Goal: Task Accomplishment & Management: Manage account settings

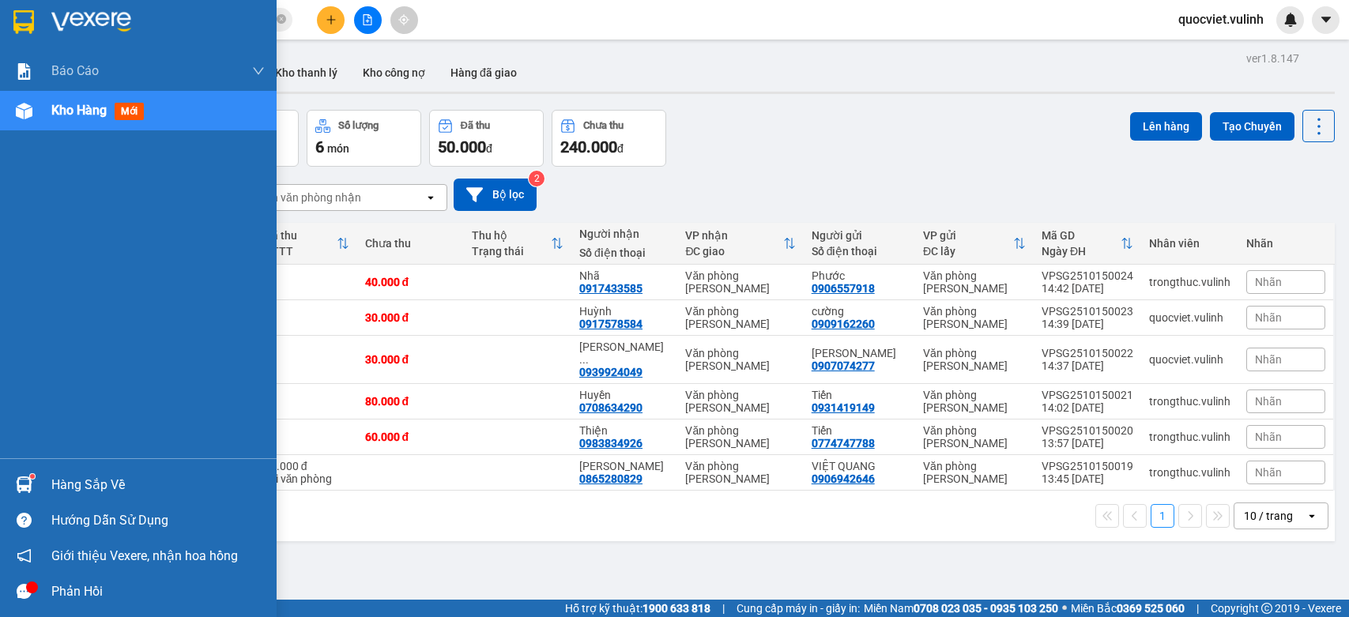
click at [49, 465] on div "Hàng sắp về Hướng dẫn sử dụng Giới thiệu Vexere, nhận hoa hồng Phản hồi" at bounding box center [138, 534] width 277 height 151
click at [95, 490] on div "Hàng sắp về" at bounding box center [157, 486] width 213 height 24
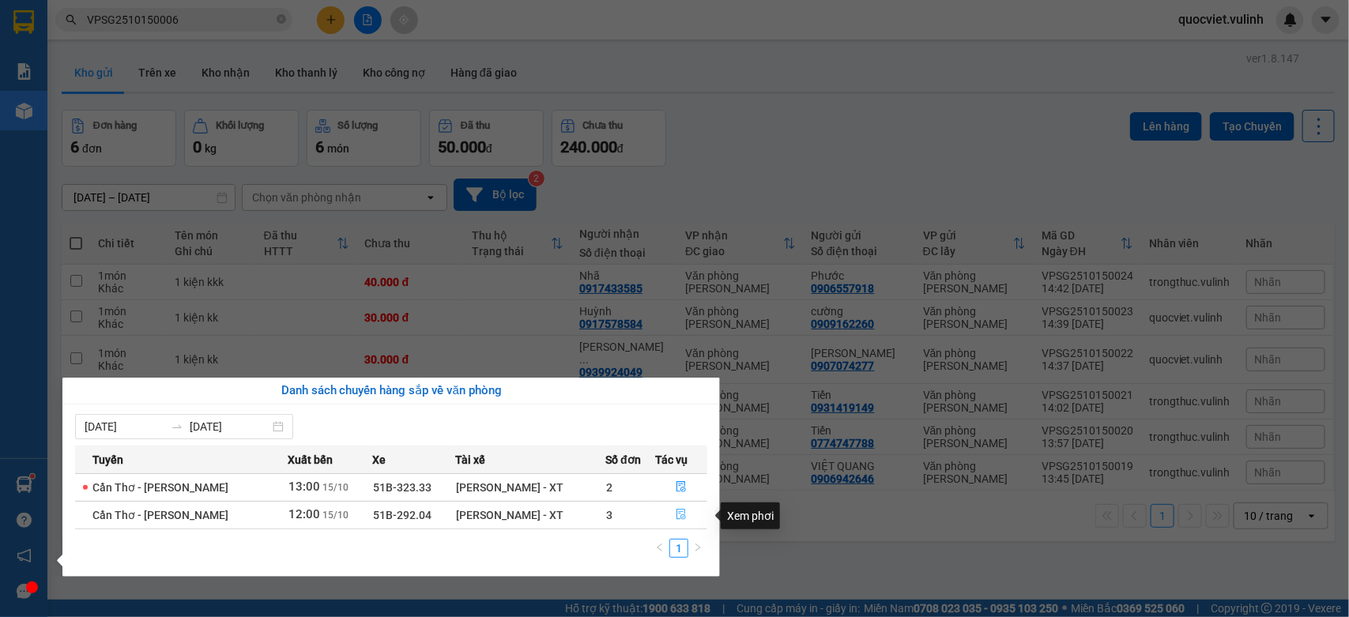
click at [677, 514] on icon "file-done" at bounding box center [681, 514] width 11 height 11
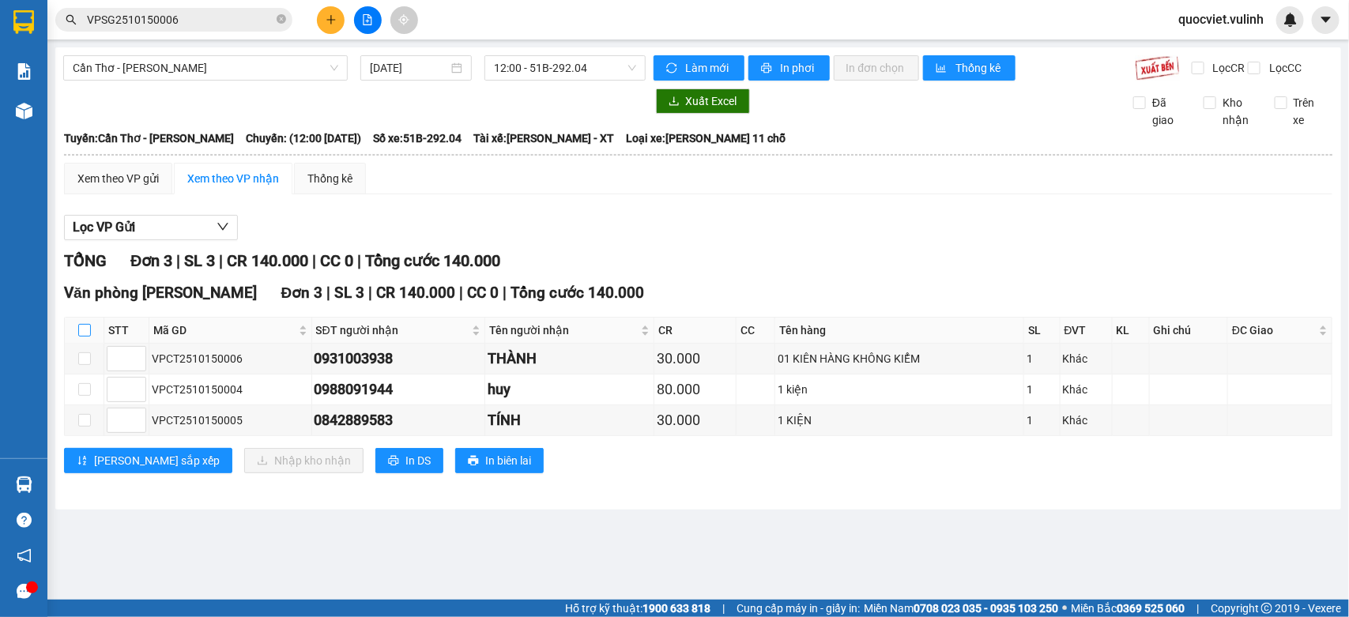
click at [85, 337] on input "checkbox" at bounding box center [84, 330] width 13 height 13
checkbox input "true"
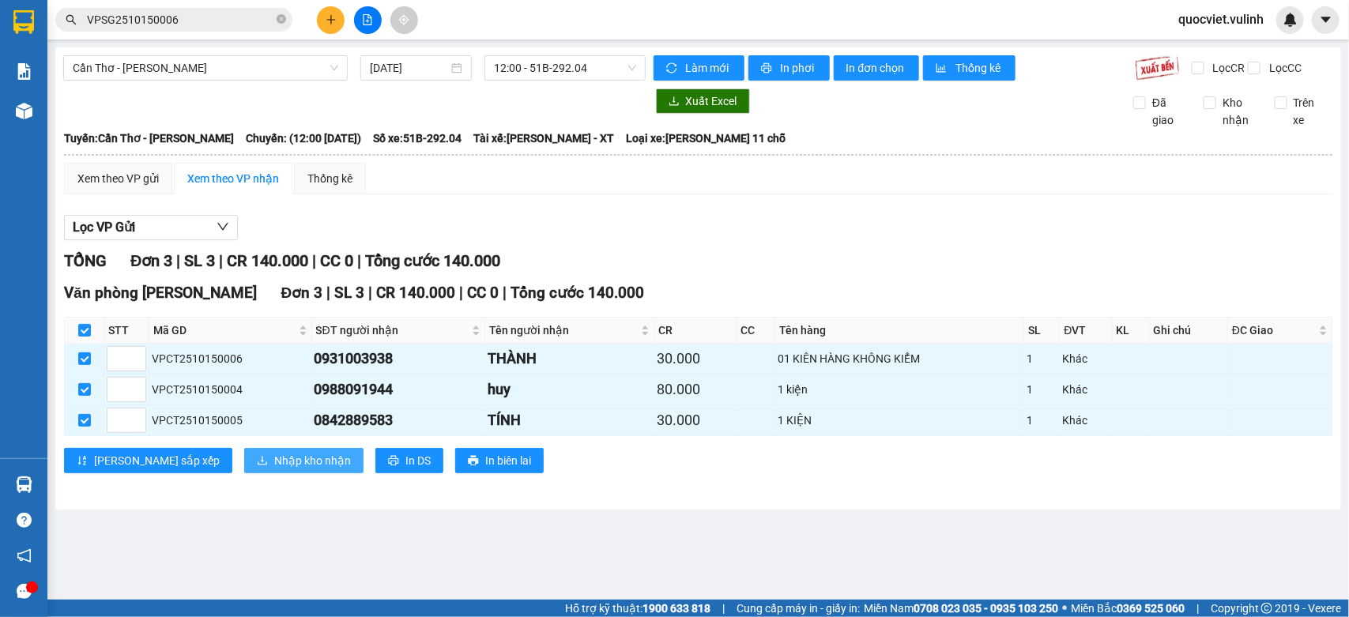
click at [274, 469] on span "Nhập kho nhận" at bounding box center [312, 460] width 77 height 17
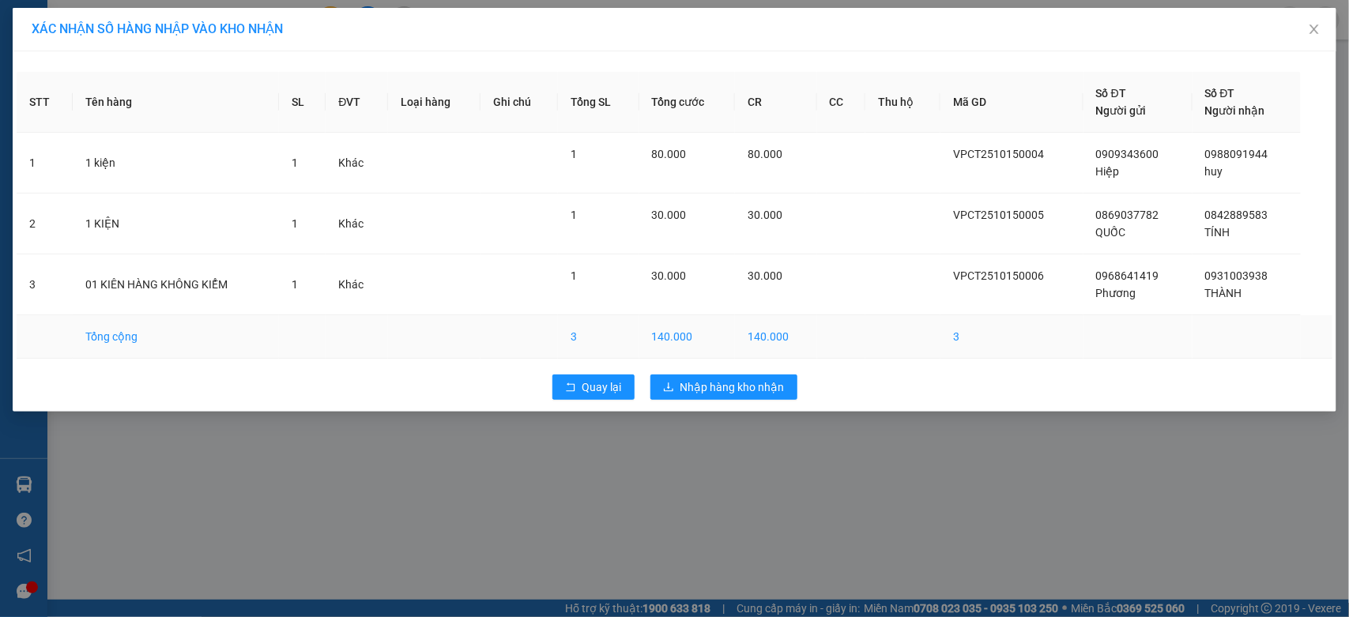
click at [709, 333] on td "140.000" at bounding box center [688, 336] width 96 height 43
click at [717, 378] on button "Nhập hàng kho nhận" at bounding box center [724, 387] width 147 height 25
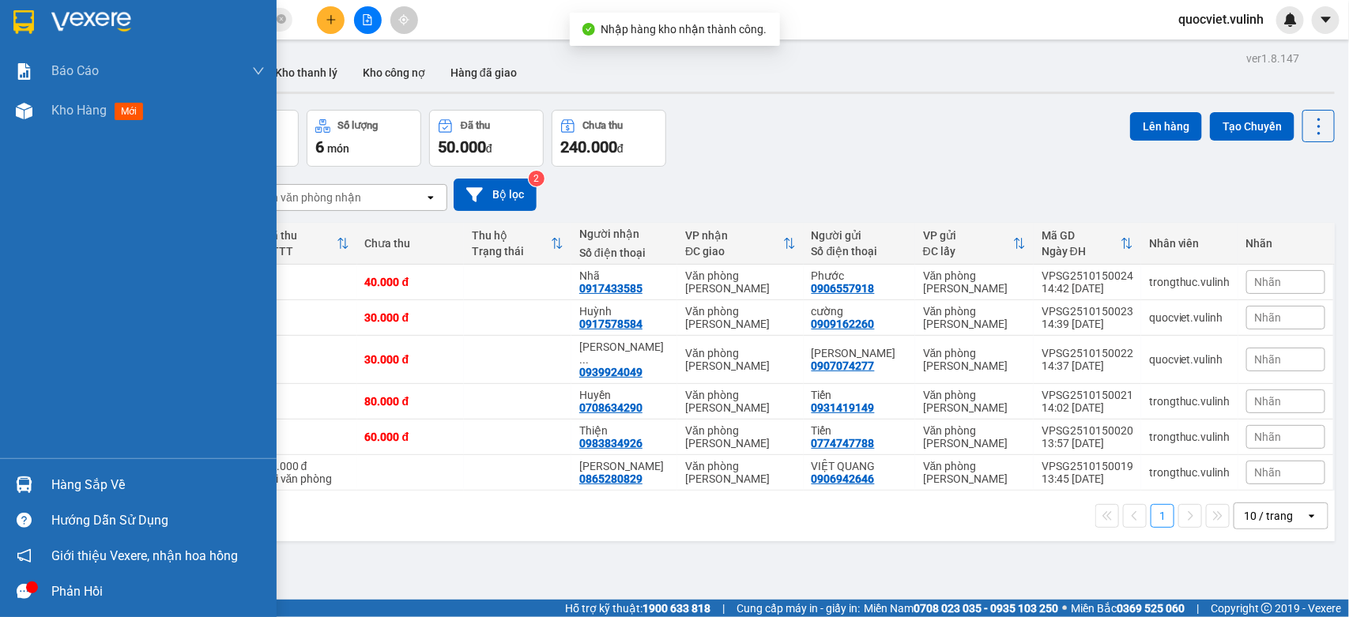
click at [32, 473] on div at bounding box center [24, 485] width 28 height 28
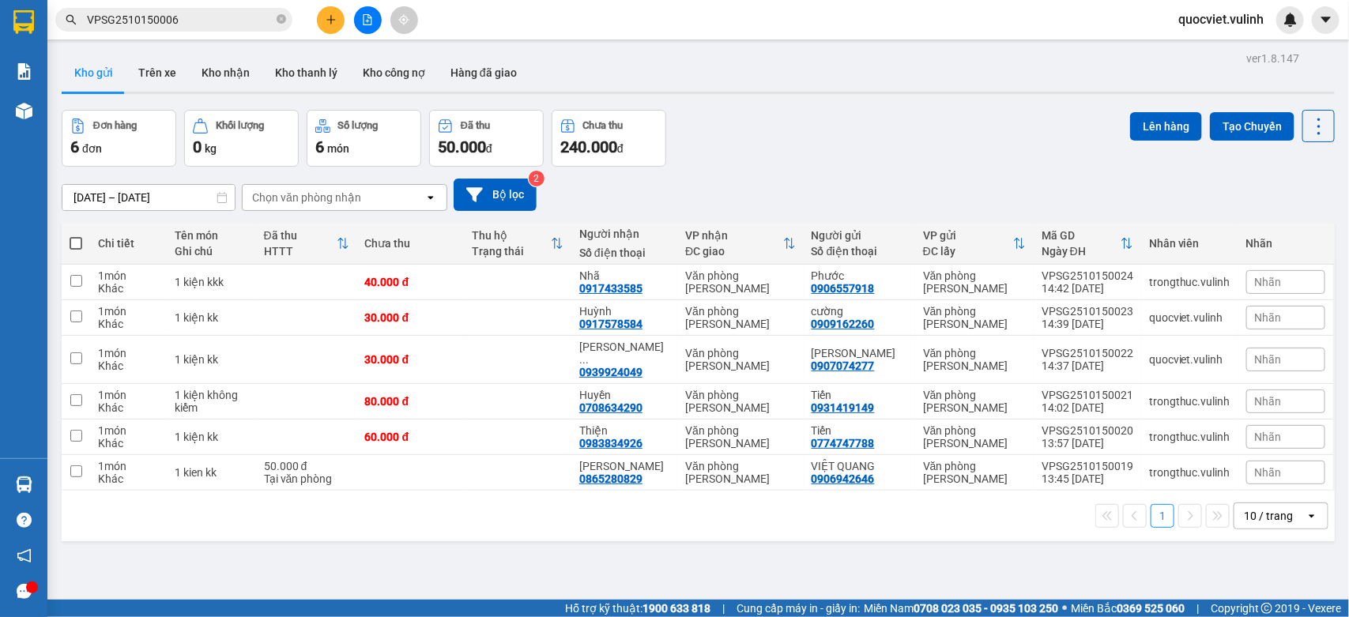
click at [776, 550] on section "Kết quả tìm kiếm ( 1 ) Bộ lọc Mã ĐH Trạng thái Món hàng Tổng cước Chưa cước Nhã…" at bounding box center [674, 308] width 1349 height 617
drag, startPoint x: 717, startPoint y: 462, endPoint x: 744, endPoint y: 445, distance: 32.0
click at [717, 462] on div "Văn phòng [PERSON_NAME]" at bounding box center [740, 472] width 110 height 25
checkbox input "true"
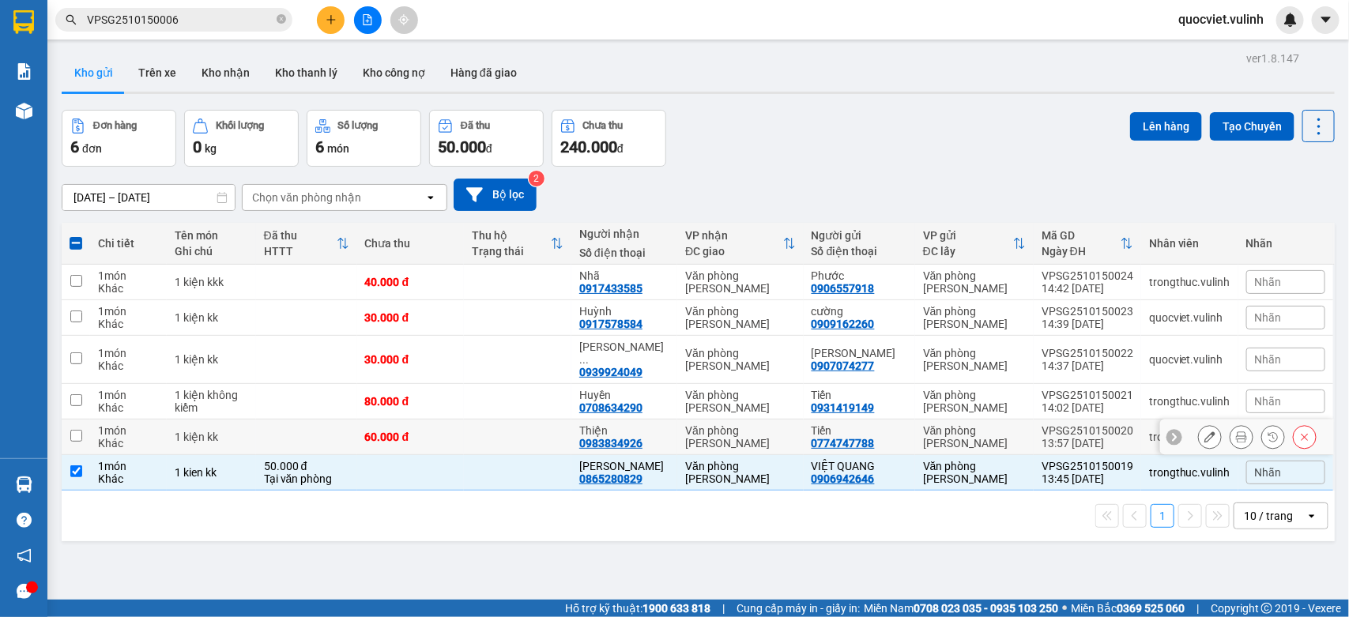
click at [779, 425] on div "Văn phòng [PERSON_NAME]" at bounding box center [740, 437] width 110 height 25
checkbox input "true"
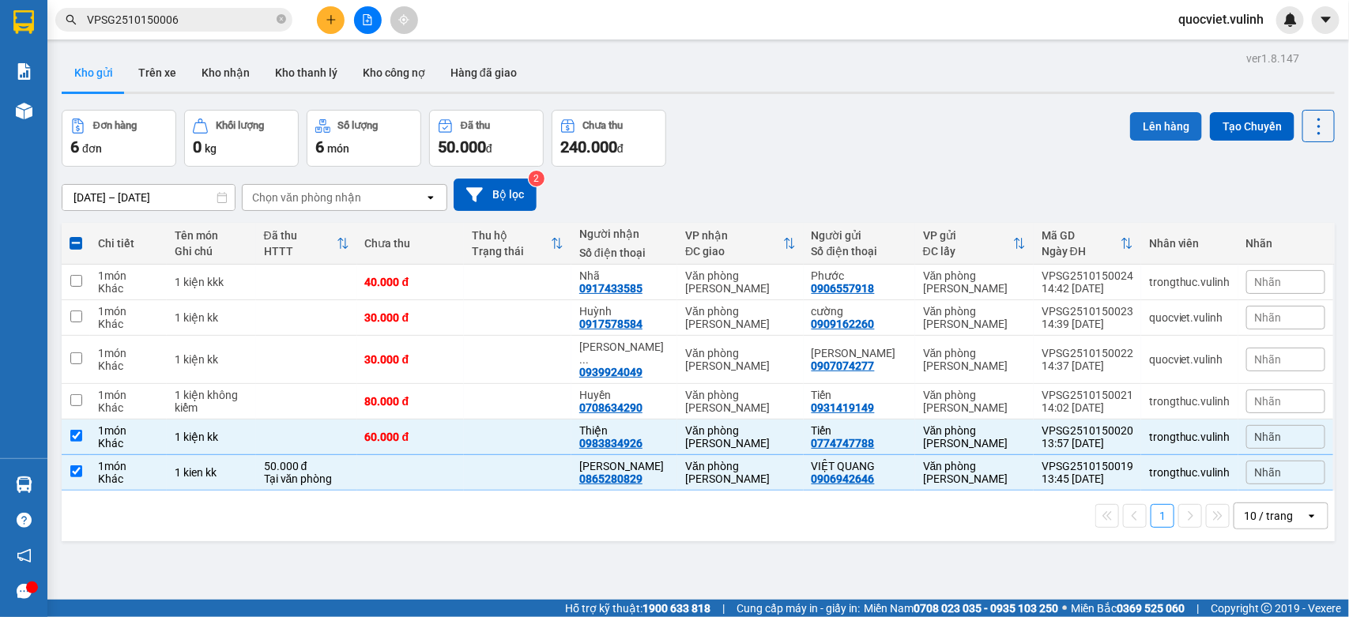
click at [1155, 123] on button "Lên hàng" at bounding box center [1166, 126] width 72 height 28
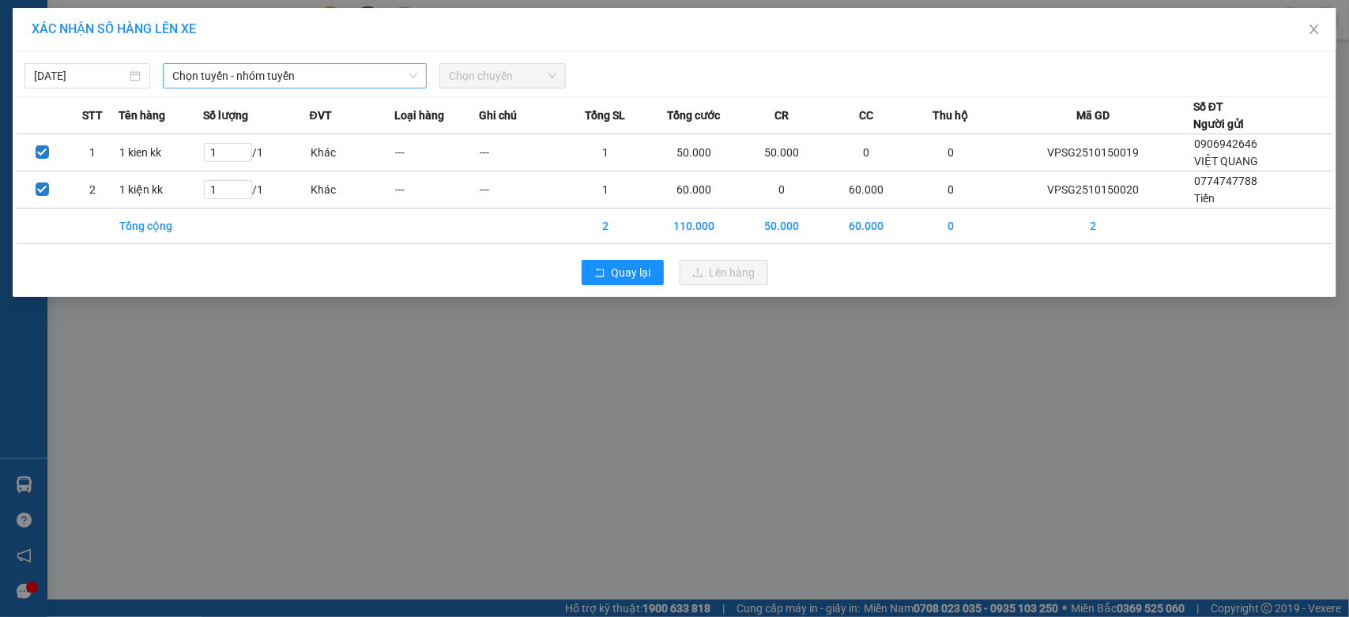
click at [333, 77] on span "Chọn tuyến - nhóm tuyến" at bounding box center [294, 76] width 245 height 24
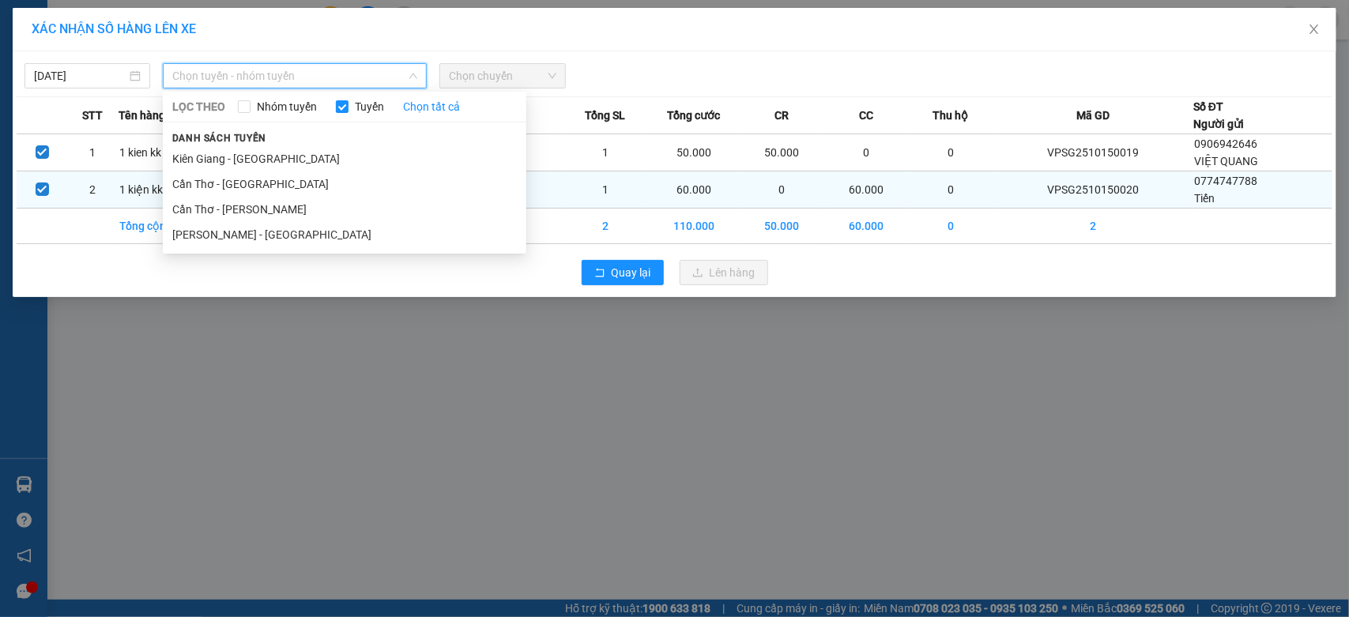
drag, startPoint x: 243, startPoint y: 239, endPoint x: 298, endPoint y: 203, distance: 65.8
click at [243, 239] on li "[PERSON_NAME] - [GEOGRAPHIC_DATA]" at bounding box center [345, 234] width 364 height 25
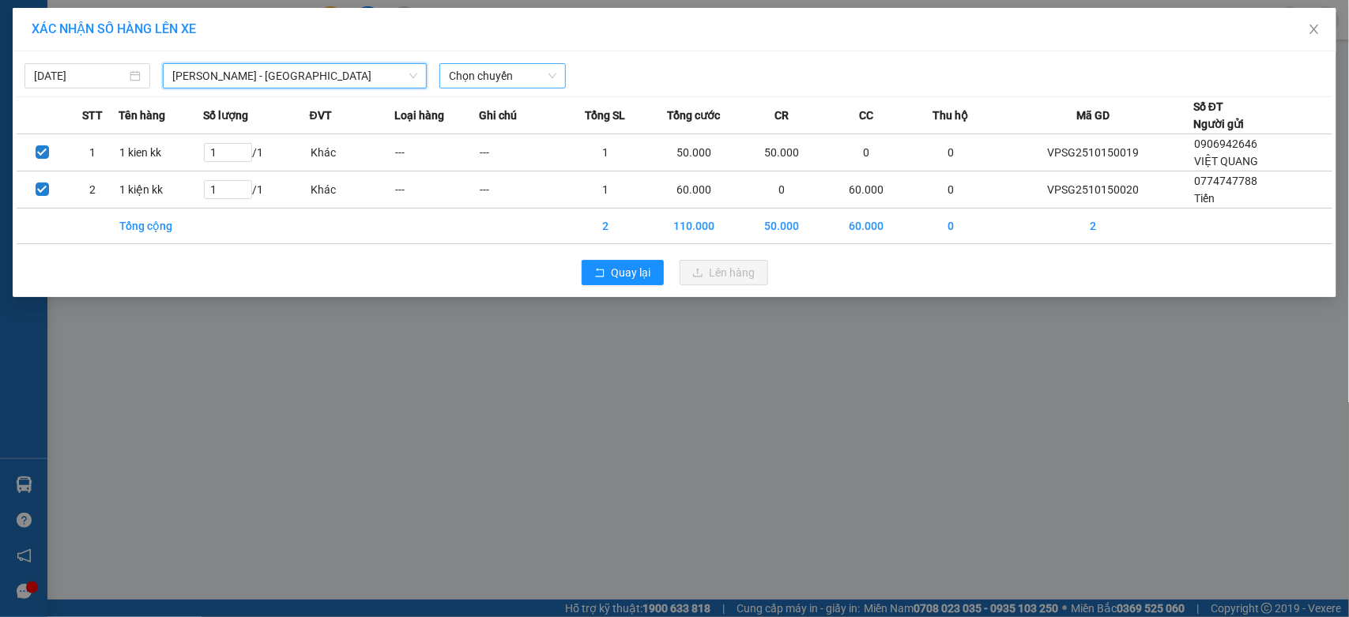
click at [522, 70] on span "Chọn chuyến" at bounding box center [502, 76] width 107 height 24
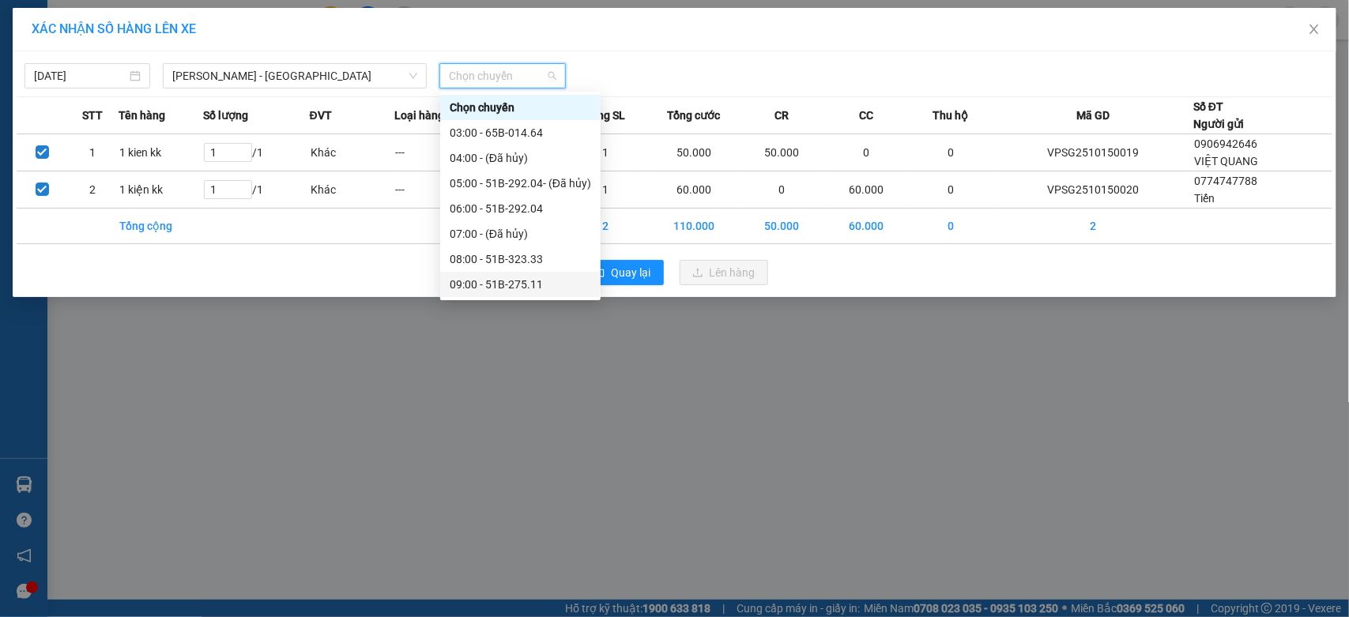
scroll to position [131, 0]
drag, startPoint x: 523, startPoint y: 275, endPoint x: 583, endPoint y: 265, distance: 61.7
click at [523, 275] on div "14:00 - 65B-014.88" at bounding box center [521, 279] width 142 height 17
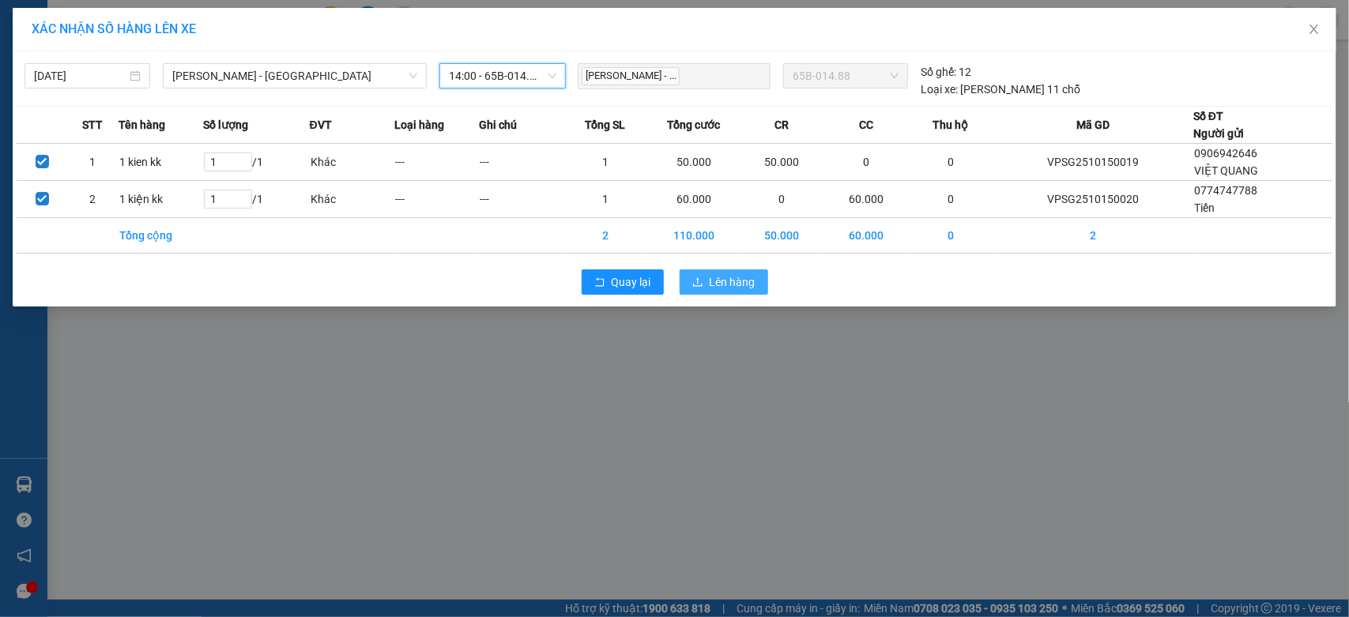
click at [729, 278] on span "Lên hàng" at bounding box center [733, 282] width 46 height 17
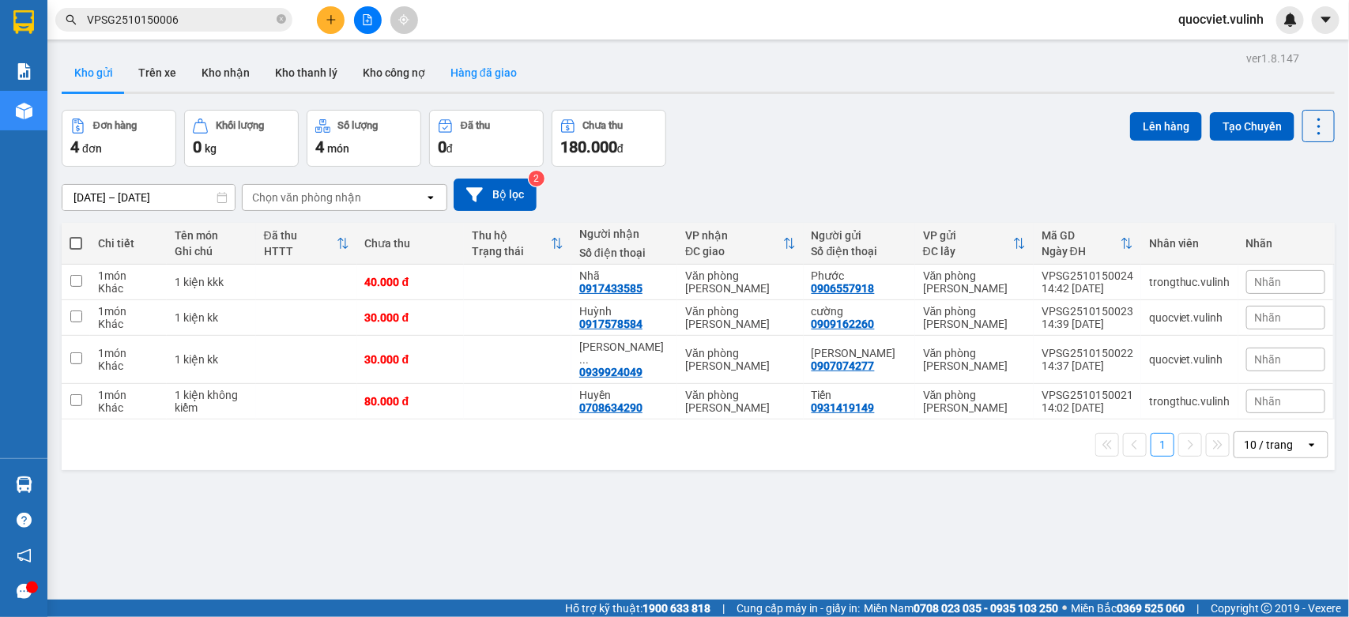
click at [460, 61] on button "Hàng đã giao" at bounding box center [484, 73] width 92 height 38
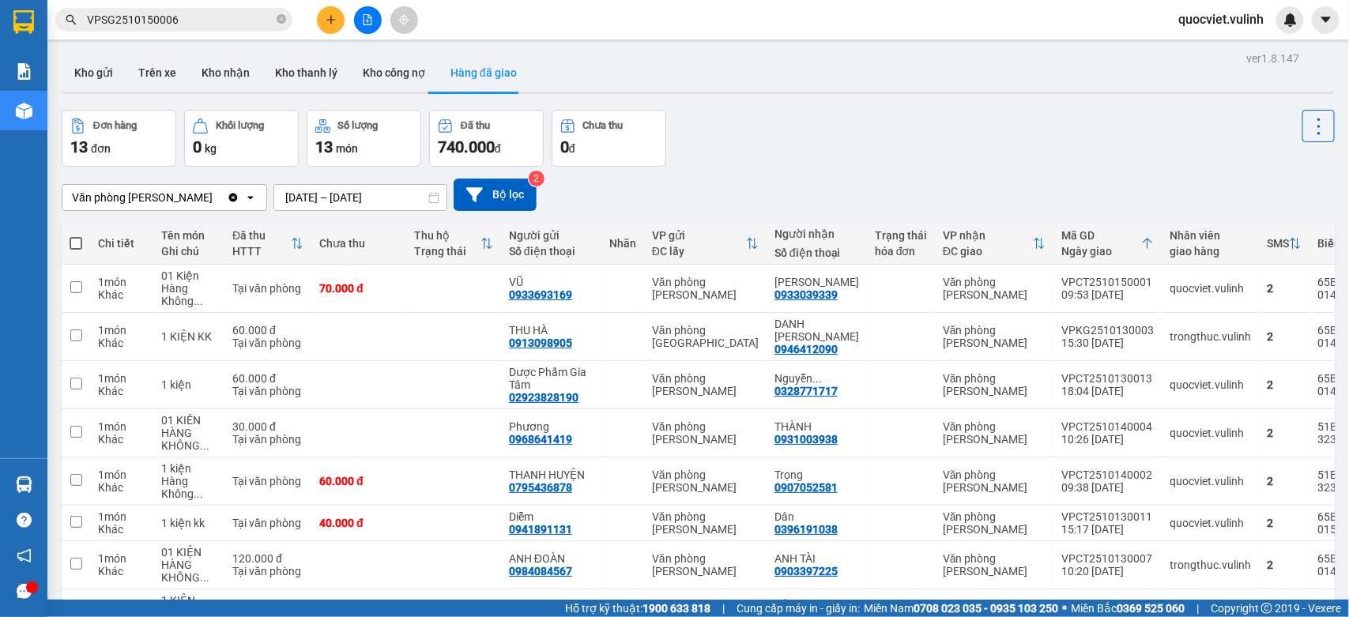
drag, startPoint x: 209, startPoint y: 72, endPoint x: 225, endPoint y: 159, distance: 88.4
click at [207, 83] on button "Kho nhận" at bounding box center [226, 73] width 74 height 38
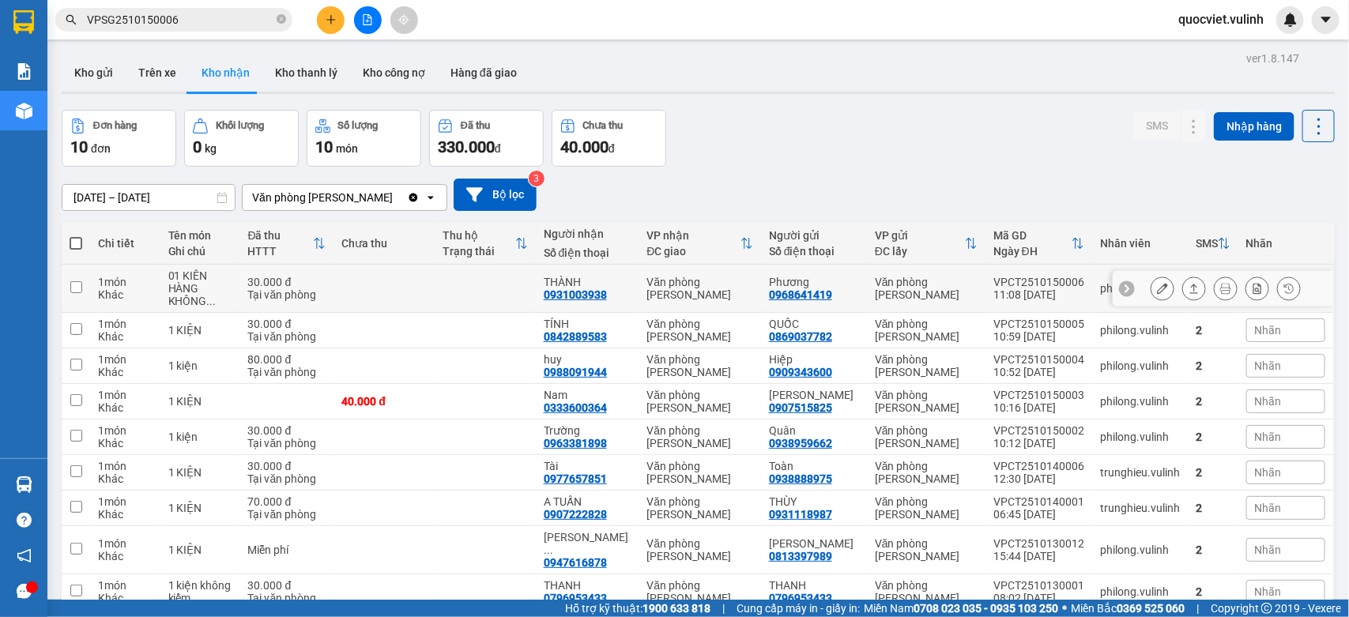
click at [528, 296] on td at bounding box center [485, 289] width 101 height 48
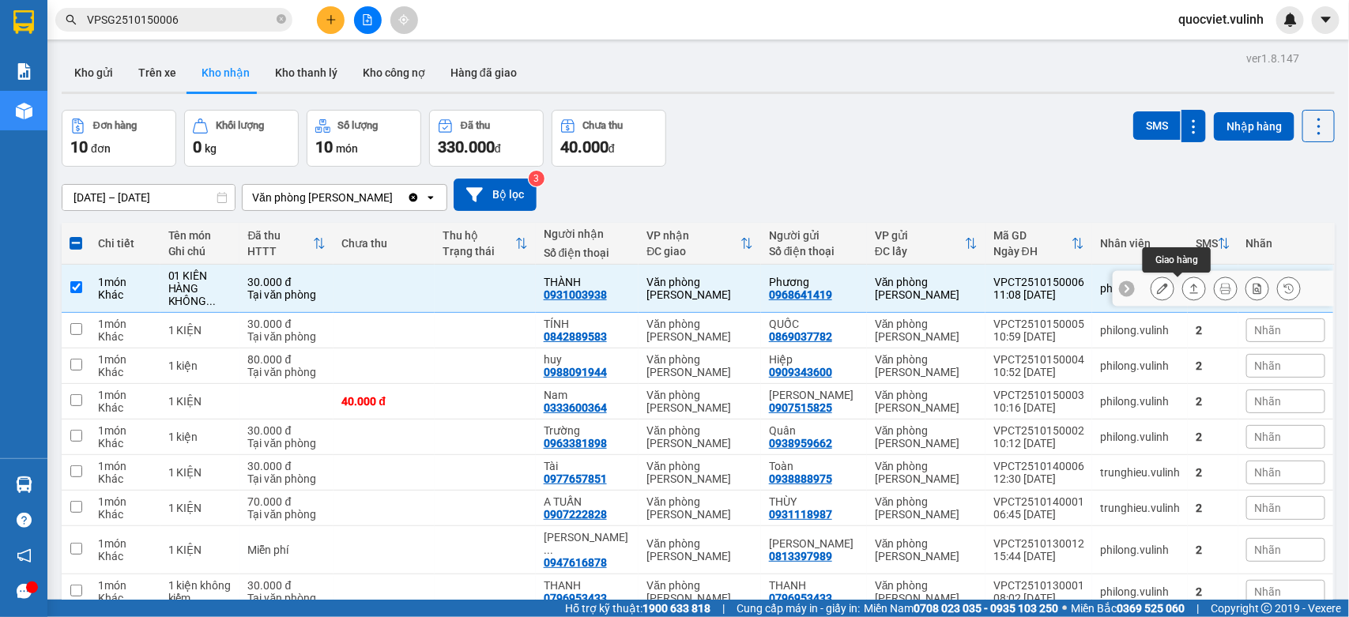
click at [1189, 289] on icon at bounding box center [1194, 288] width 11 height 11
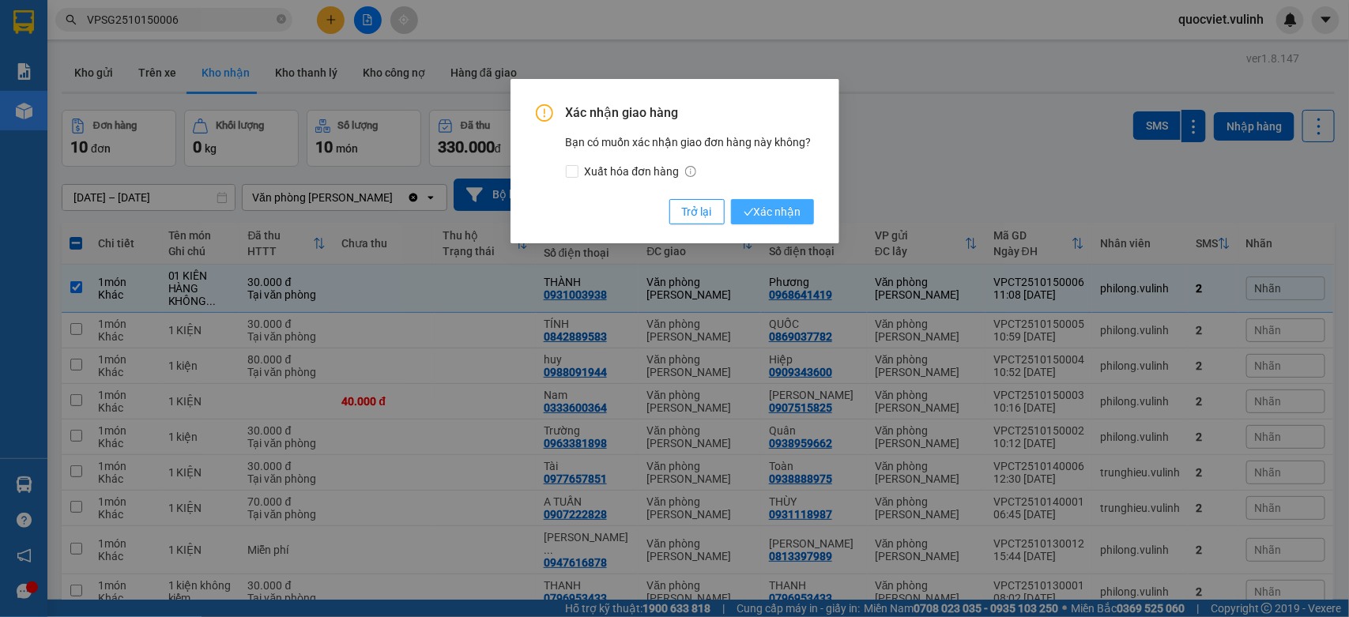
click at [789, 206] on span "Xác nhận" at bounding box center [773, 211] width 58 height 17
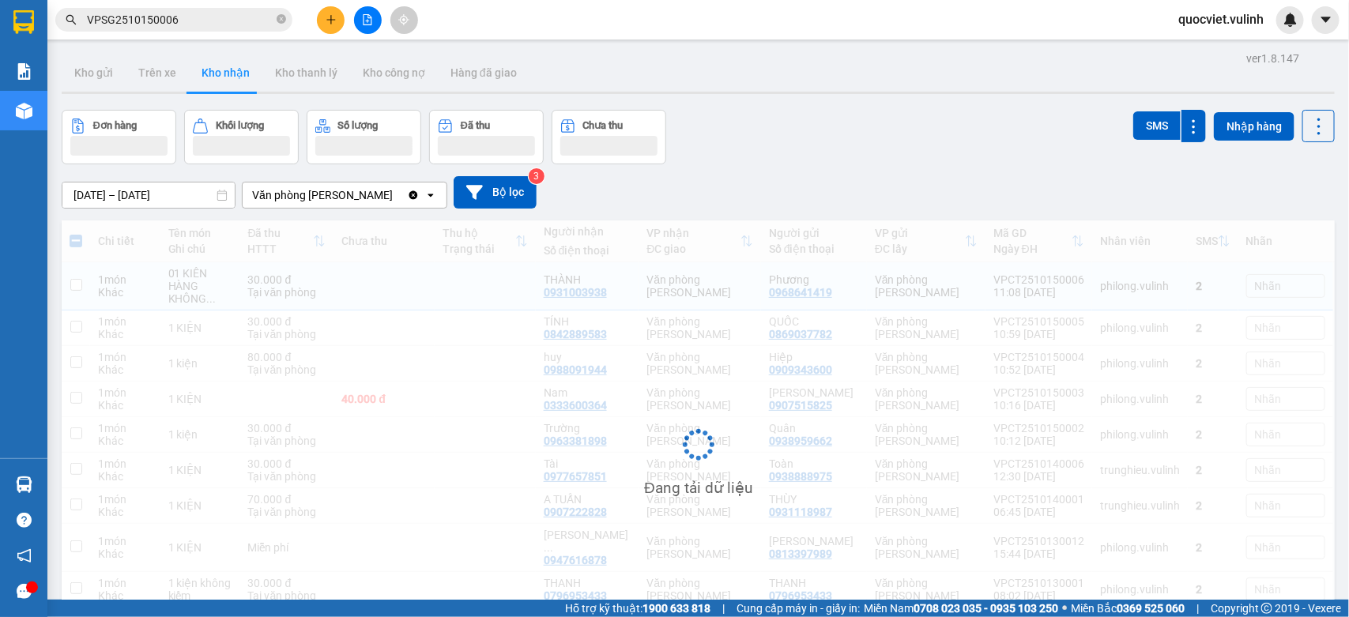
checkbox input "false"
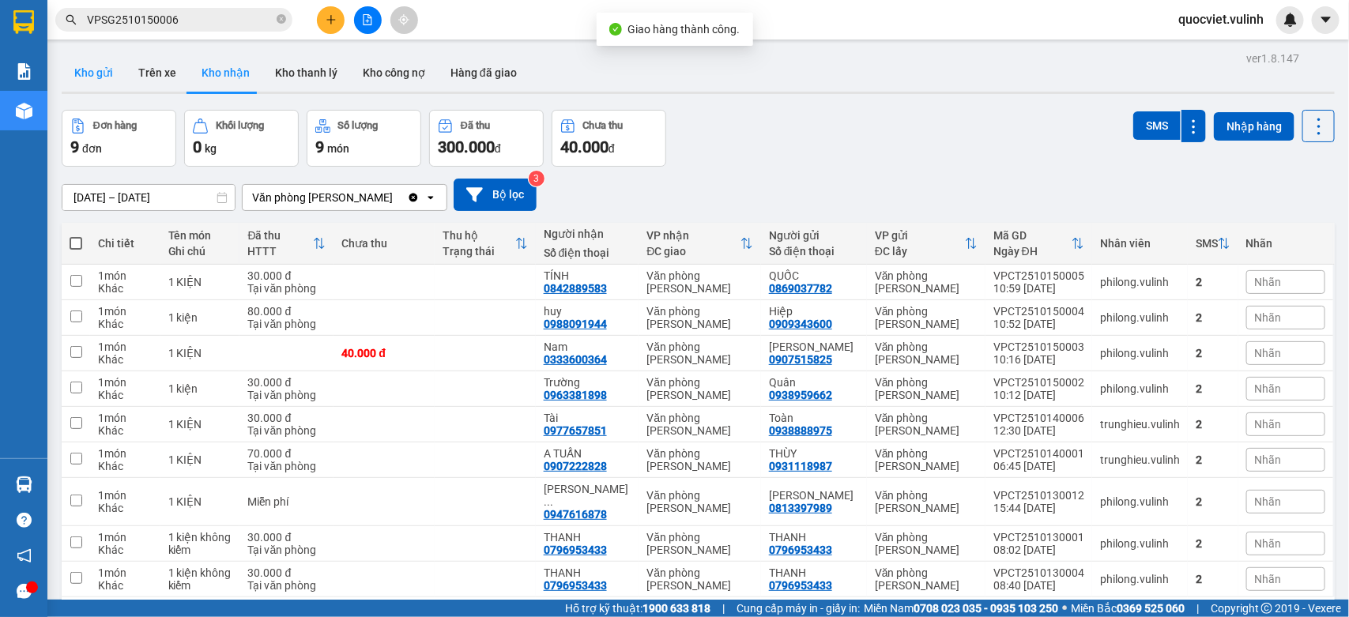
click at [100, 64] on button "Kho gửi" at bounding box center [94, 73] width 64 height 38
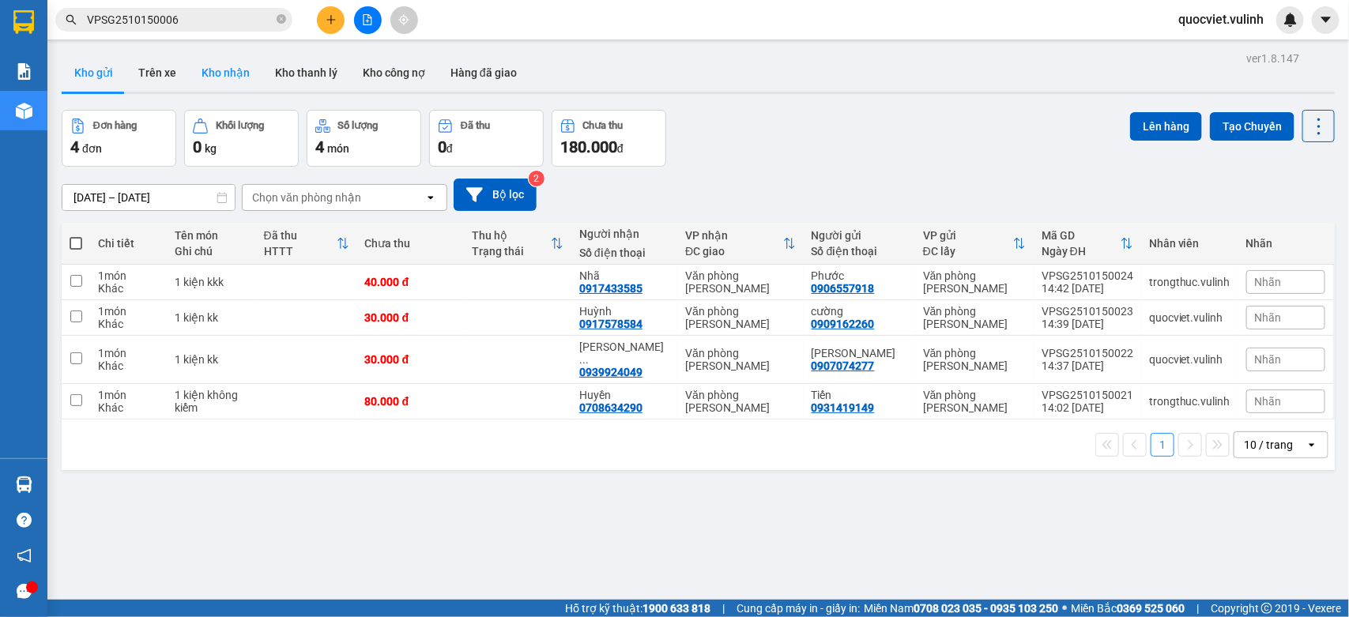
click at [214, 67] on button "Kho nhận" at bounding box center [226, 73] width 74 height 38
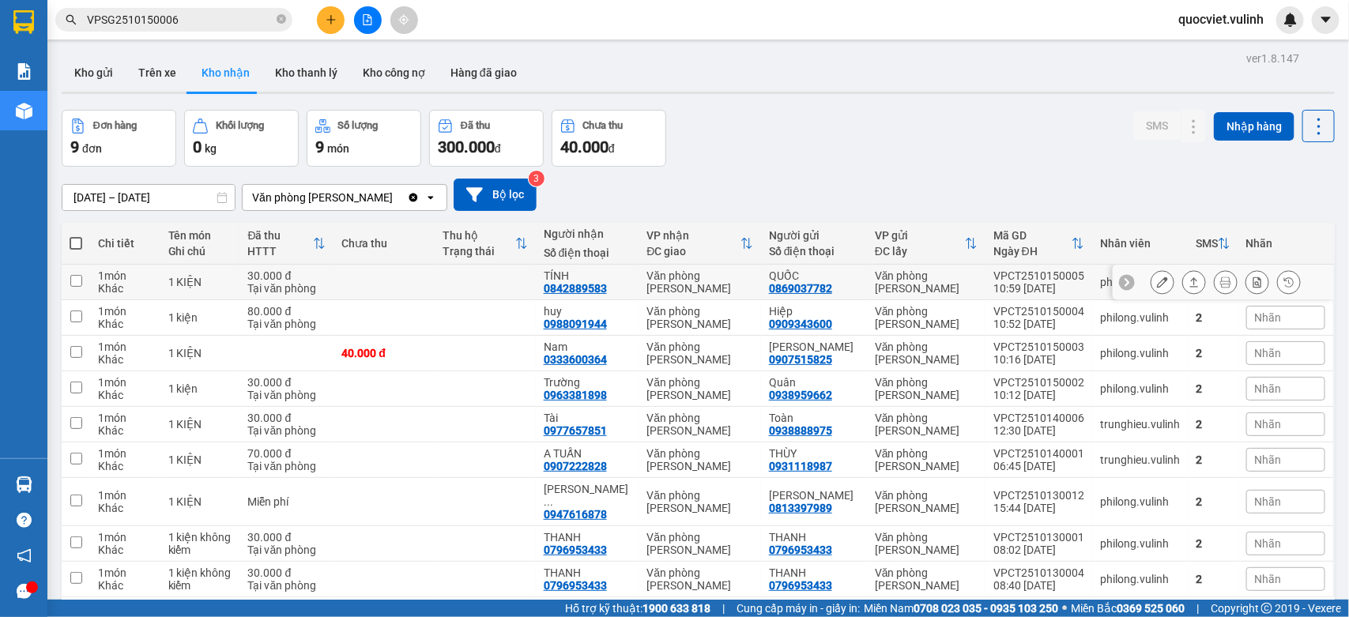
click at [1191, 281] on icon at bounding box center [1195, 281] width 9 height 9
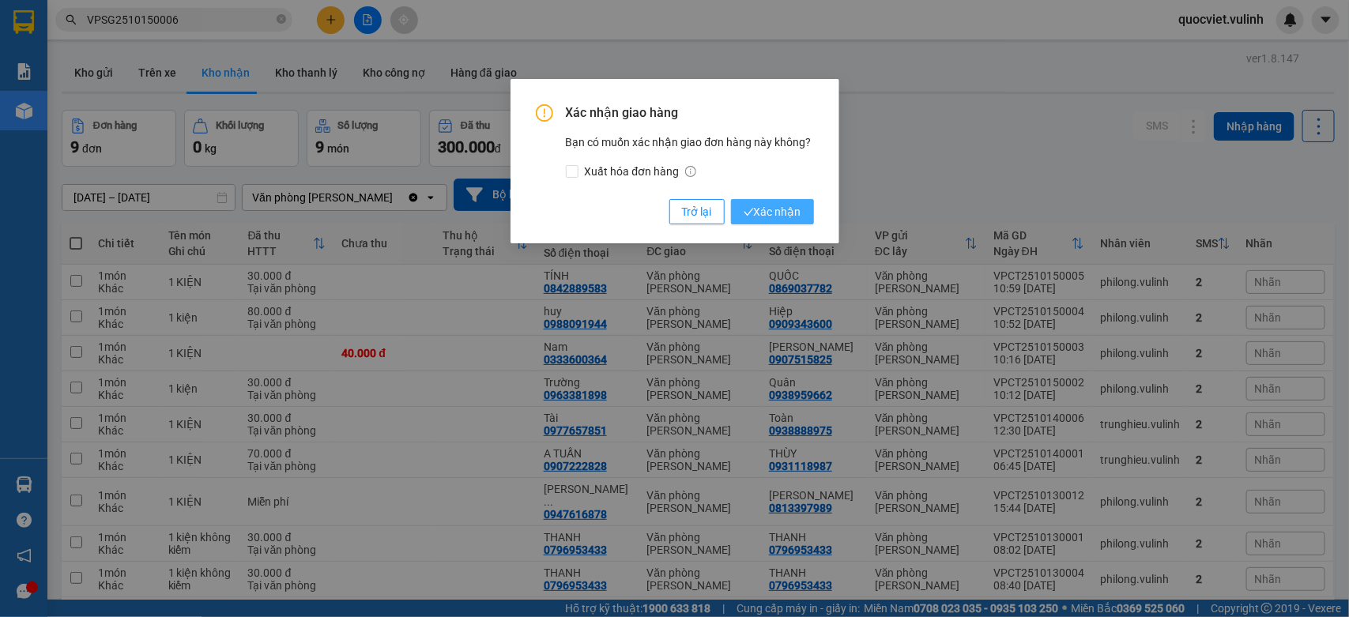
click at [776, 203] on span "Xác nhận" at bounding box center [773, 211] width 58 height 17
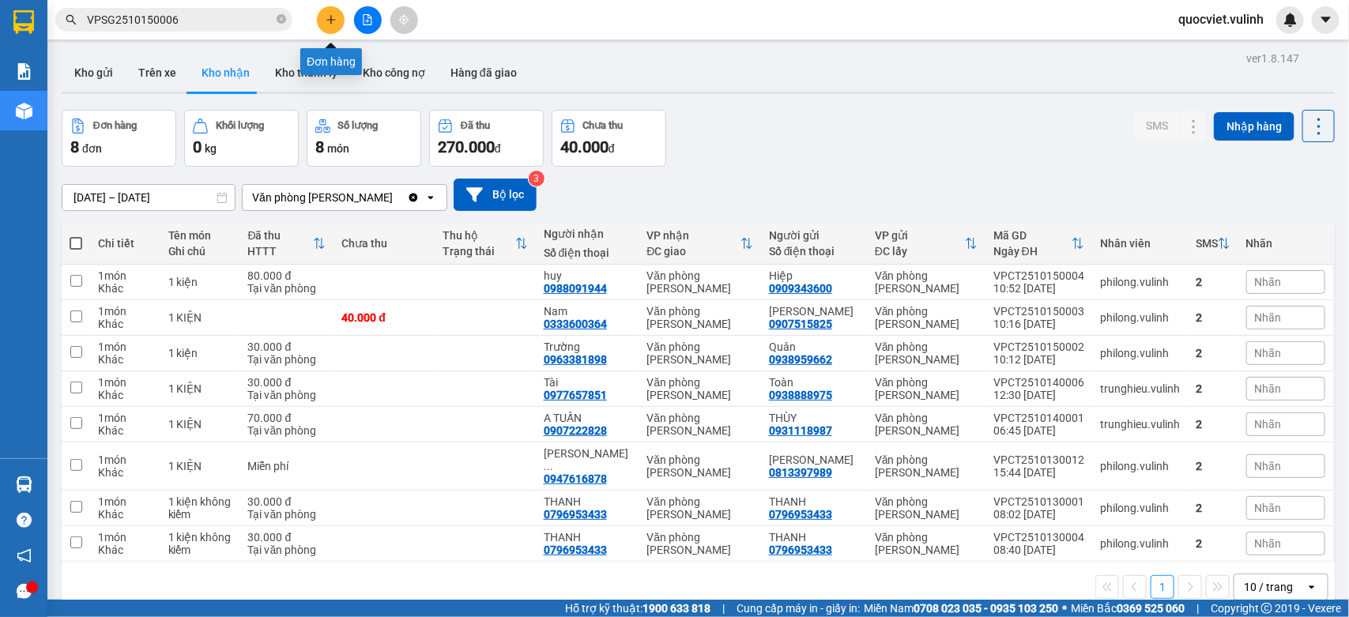
click at [332, 28] on button at bounding box center [331, 20] width 28 height 28
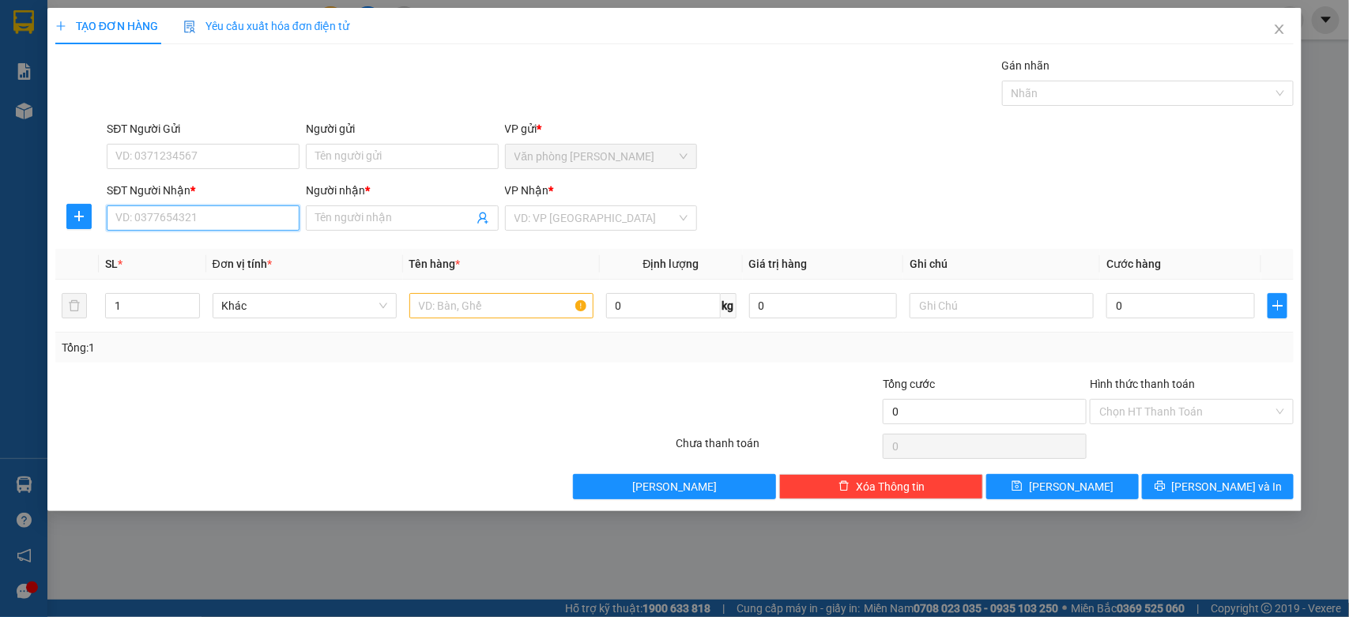
click at [250, 212] on input "SĐT Người Nhận *" at bounding box center [203, 218] width 193 height 25
type input "0939224488"
click at [192, 255] on div "0939224488 - Tân" at bounding box center [203, 250] width 174 height 17
type input "Tân"
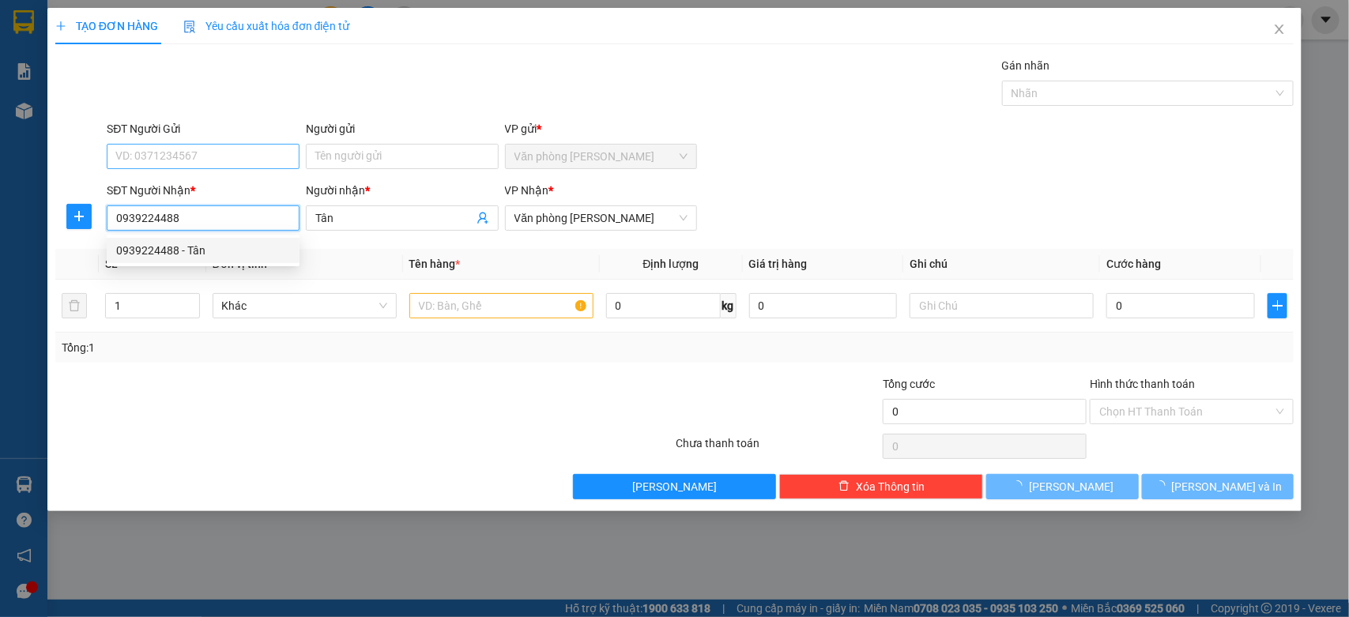
type input "50.000"
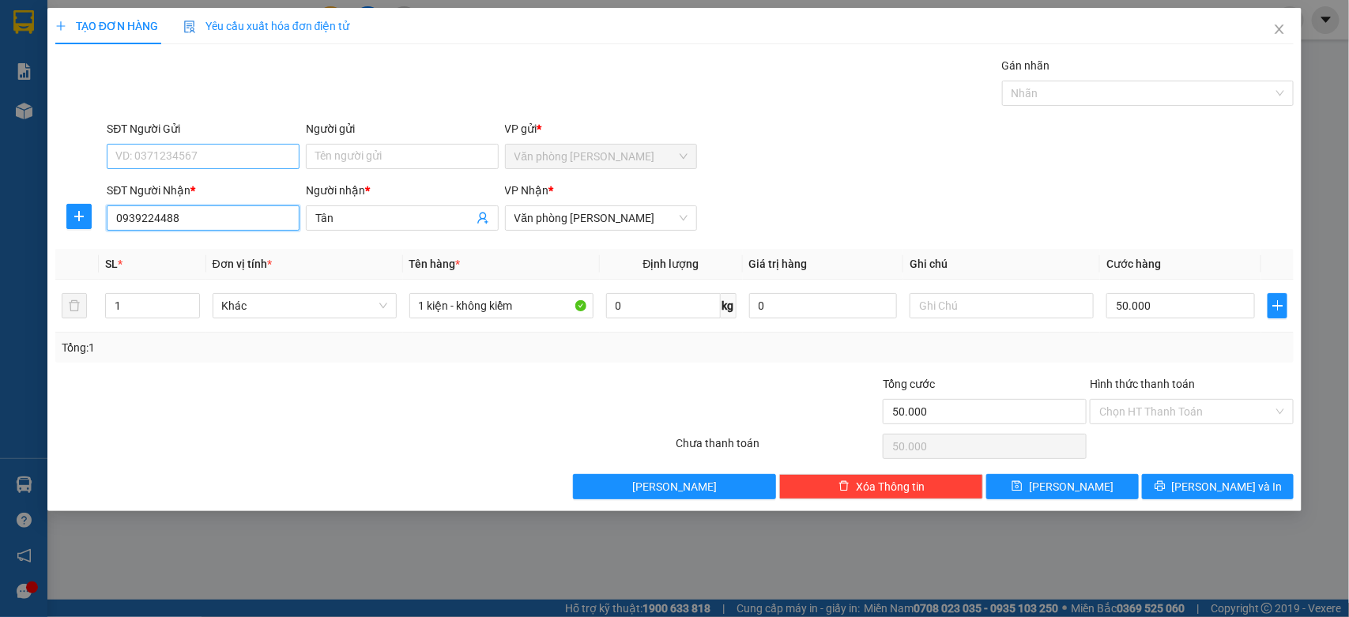
type input "0939224488"
click at [196, 149] on input "SĐT Người Gửi" at bounding box center [203, 156] width 193 height 25
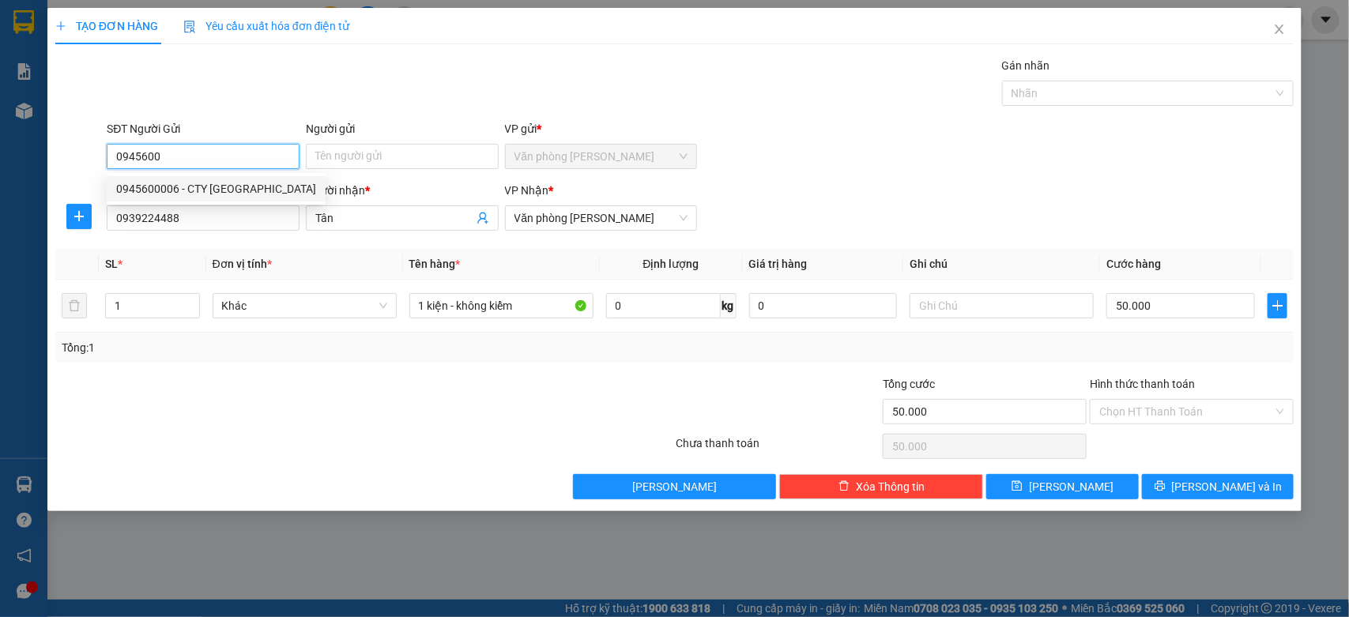
click at [236, 186] on div "0945600006 - CTY [GEOGRAPHIC_DATA]" at bounding box center [216, 188] width 200 height 17
type input "0945600006"
type input "[PERSON_NAME]"
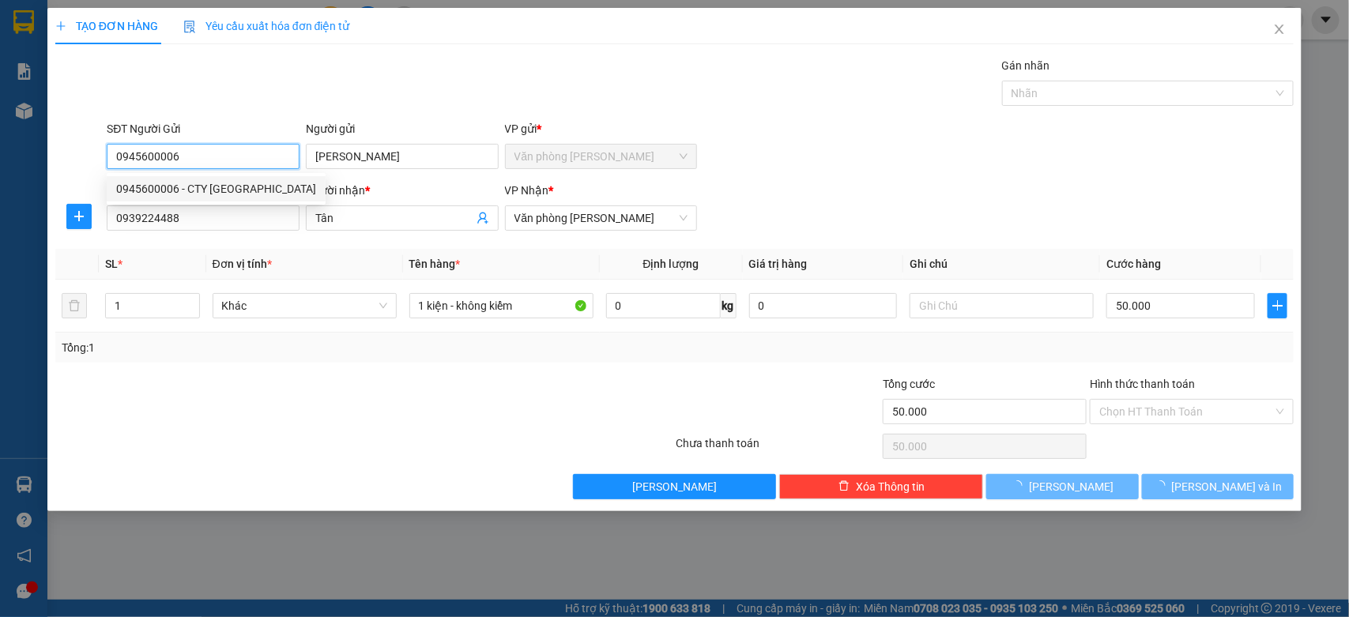
type input "70.000"
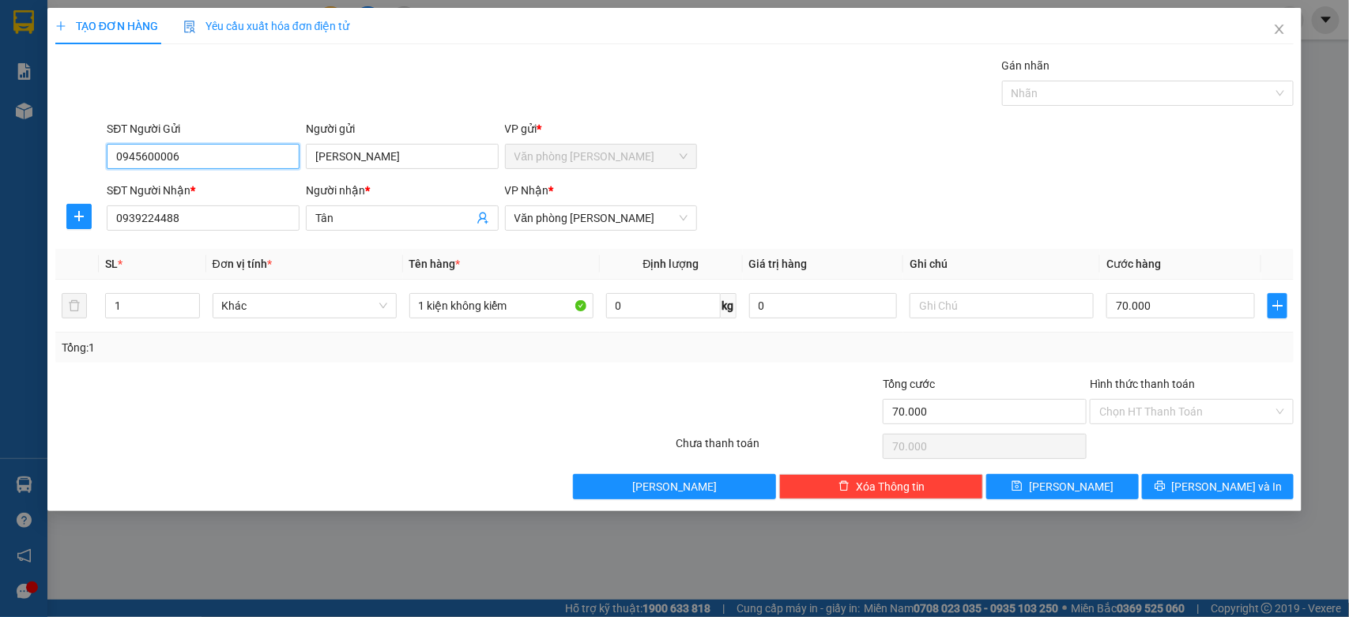
click at [206, 154] on input "0945600006" at bounding box center [203, 156] width 193 height 25
click at [178, 155] on input "09456000012" at bounding box center [203, 156] width 193 height 25
click at [172, 155] on input "09456000012" at bounding box center [203, 156] width 193 height 25
click at [255, 153] on input "0945600012" at bounding box center [203, 156] width 193 height 25
type input "0945600012"
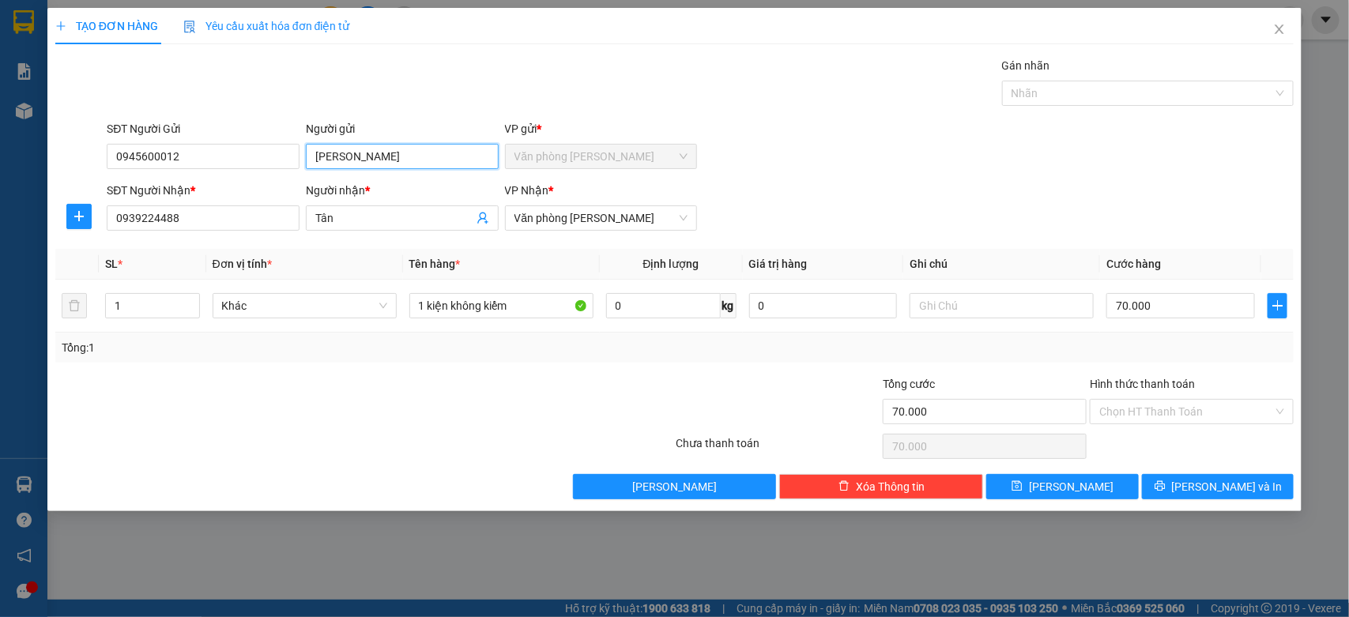
click at [429, 153] on input "[PERSON_NAME]" at bounding box center [402, 156] width 193 height 25
type input "C"
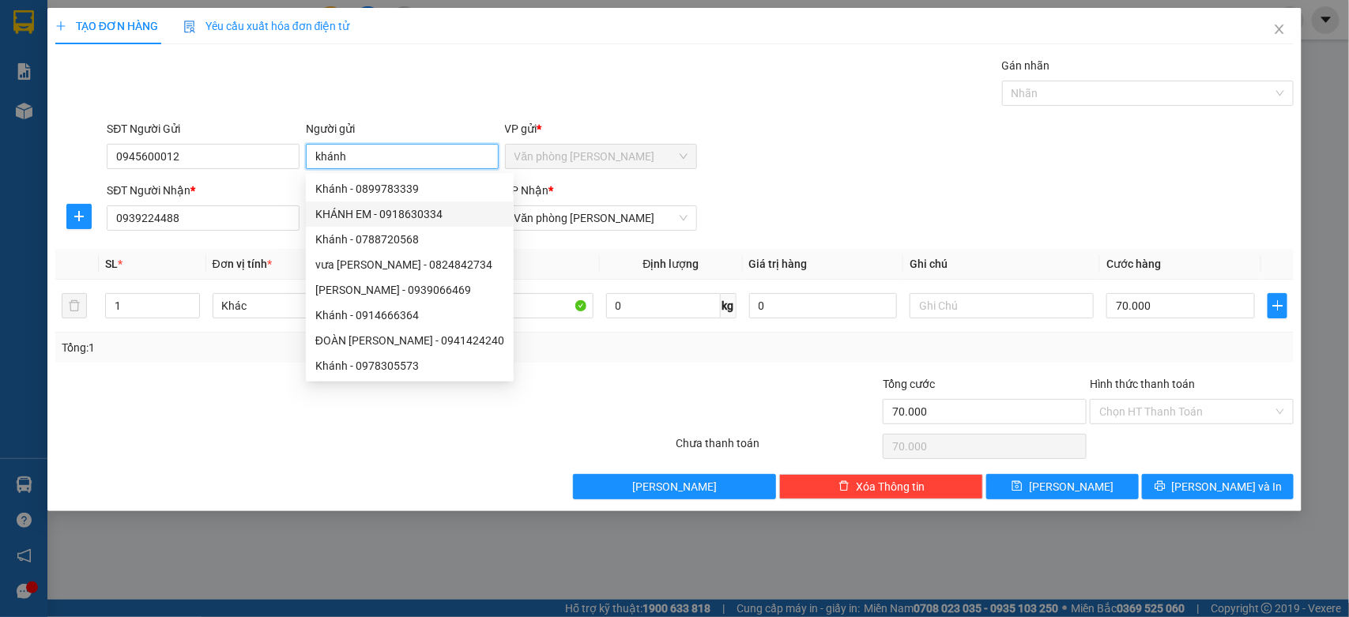
type input "khánh"
click at [982, 151] on div "SĐT Người Gửi 0945600012 Người gửi khánh VP gửi * Văn phòng [PERSON_NAME]" at bounding box center [701, 147] width 1194 height 55
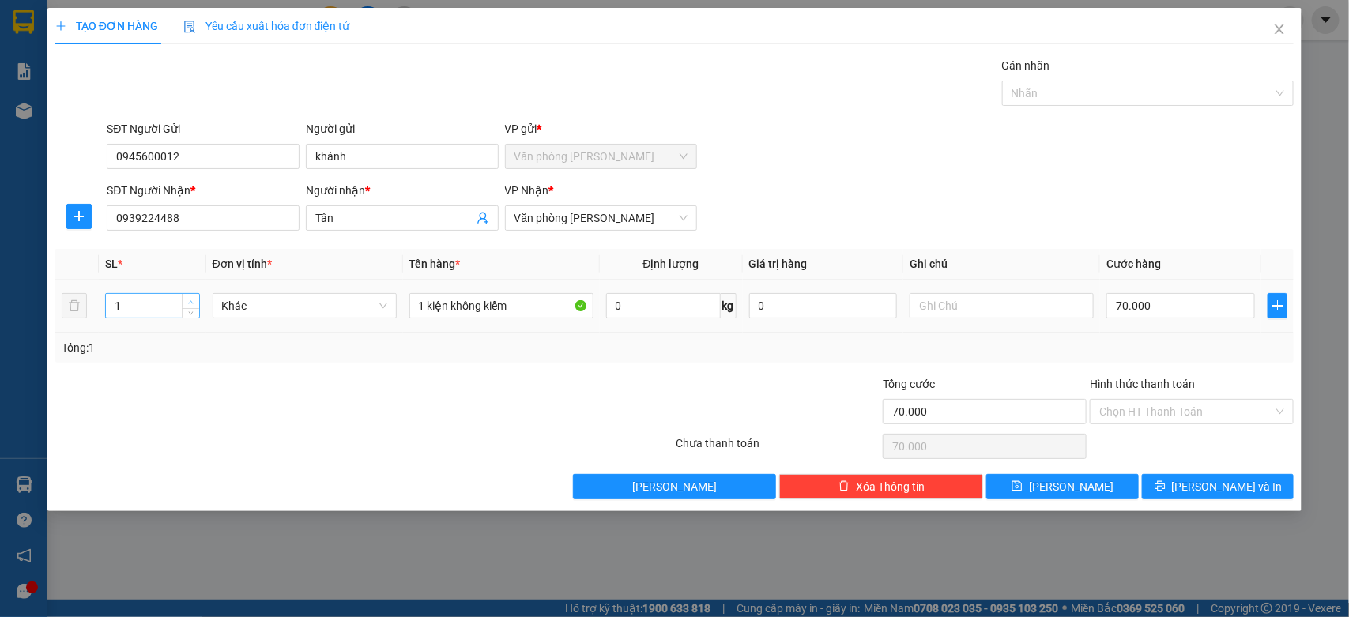
type input "2"
click at [188, 303] on icon "up" at bounding box center [191, 303] width 6 height 6
click at [425, 300] on input "1 kiện không kiểm" at bounding box center [501, 305] width 184 height 25
type input "2 kiện không kiểm"
click at [1125, 302] on input "70.000" at bounding box center [1181, 305] width 149 height 25
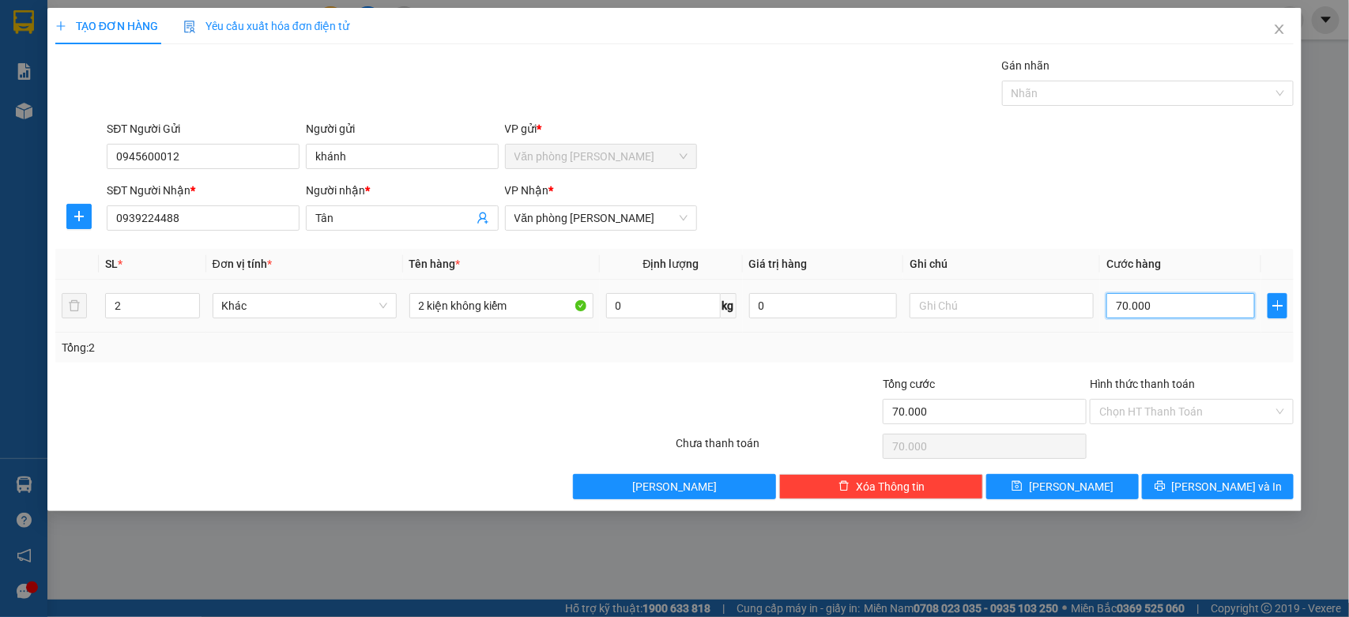
click at [1123, 303] on input "70.000" at bounding box center [1181, 305] width 149 height 25
type input "0"
type input "0.000"
type input "10.000"
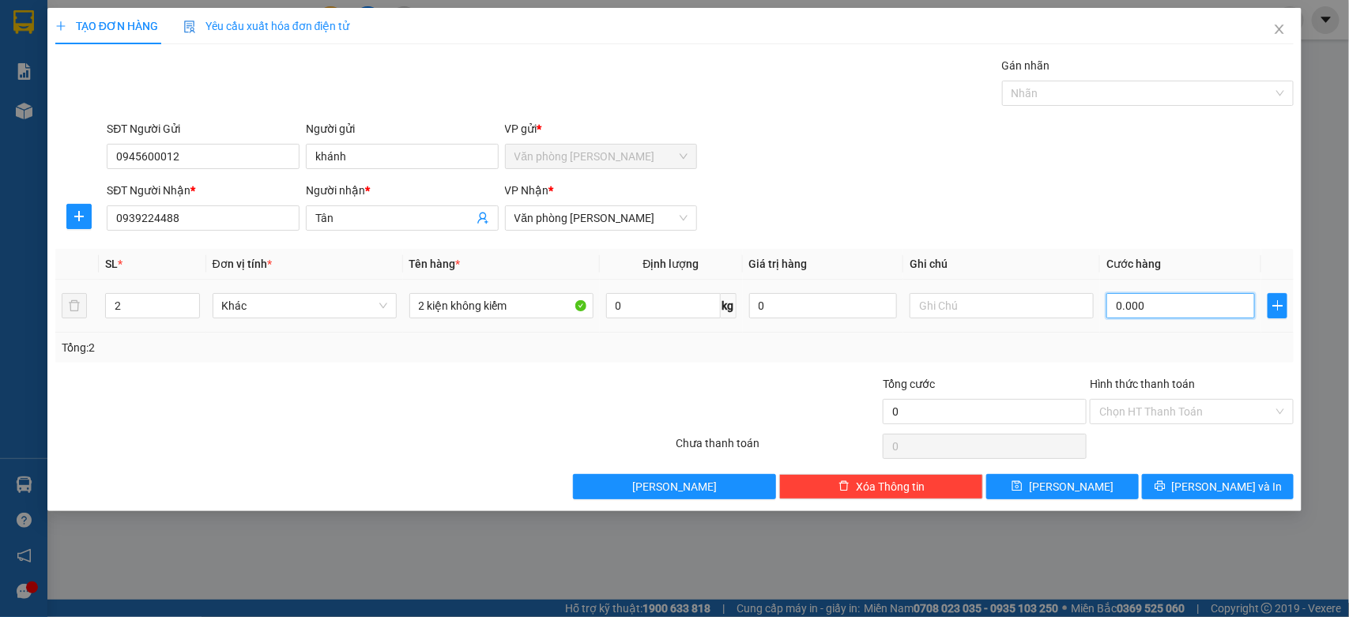
type input "10.000"
type input "140.000"
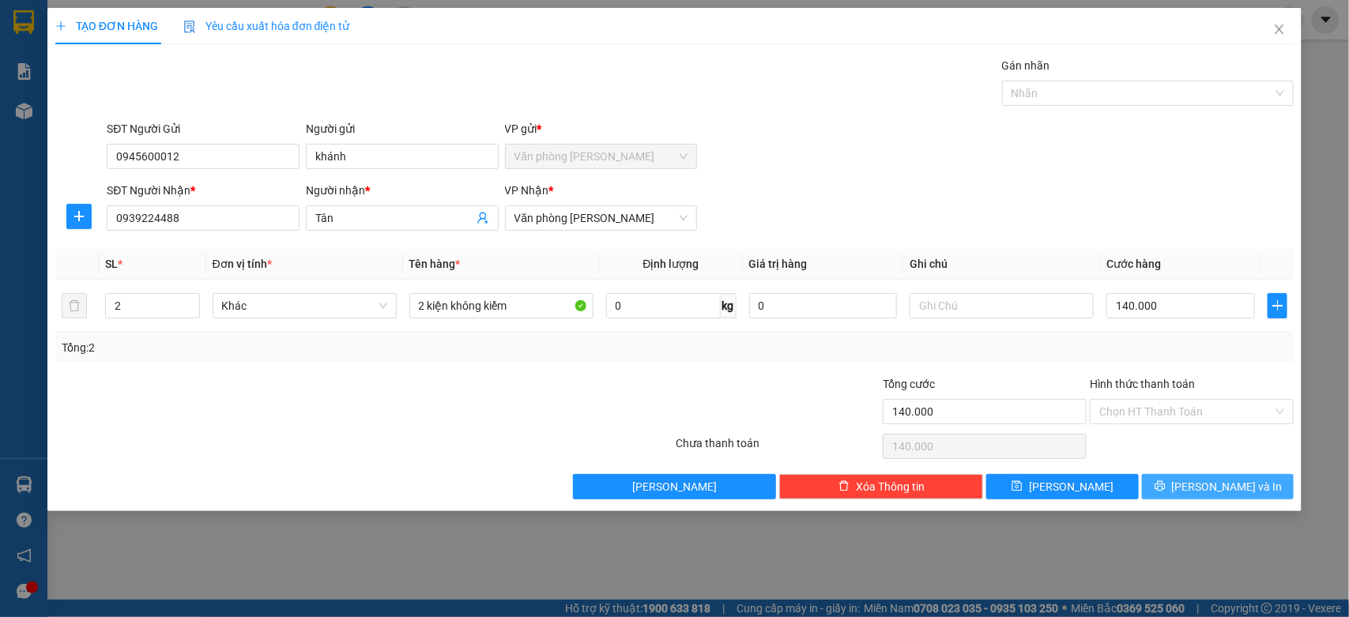
click at [1222, 492] on span "[PERSON_NAME] và In" at bounding box center [1227, 486] width 111 height 17
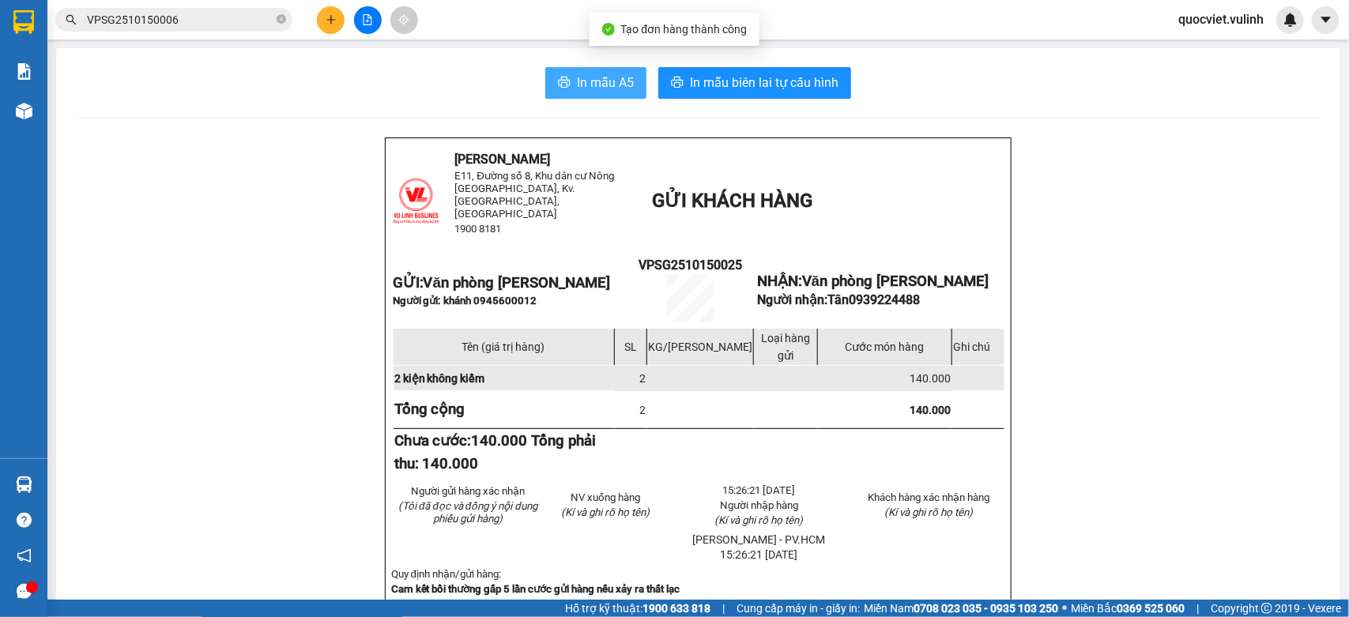
click at [617, 79] on span "In mẫu A5" at bounding box center [605, 83] width 57 height 20
click at [586, 70] on button "In mẫu A5" at bounding box center [595, 83] width 101 height 32
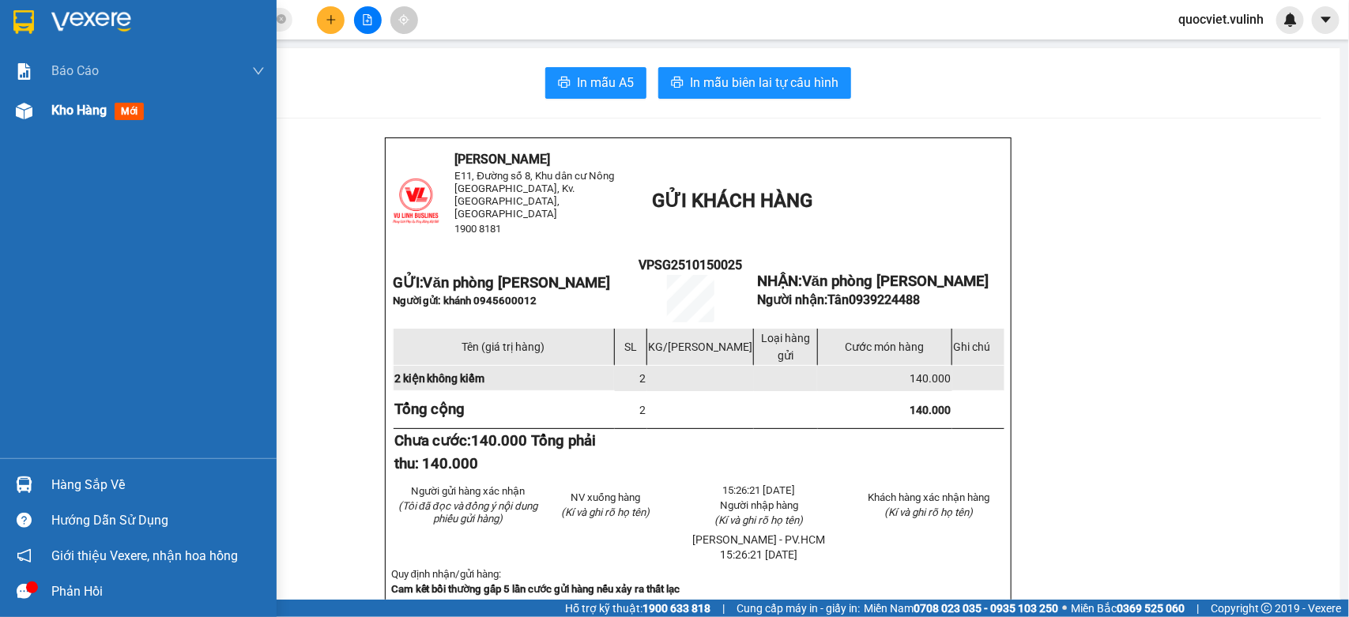
click at [30, 111] on img at bounding box center [24, 111] width 17 height 17
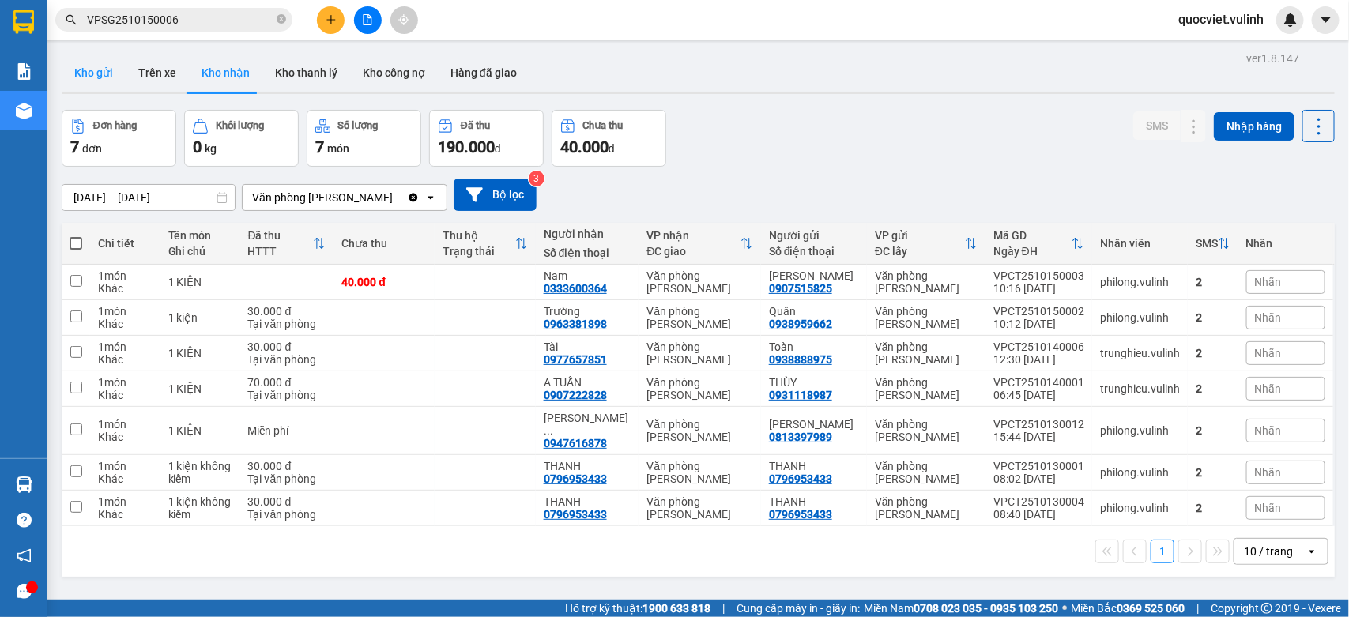
click at [100, 69] on button "Kho gửi" at bounding box center [94, 73] width 64 height 38
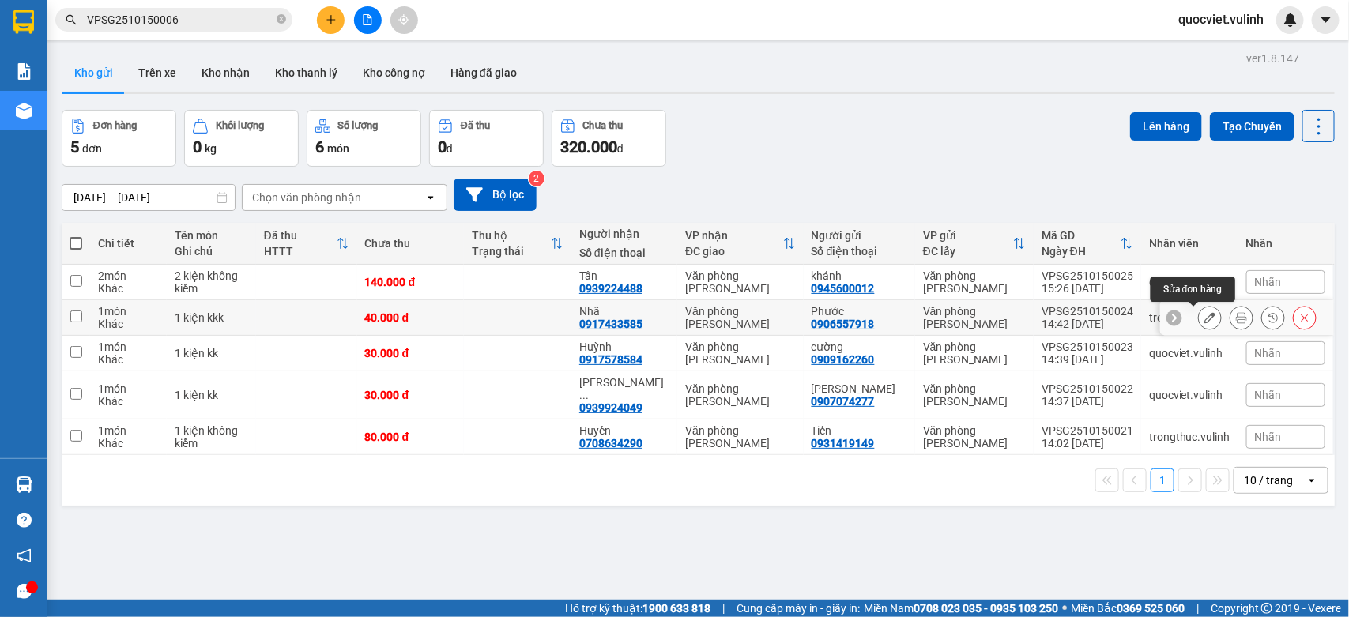
click at [1205, 314] on icon at bounding box center [1210, 317] width 11 height 11
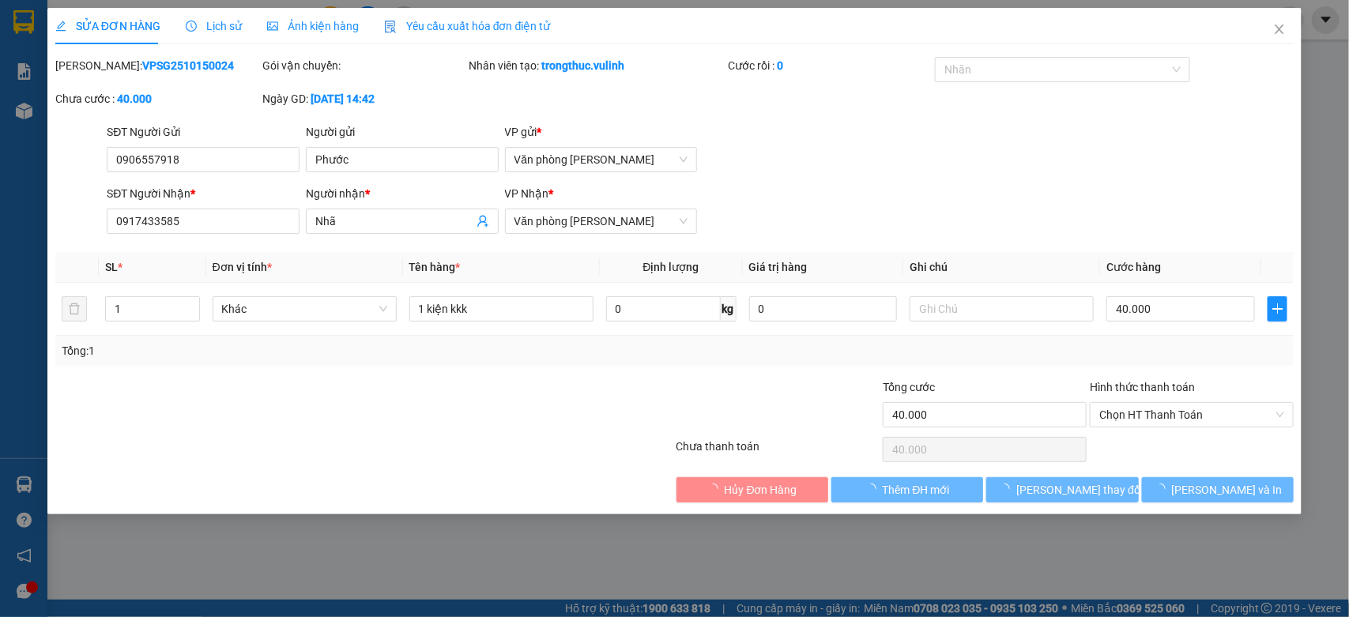
type input "0906557918"
type input "Phước"
type input "0917433585"
type input "Nhã"
type input "40.000"
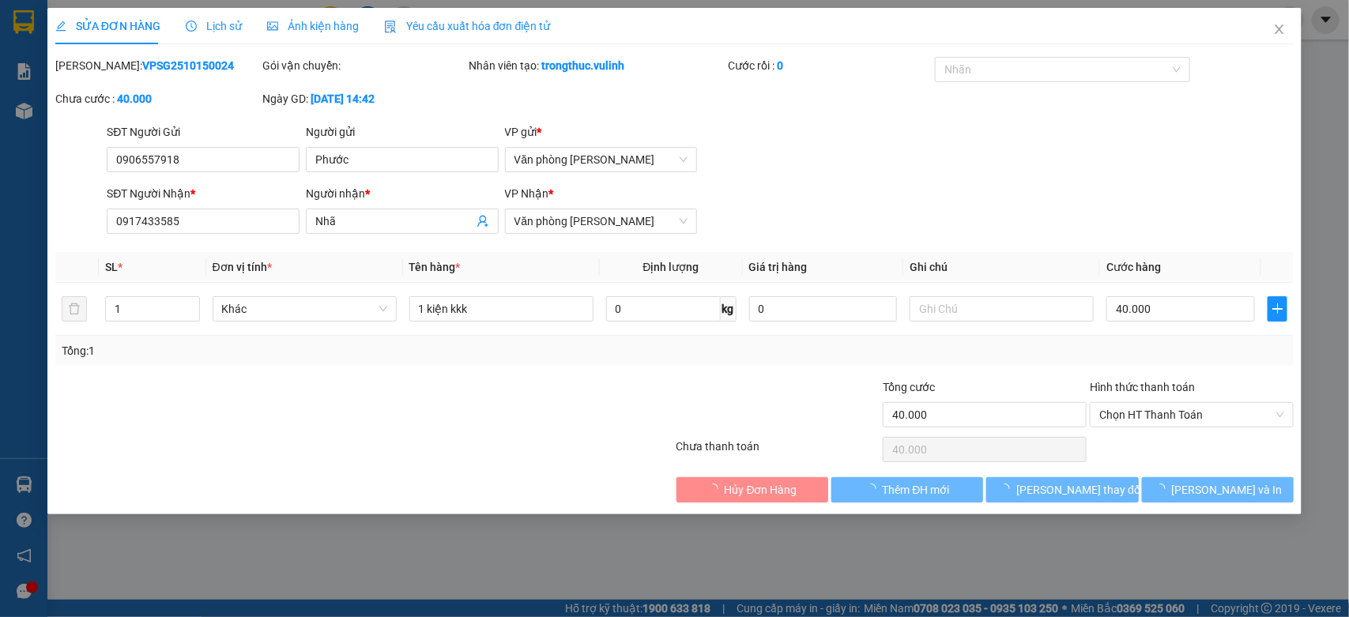
type input "40.000"
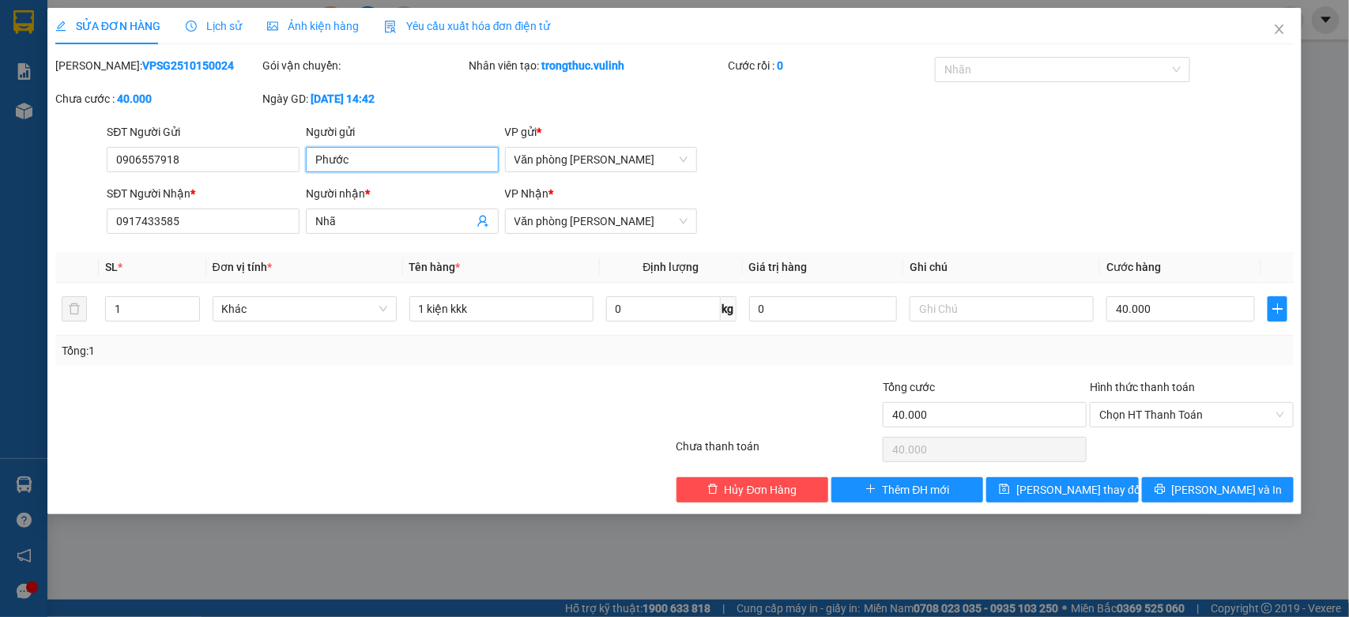
drag, startPoint x: 390, startPoint y: 159, endPoint x: 0, endPoint y: 258, distance: 402.1
click at [0, 258] on div "SỬA ĐƠN HÀNG Lịch sử Ảnh kiện hàng Yêu cầu xuất hóa đơn điện tử Total Paid Fee …" at bounding box center [674, 308] width 1349 height 617
drag, startPoint x: 255, startPoint y: 164, endPoint x: 0, endPoint y: 167, distance: 254.6
click at [0, 167] on div "SỬA ĐƠN HÀNG Lịch sử Ảnh kiện hàng Yêu cầu xuất hóa đơn điện tử Total Paid Fee …" at bounding box center [674, 308] width 1349 height 617
drag, startPoint x: 364, startPoint y: 213, endPoint x: 0, endPoint y: 412, distance: 414.9
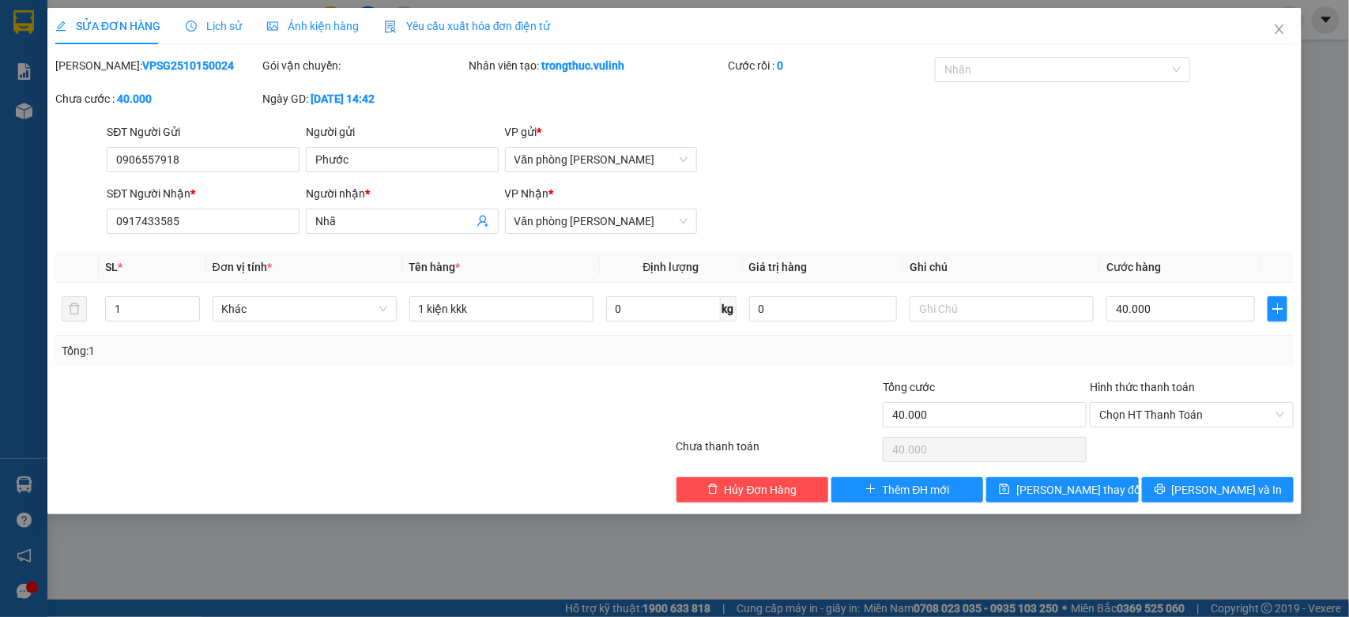
click at [149, 302] on div "Total Paid Fee 0 Total UnPaid Fee 40.000 Cash Collection Total Fee Mã ĐH: VPSG2…" at bounding box center [675, 280] width 1240 height 446
drag, startPoint x: 215, startPoint y: 231, endPoint x: 0, endPoint y: 390, distance: 267.4
click at [0, 369] on div "SỬA ĐƠN HÀNG Lịch sử Ảnh kiện hàng Yêu cầu xuất hóa đơn điện tử Total Paid Fee …" at bounding box center [674, 308] width 1349 height 617
click at [1275, 18] on span "Close" at bounding box center [1280, 30] width 44 height 44
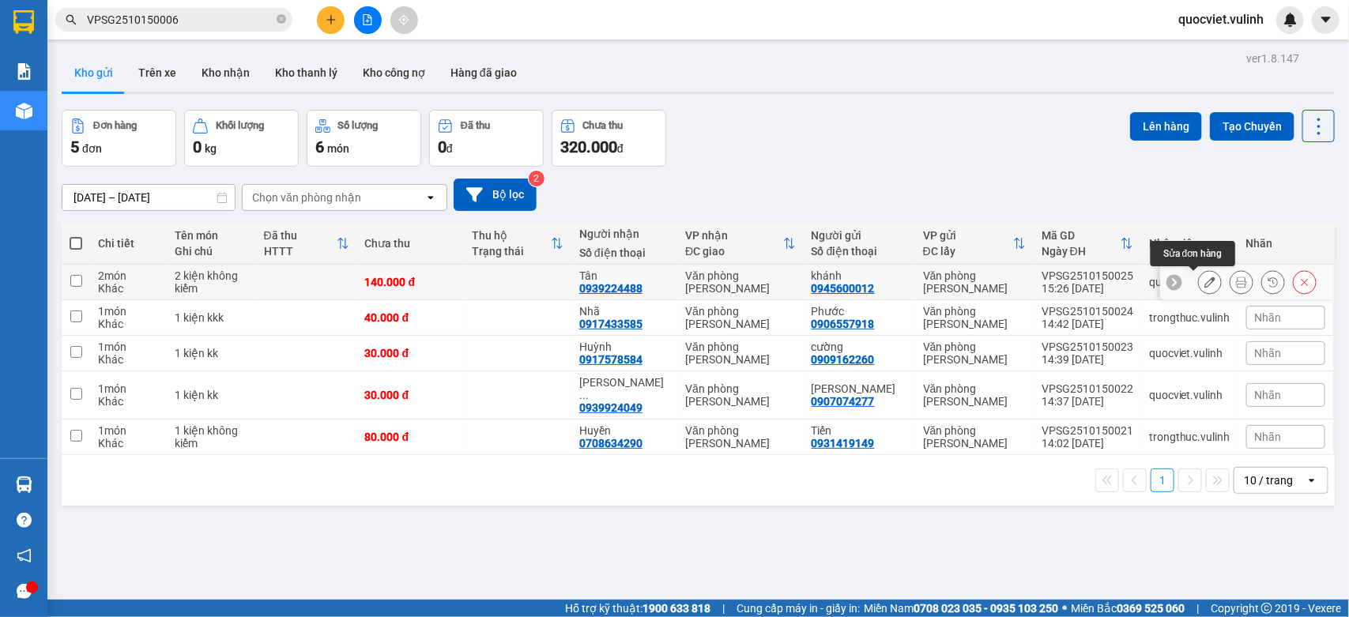
click at [1199, 274] on button at bounding box center [1210, 283] width 22 height 28
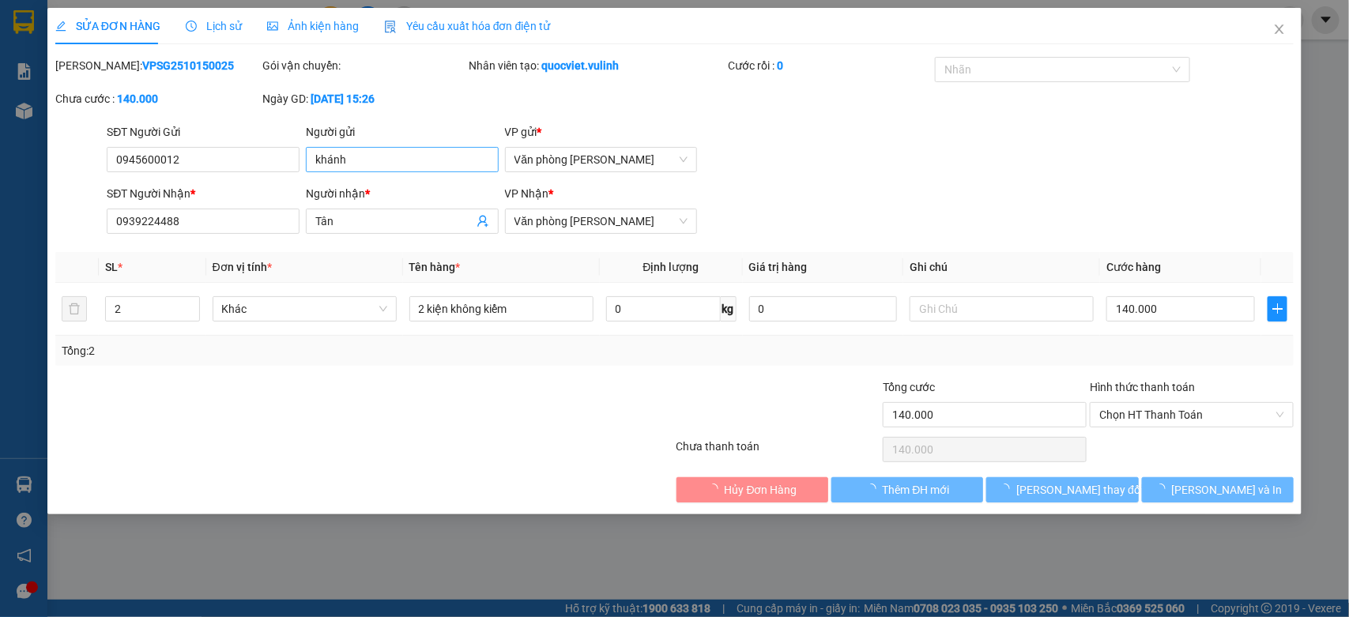
type input "0945600012"
type input "khánh"
type input "0939224488"
type input "Tân"
type input "140.000"
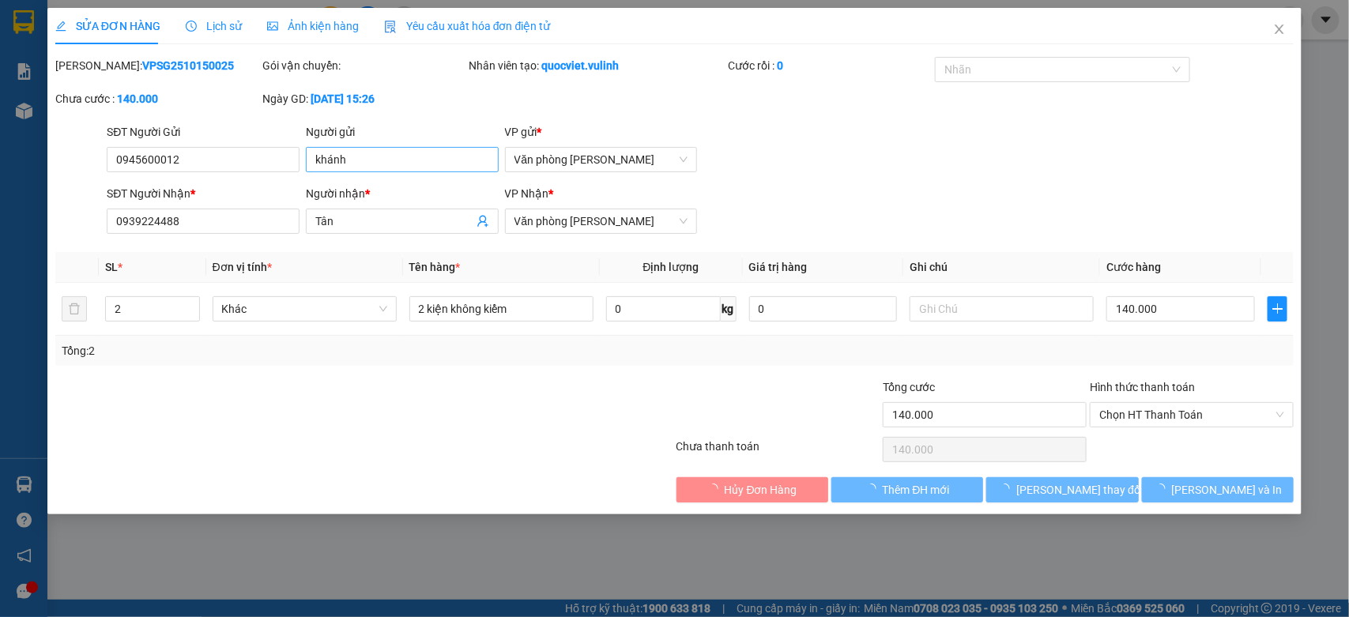
type input "140.000"
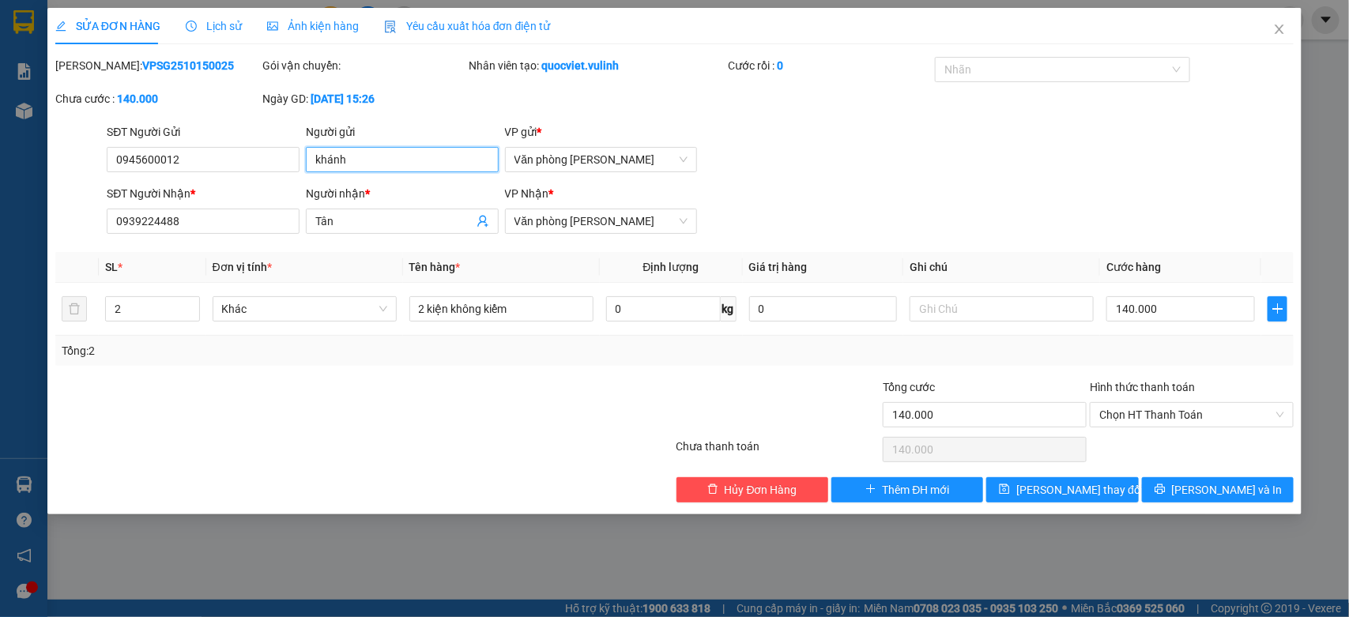
drag, startPoint x: 401, startPoint y: 163, endPoint x: 0, endPoint y: 208, distance: 403.3
click at [0, 199] on div "SỬA ĐƠN HÀNG Lịch sử Ảnh kiện hàng Yêu cầu xuất hóa đơn điện tử Total Paid Fee …" at bounding box center [674, 308] width 1349 height 617
drag, startPoint x: 212, startPoint y: 158, endPoint x: 0, endPoint y: 245, distance: 229.0
click at [0, 245] on div "SỬA ĐƠN HÀNG Lịch sử Ảnh kiện hàng Yêu cầu xuất hóa đơn điện tử Total Paid Fee …" at bounding box center [674, 308] width 1349 height 617
drag, startPoint x: 387, startPoint y: 219, endPoint x: 0, endPoint y: 297, distance: 395.2
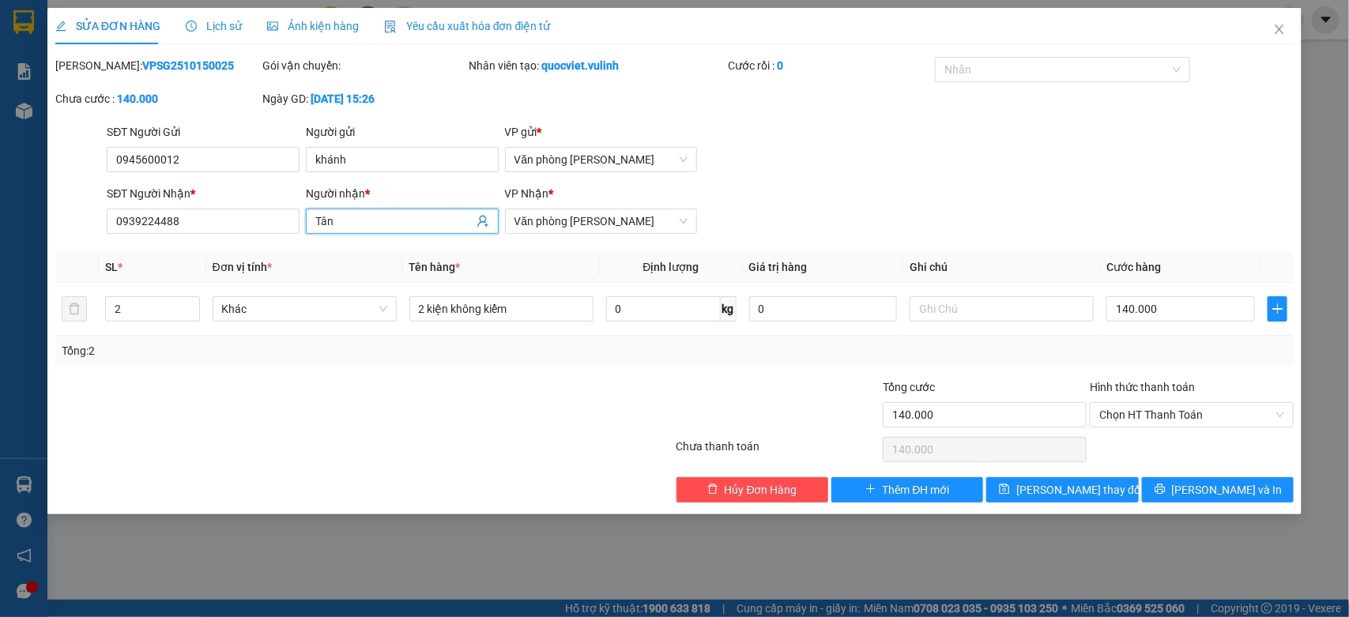
click at [0, 297] on div "SỬA ĐƠN HÀNG Lịch sử Ảnh kiện hàng Yêu cầu xuất hóa đơn điện tử Total Paid Fee …" at bounding box center [674, 308] width 1349 height 617
drag, startPoint x: 218, startPoint y: 221, endPoint x: 0, endPoint y: 286, distance: 227.6
click at [0, 285] on div "SỬA ĐƠN HÀNG Lịch sử Ảnh kiện hàng Yêu cầu xuất hóa đơn điện tử Total Paid Fee …" at bounding box center [674, 308] width 1349 height 617
click at [1282, 23] on icon "close" at bounding box center [1280, 29] width 13 height 13
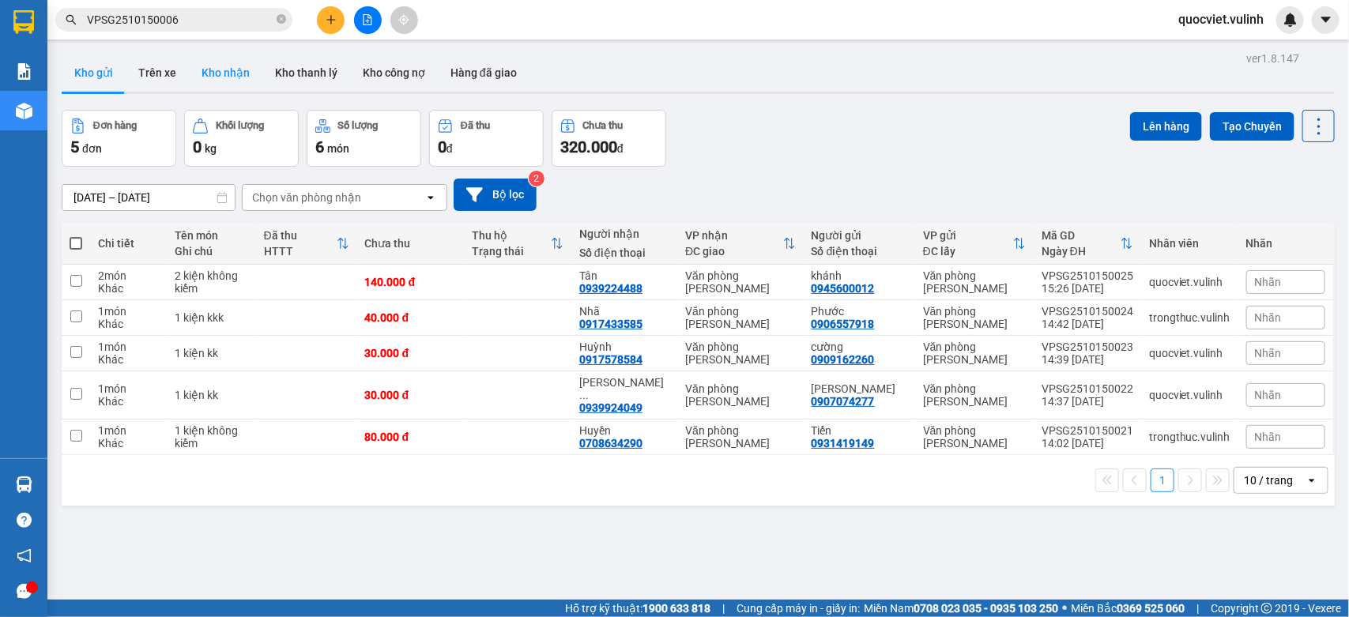
click at [226, 77] on button "Kho nhận" at bounding box center [226, 73] width 74 height 38
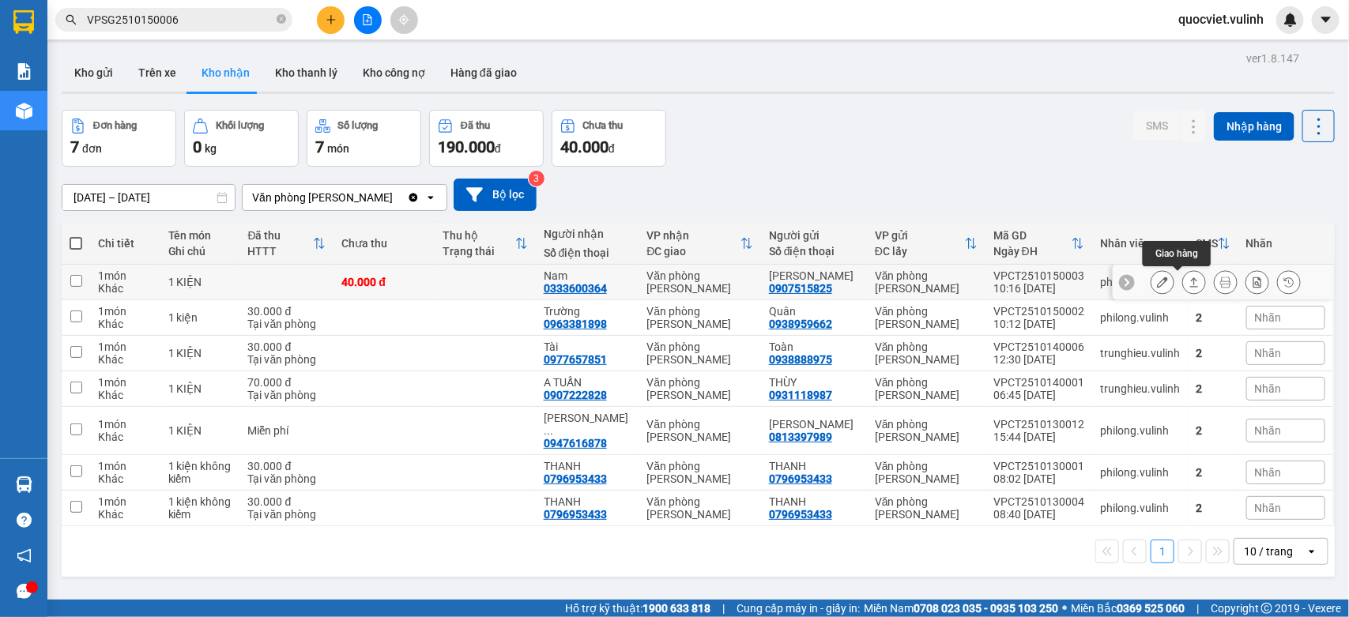
click at [1189, 277] on icon at bounding box center [1194, 282] width 11 height 11
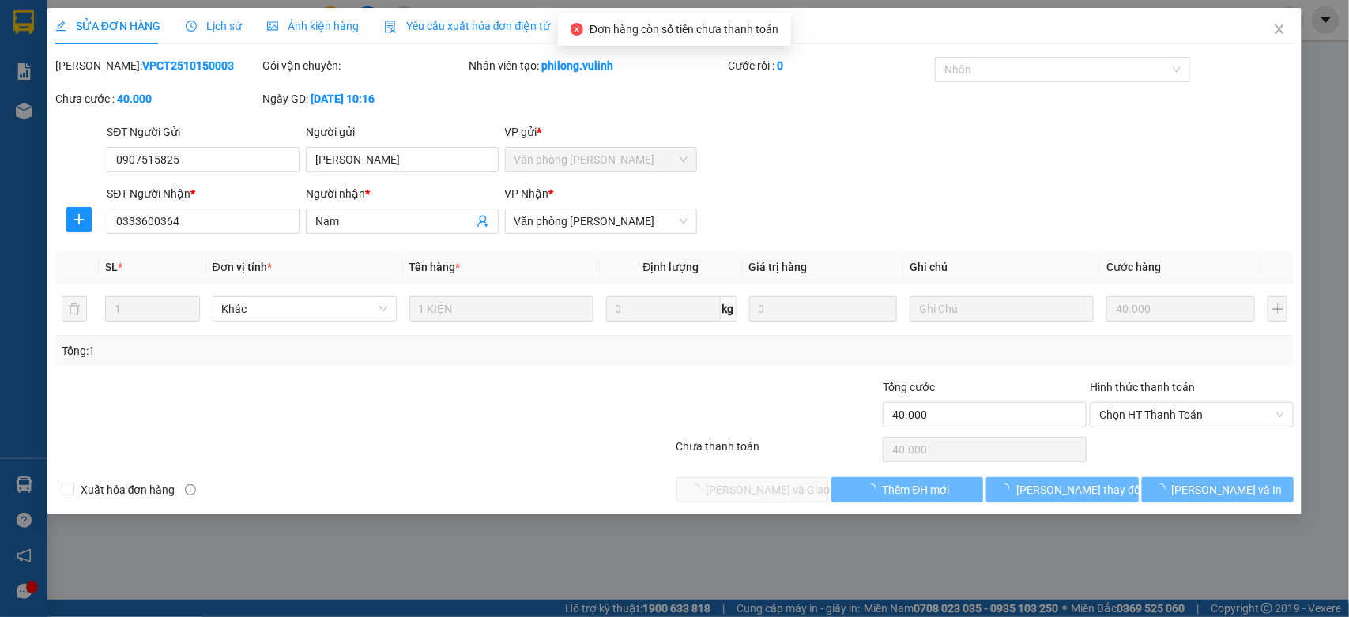
type input "0907515825"
type input "[PERSON_NAME]"
type input "0333600364"
type input "Nam"
type input "40.000"
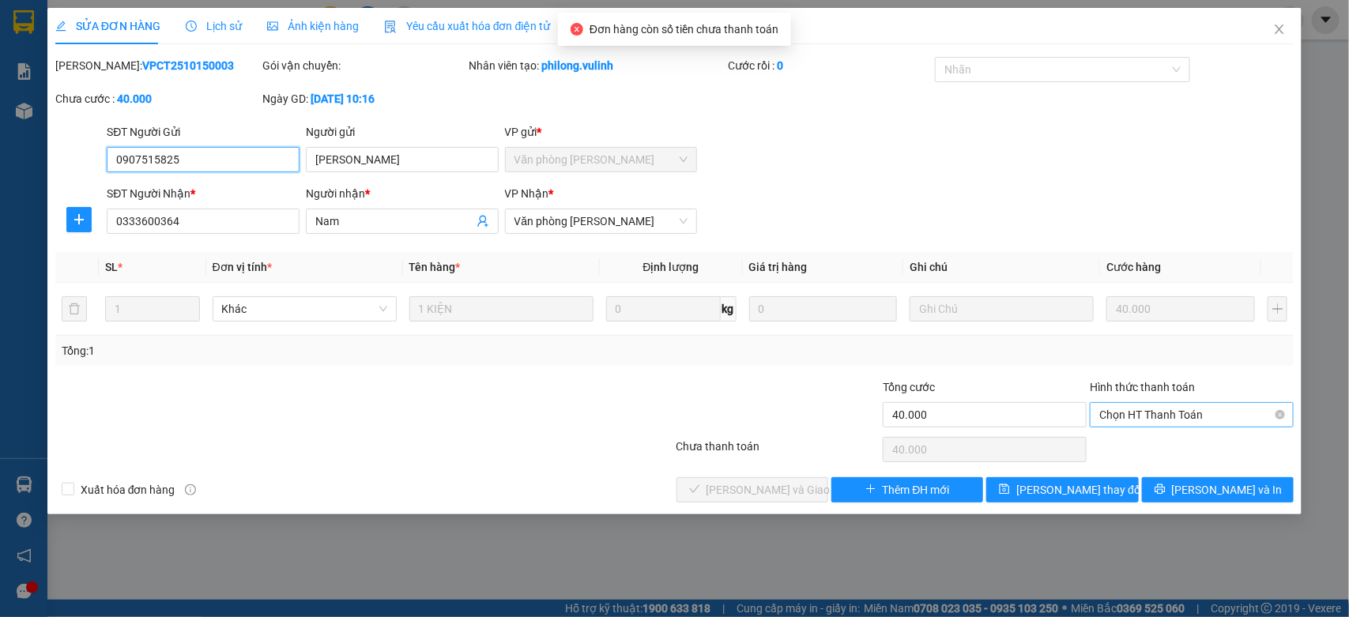
click at [1148, 415] on span "Chọn HT Thanh Toán" at bounding box center [1192, 415] width 185 height 24
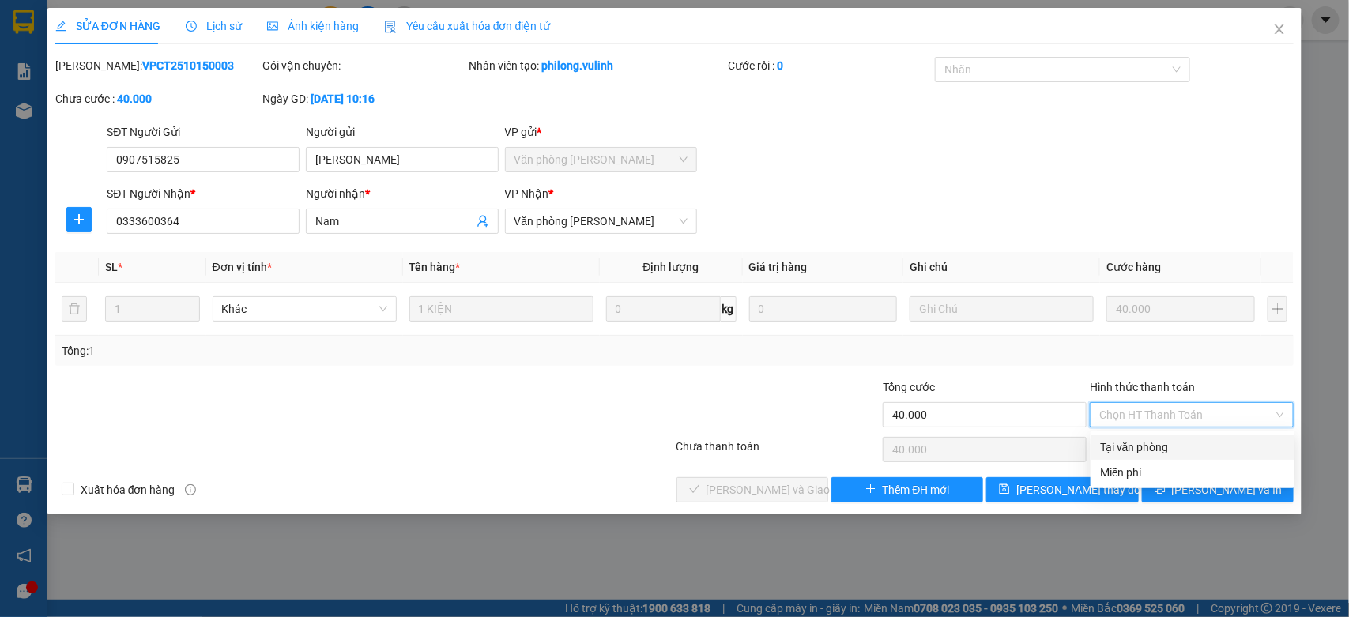
click at [1140, 447] on div "Tại văn phòng" at bounding box center [1192, 447] width 185 height 17
type input "0"
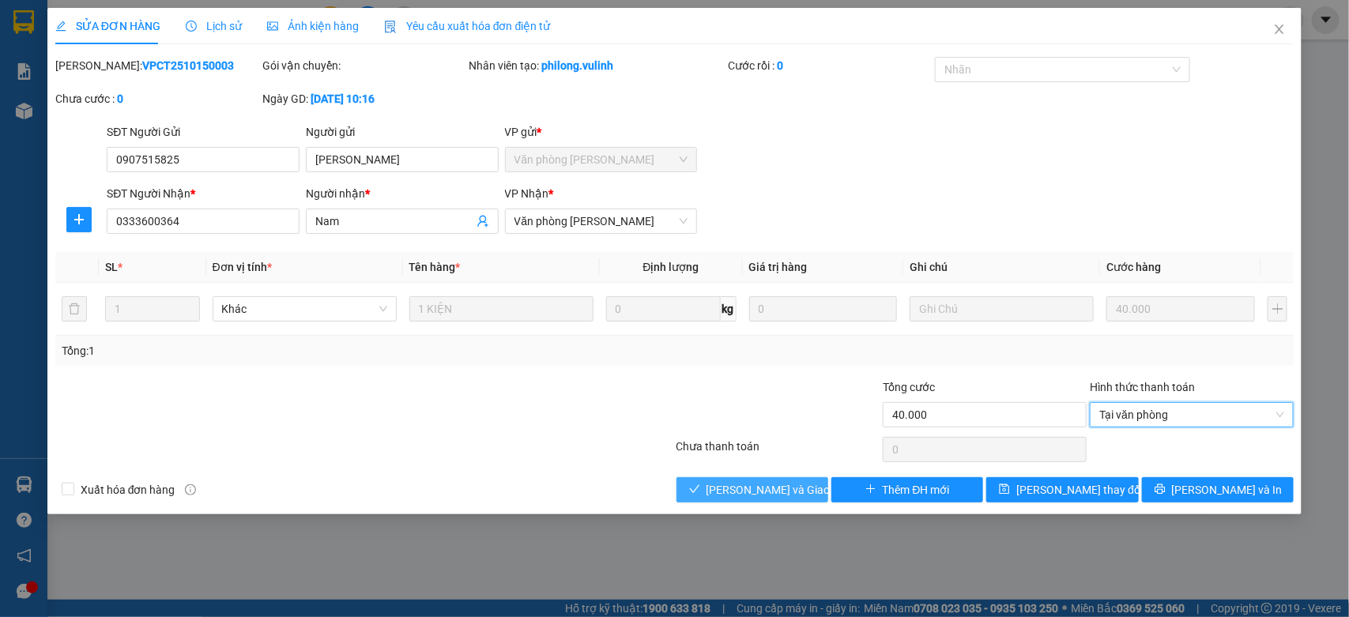
click at [748, 489] on span "[PERSON_NAME] và Giao hàng" at bounding box center [783, 489] width 152 height 17
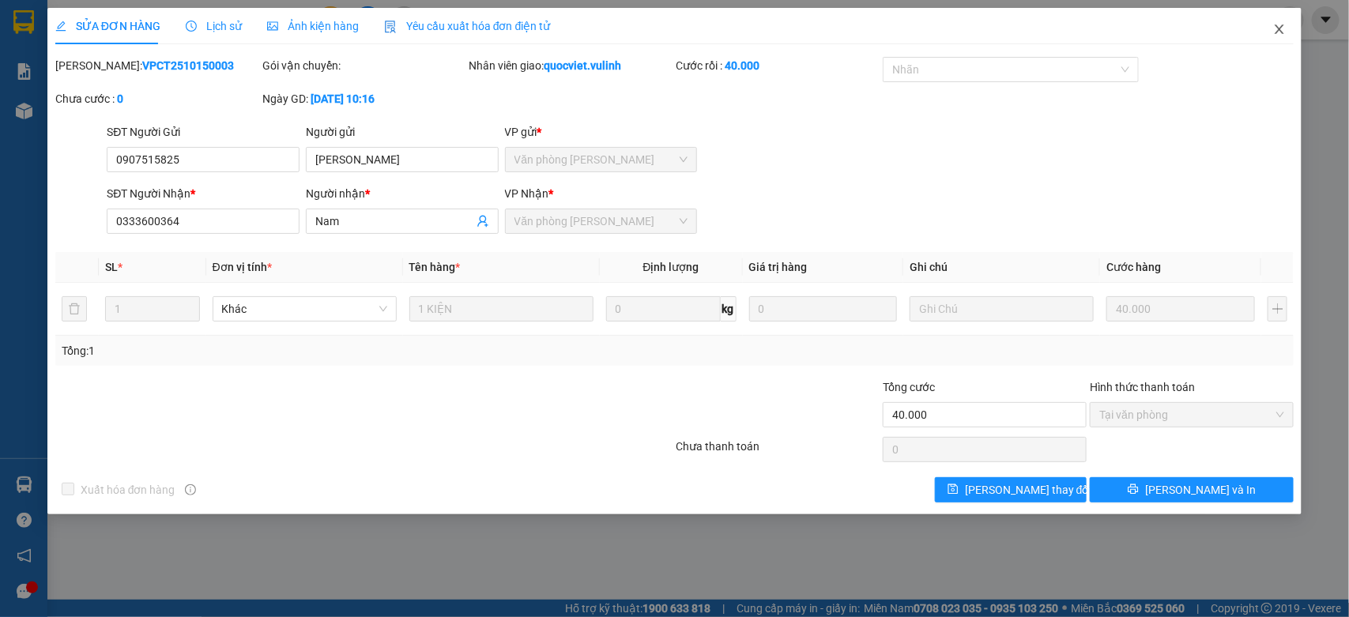
click at [1281, 24] on icon "close" at bounding box center [1280, 29] width 13 height 13
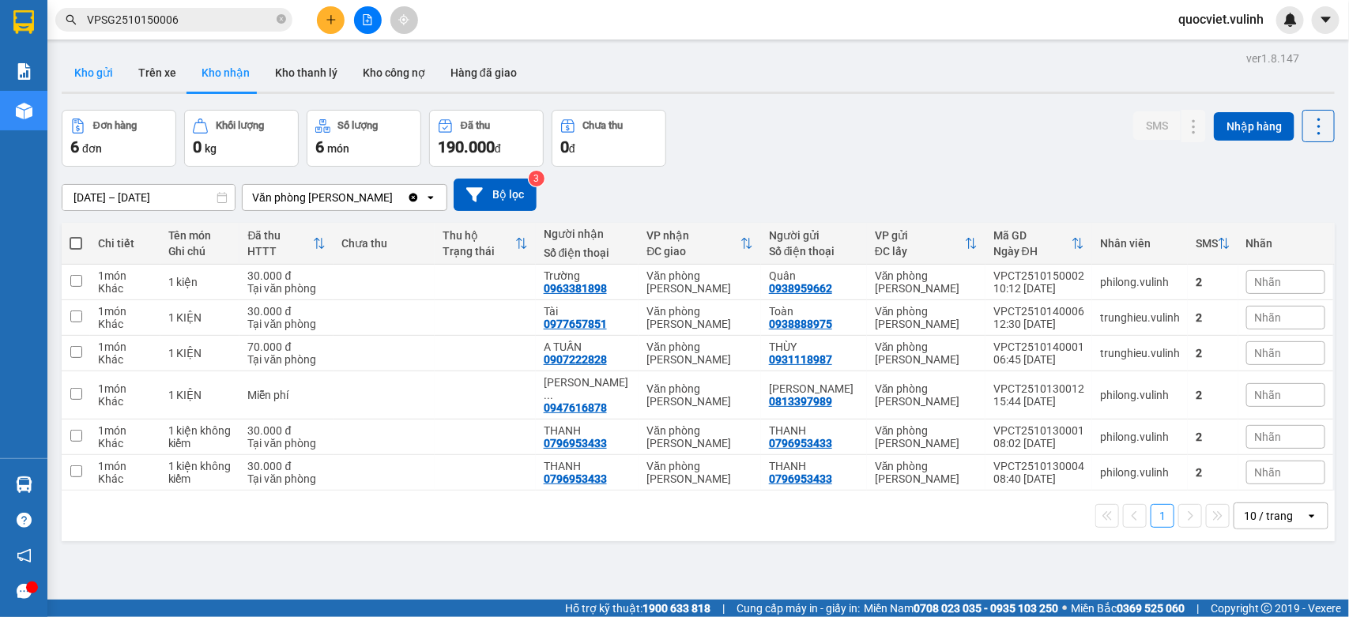
click at [92, 74] on button "Kho gửi" at bounding box center [94, 73] width 64 height 38
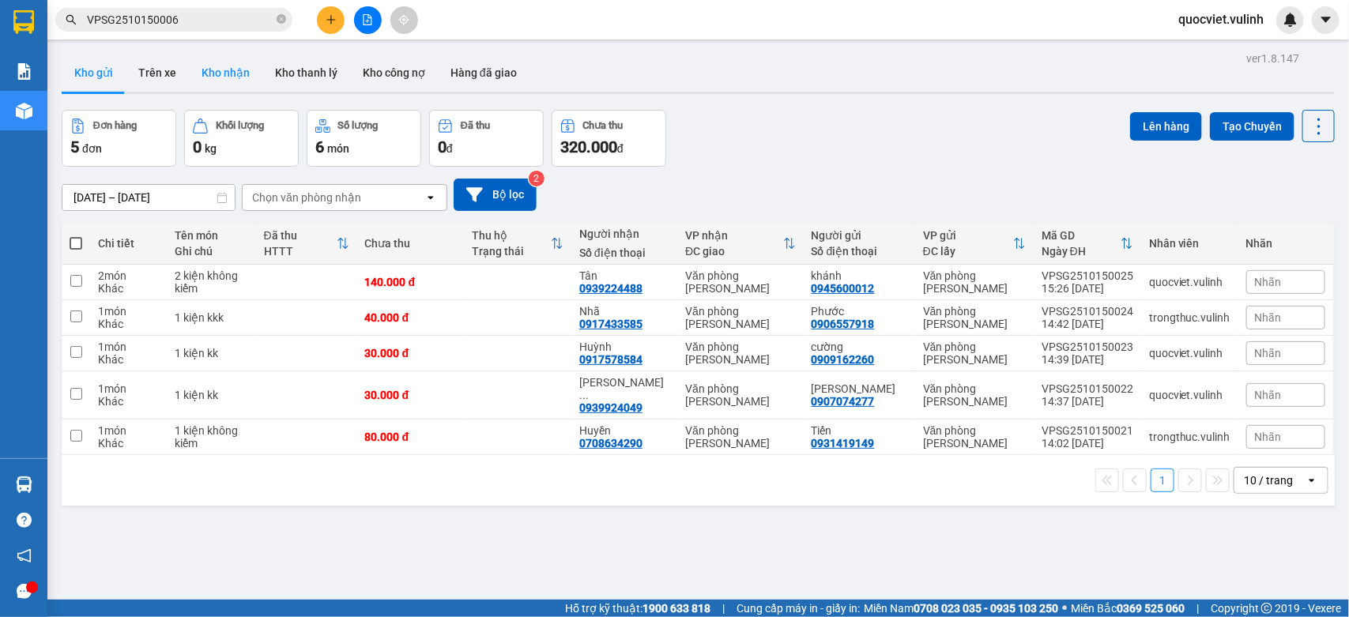
click at [243, 71] on button "Kho nhận" at bounding box center [226, 73] width 74 height 38
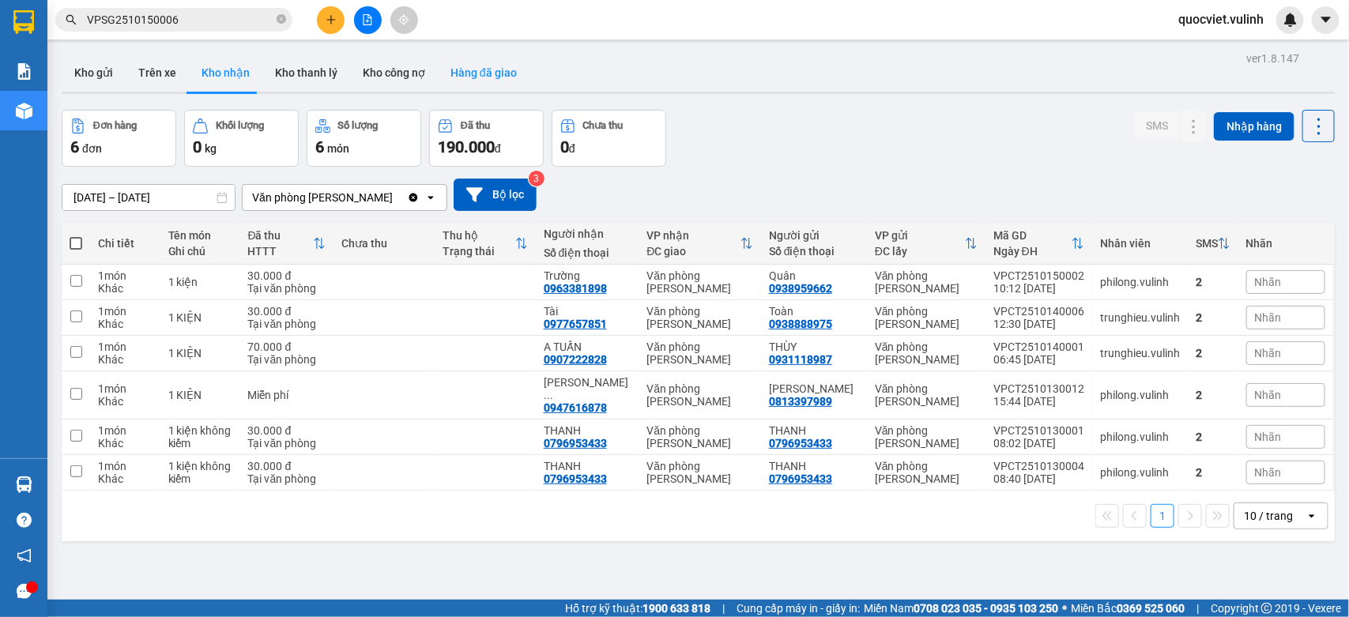
click at [455, 81] on button "Hàng đã giao" at bounding box center [484, 73] width 92 height 38
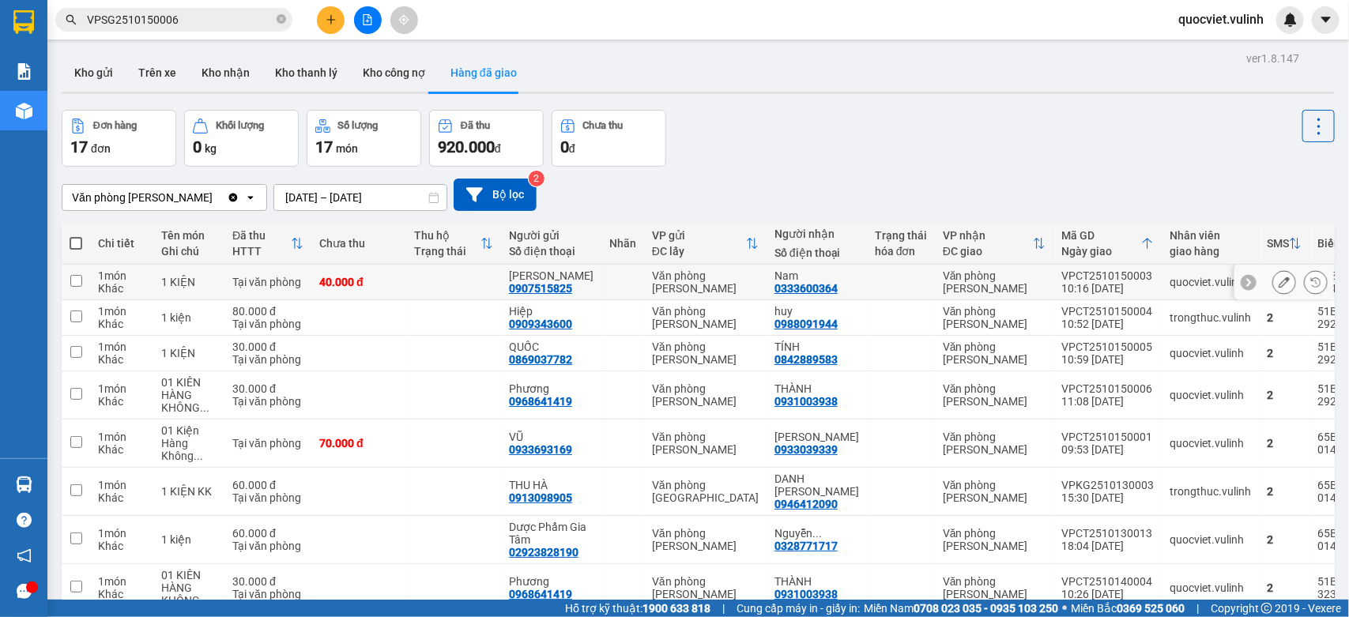
drag, startPoint x: 1115, startPoint y: 273, endPoint x: 1021, endPoint y: 271, distance: 94.1
click at [1054, 271] on td "VPCT2510150003 10:16 [DATE]" at bounding box center [1108, 283] width 108 height 36
checkbox input "true"
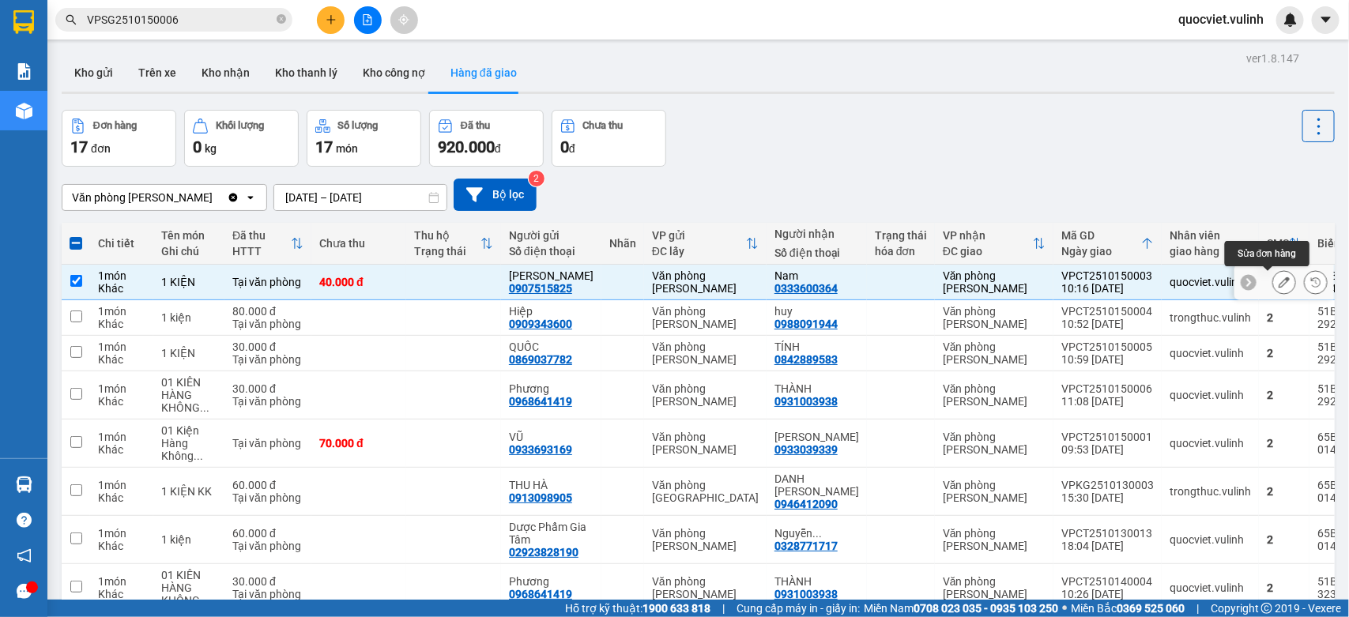
click at [1279, 288] on icon at bounding box center [1284, 282] width 11 height 11
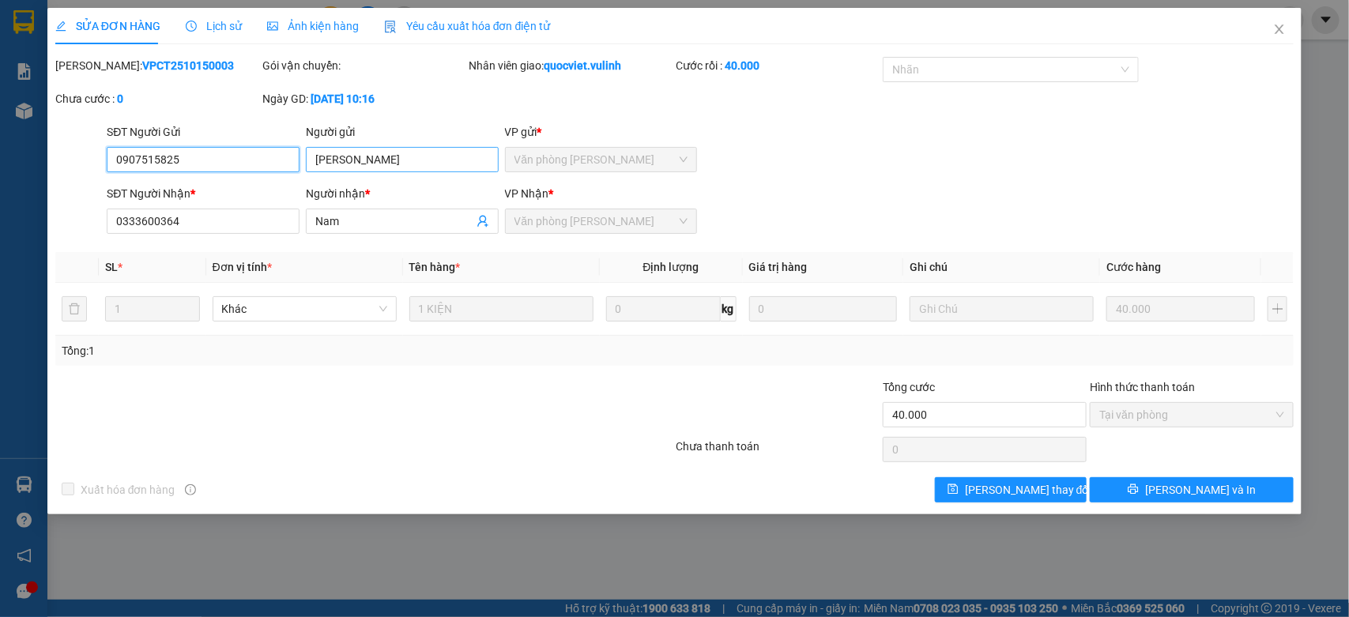
type input "0907515825"
type input "[PERSON_NAME]"
type input "0333600364"
type input "Nam"
type input "40.000"
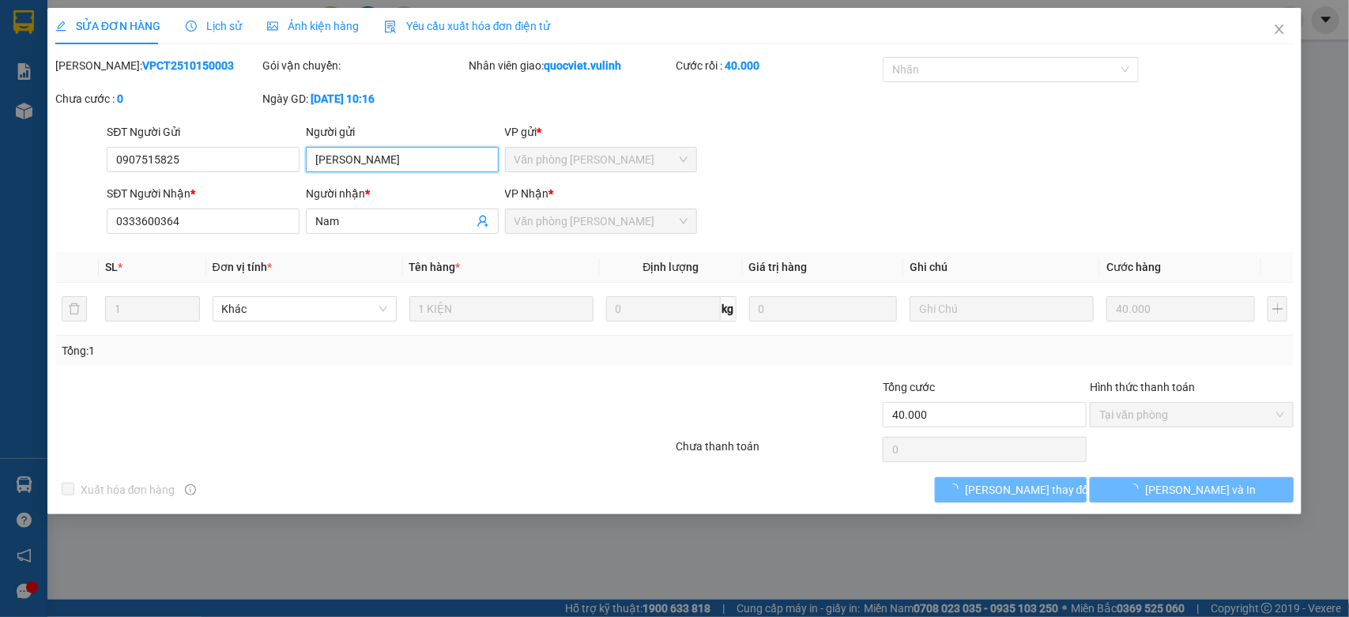
click at [0, 200] on div "SỬA ĐƠN HÀNG Lịch sử Ảnh kiện hàng Yêu cầu xuất hóa đơn điện tử Total Paid Fee …" at bounding box center [674, 308] width 1349 height 617
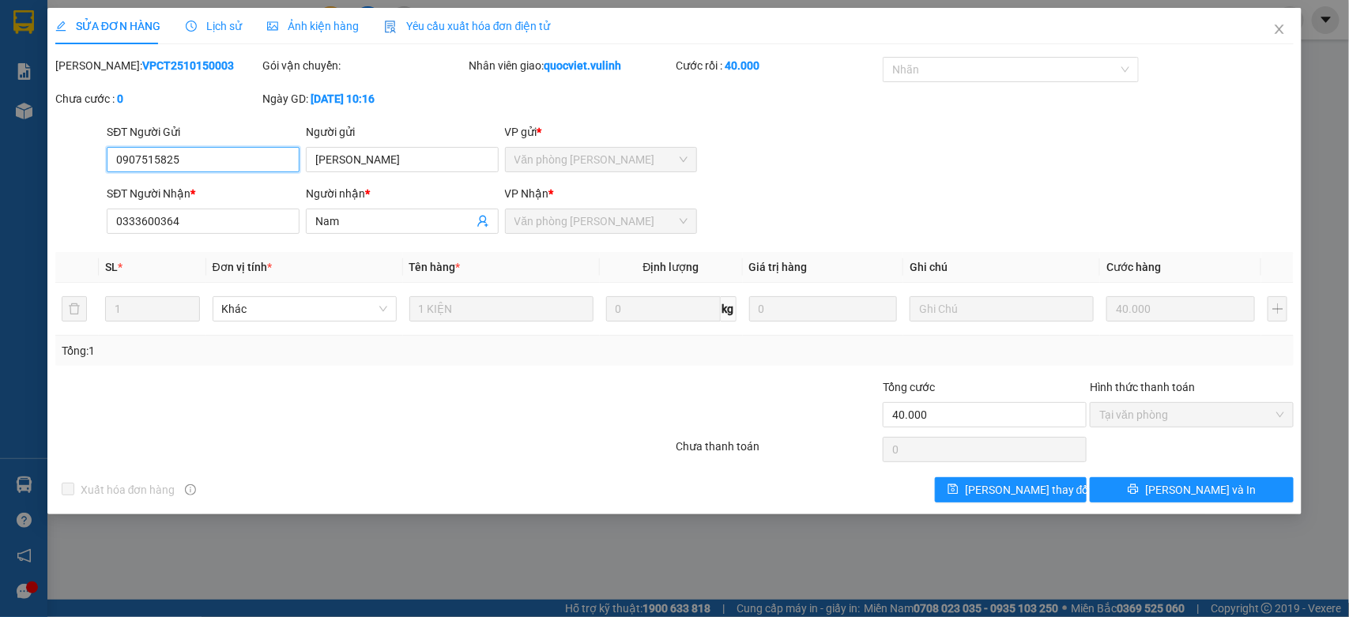
drag, startPoint x: 255, startPoint y: 158, endPoint x: 0, endPoint y: 207, distance: 260.0
click at [0, 207] on div "SỬA ĐƠN HÀNG Lịch sử Ảnh kiện hàng Yêu cầu xuất hóa đơn điện tử Total Paid Fee …" at bounding box center [674, 308] width 1349 height 617
drag, startPoint x: 415, startPoint y: 230, endPoint x: 0, endPoint y: 247, distance: 415.4
click at [0, 245] on div "SỬA ĐƠN HÀNG Lịch sử Ảnh kiện hàng Yêu cầu xuất hóa đơn điện tử Total Paid Fee …" at bounding box center [674, 308] width 1349 height 617
drag, startPoint x: 255, startPoint y: 230, endPoint x: 0, endPoint y: 274, distance: 258.2
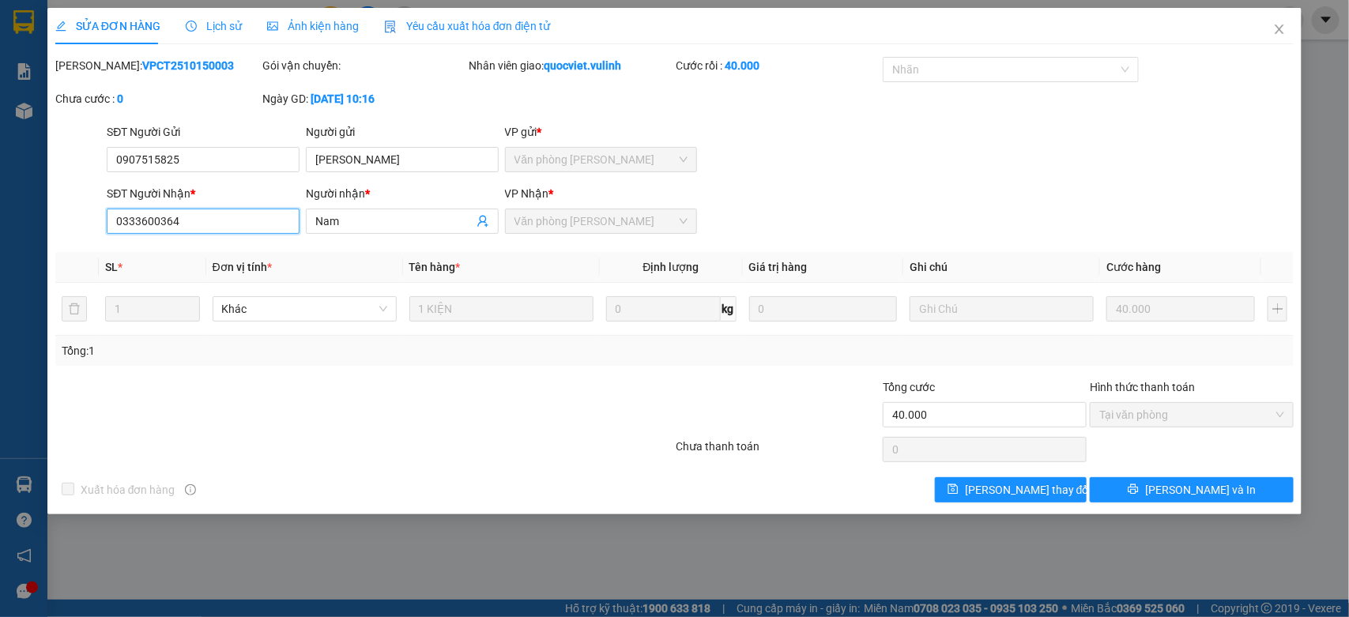
click at [0, 278] on div "SỬA ĐƠN HÀNG Lịch sử Ảnh kiện hàng Yêu cầu xuất hóa đơn điện tử Total Paid Fee …" at bounding box center [674, 308] width 1349 height 617
drag, startPoint x: 1285, startPoint y: 34, endPoint x: 41, endPoint y: 489, distance: 1324.7
click at [1285, 34] on icon "close" at bounding box center [1280, 29] width 13 height 13
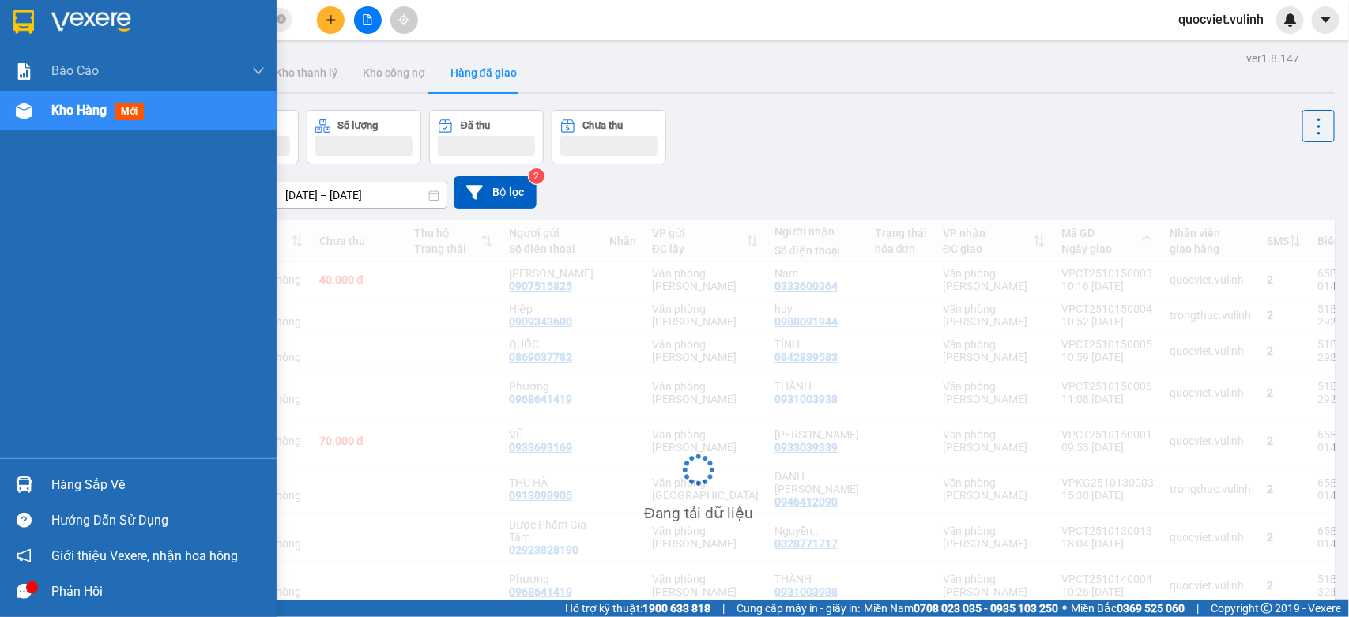
click at [30, 484] on img at bounding box center [24, 485] width 17 height 17
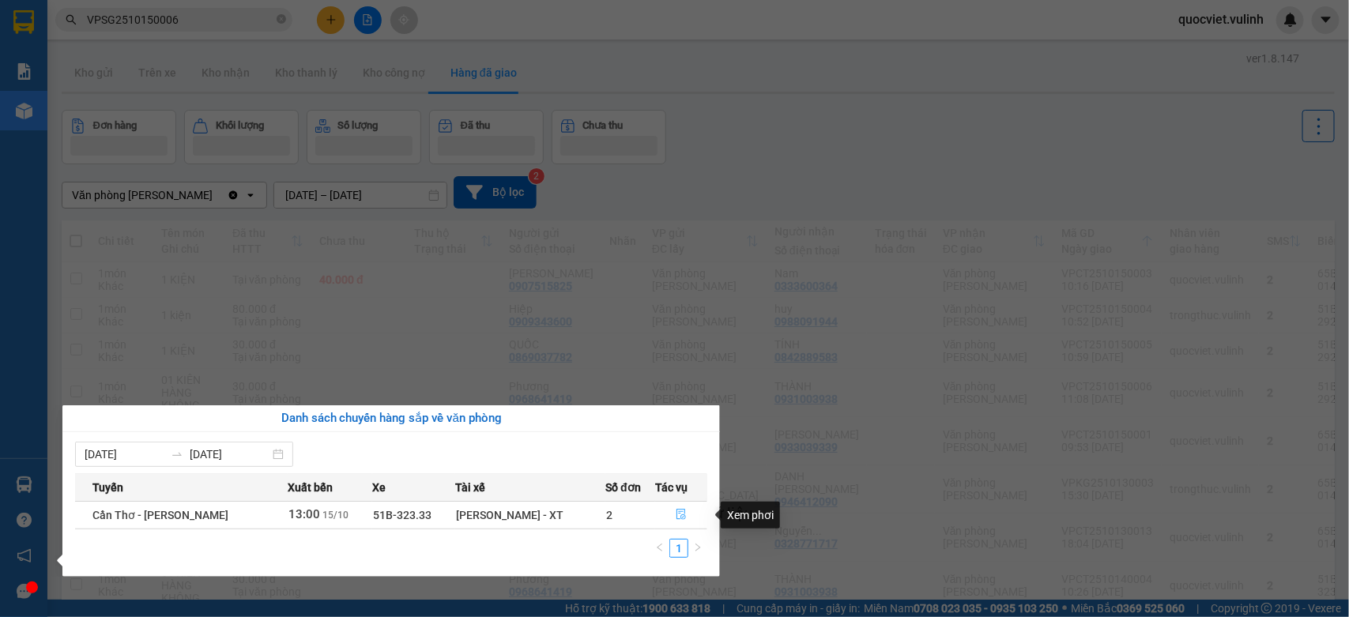
click at [674, 523] on button "button" at bounding box center [681, 515] width 51 height 25
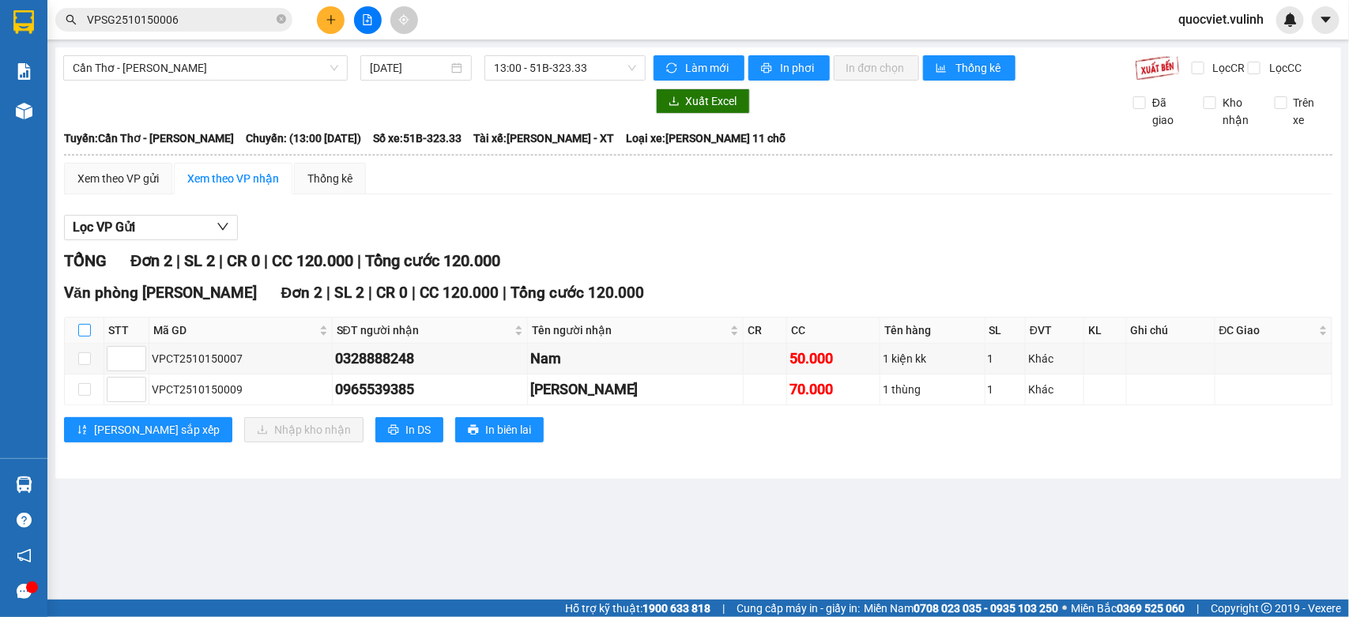
click at [83, 337] on input "checkbox" at bounding box center [84, 330] width 13 height 13
checkbox input "true"
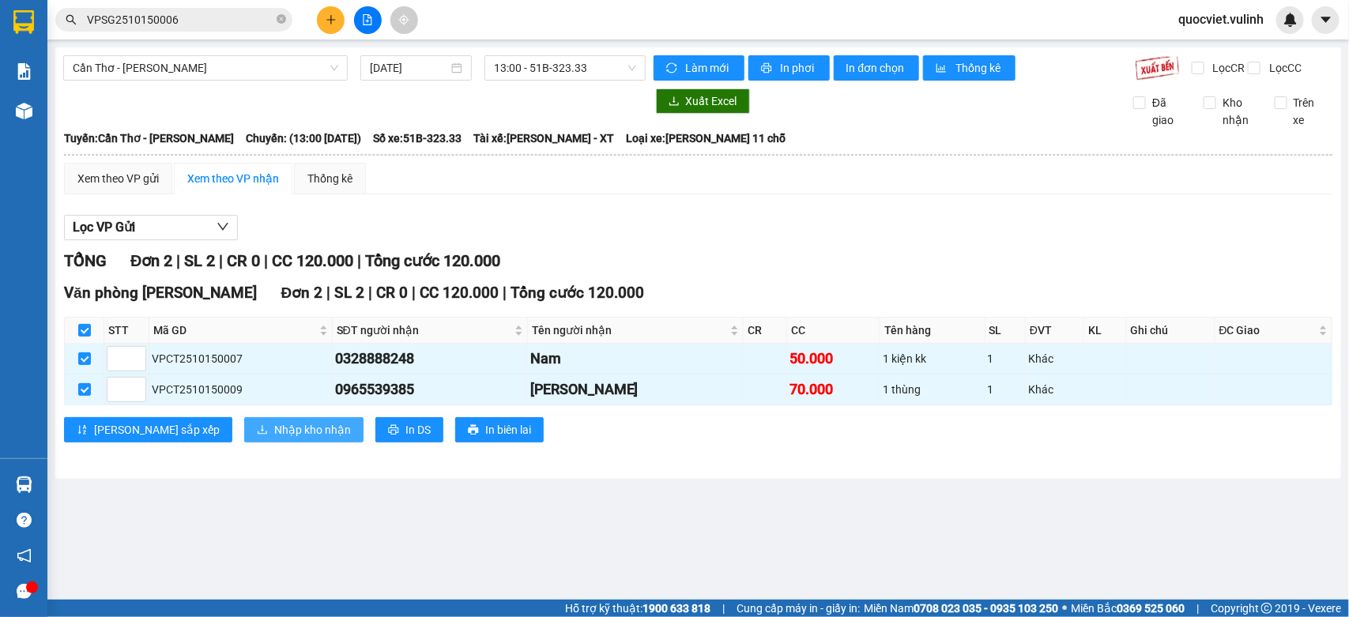
click at [274, 437] on span "Nhập kho nhận" at bounding box center [312, 429] width 77 height 17
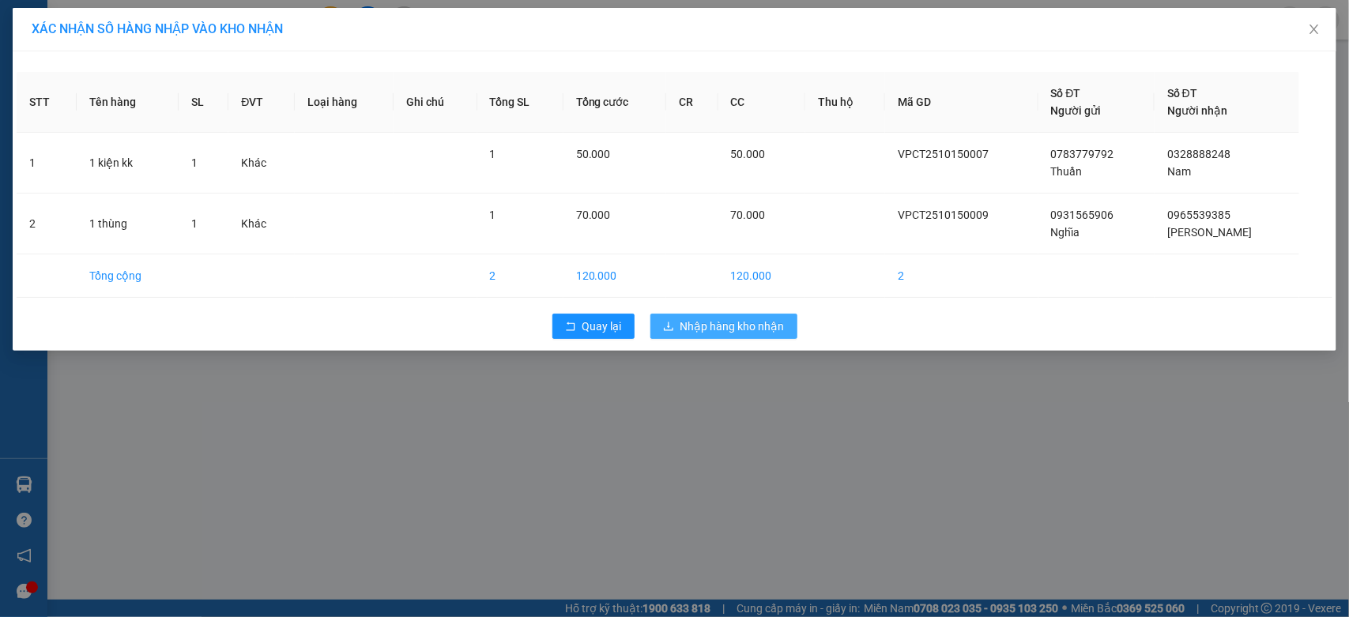
click at [731, 324] on span "Nhập hàng kho nhận" at bounding box center [733, 326] width 104 height 17
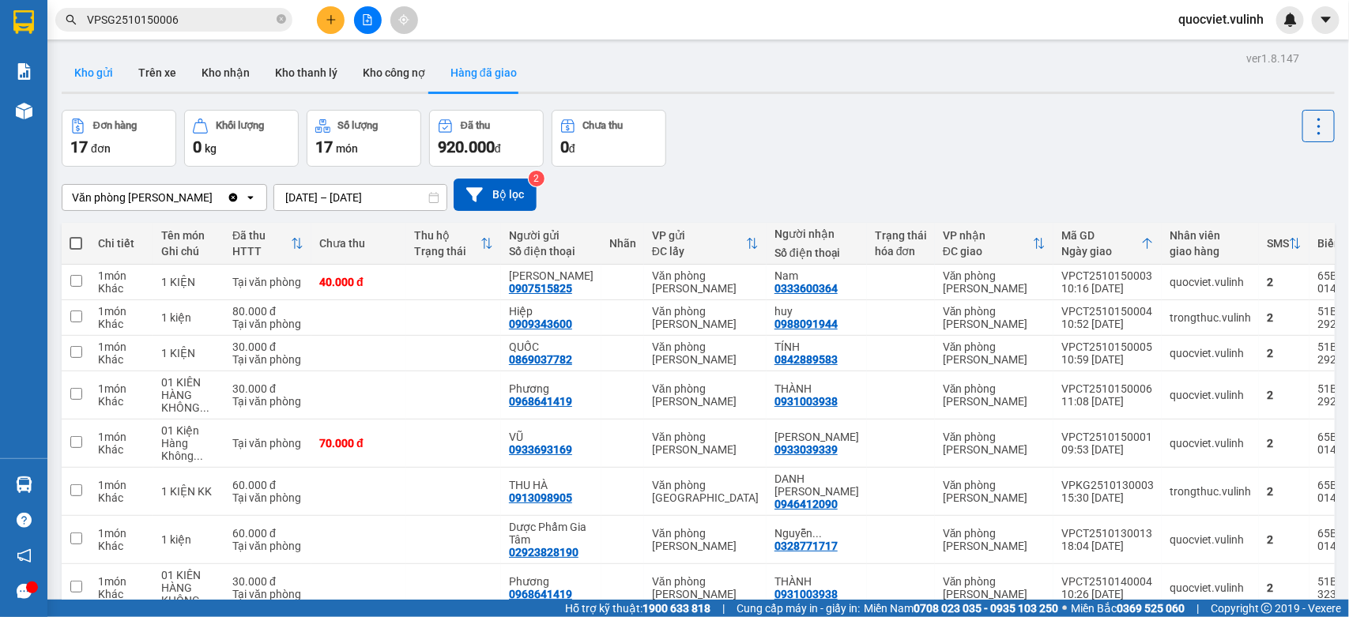
click at [62, 77] on button "Kho gửi" at bounding box center [94, 73] width 64 height 38
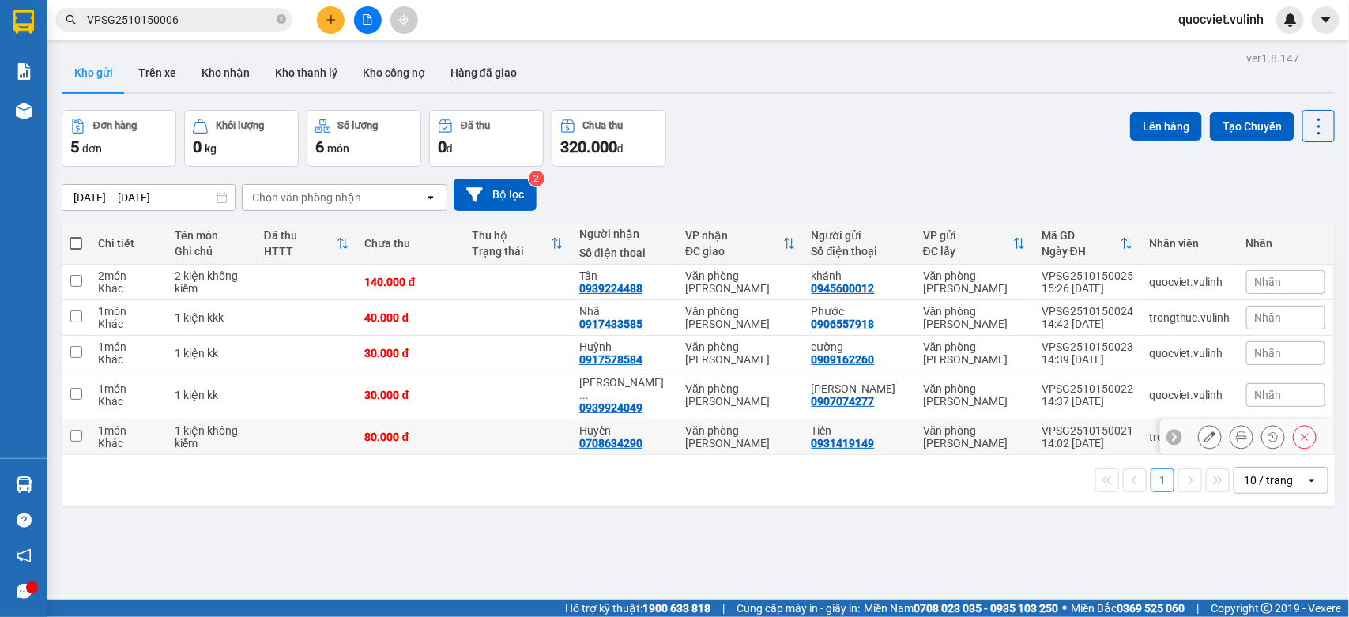
click at [1089, 437] on div "14:02 [DATE]" at bounding box center [1088, 443] width 92 height 13
checkbox input "true"
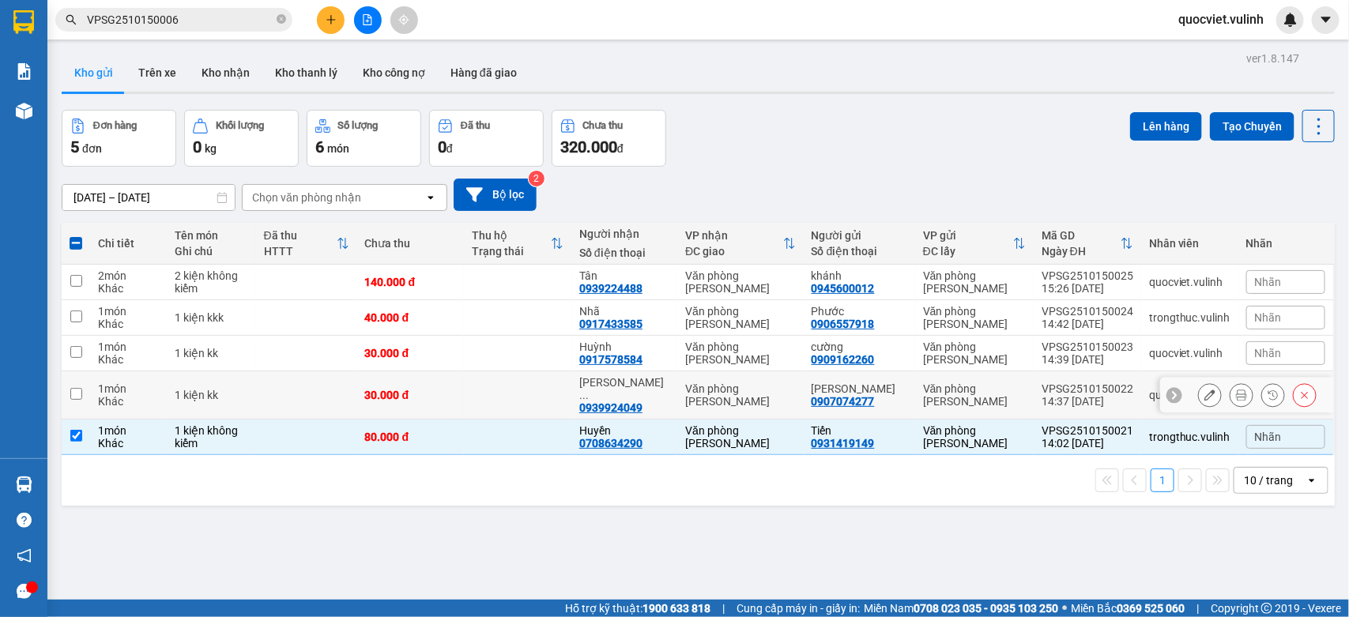
click at [1087, 395] on div "14:37 [DATE]" at bounding box center [1088, 401] width 92 height 13
checkbox input "true"
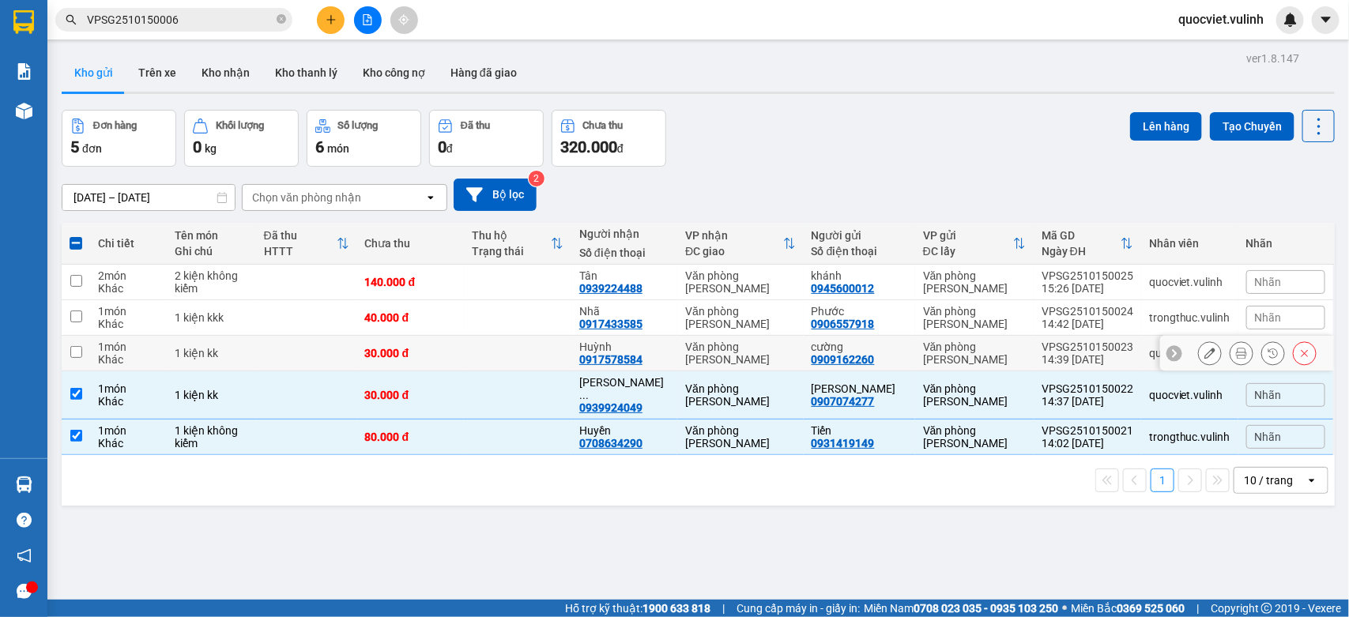
click at [1083, 352] on div "VPSG2510150023" at bounding box center [1088, 347] width 92 height 13
checkbox input "true"
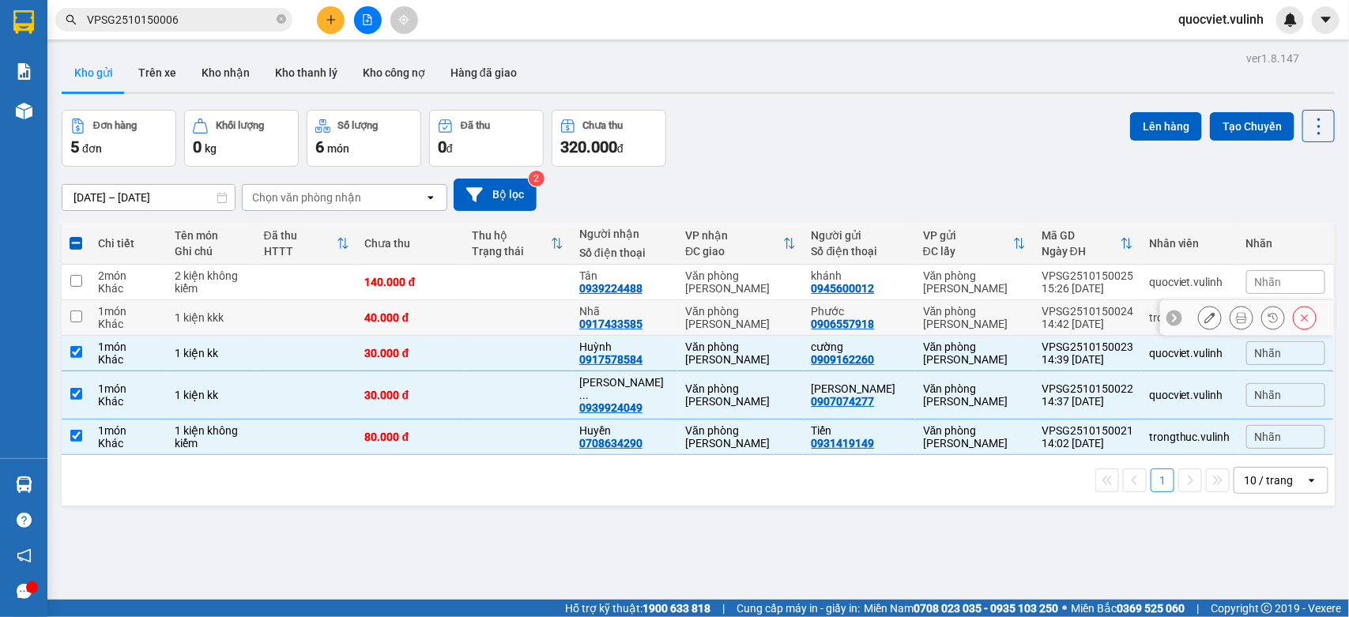
click at [1081, 313] on div "VPSG2510150024" at bounding box center [1088, 311] width 92 height 13
checkbox input "true"
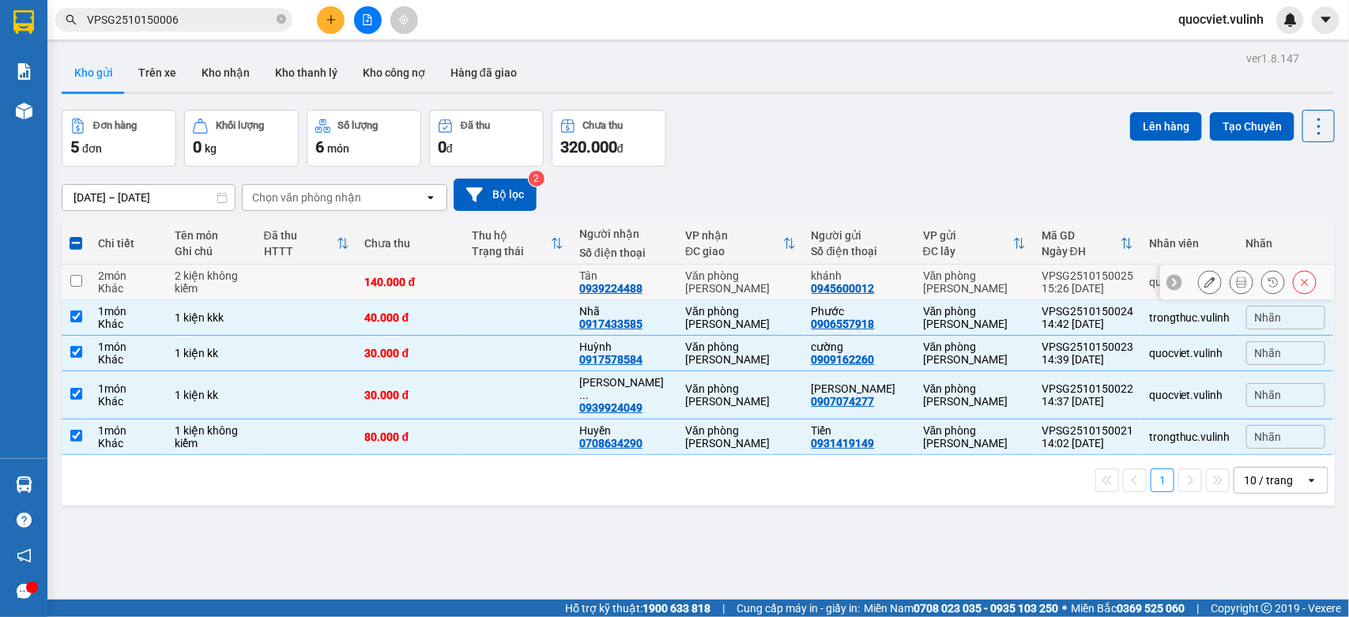
click at [1108, 266] on td "VPSG2510150025 15:26 [DATE]" at bounding box center [1088, 283] width 108 height 36
checkbox input "true"
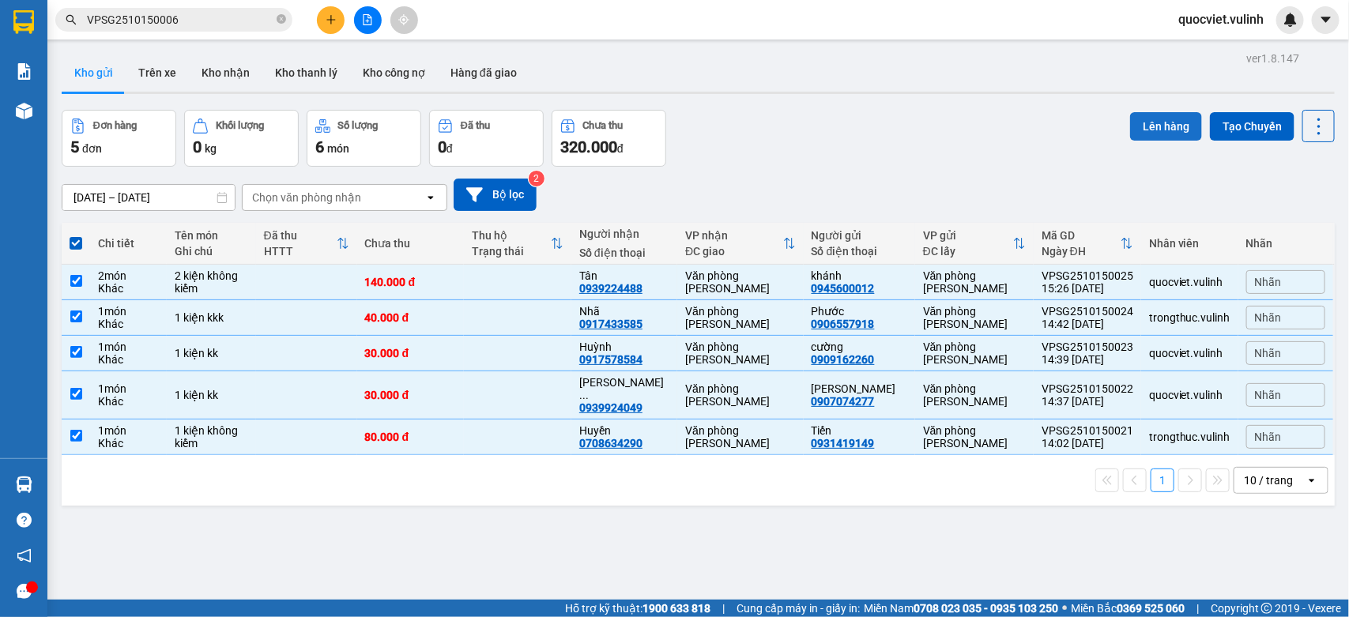
click at [1150, 116] on button "Lên hàng" at bounding box center [1166, 126] width 72 height 28
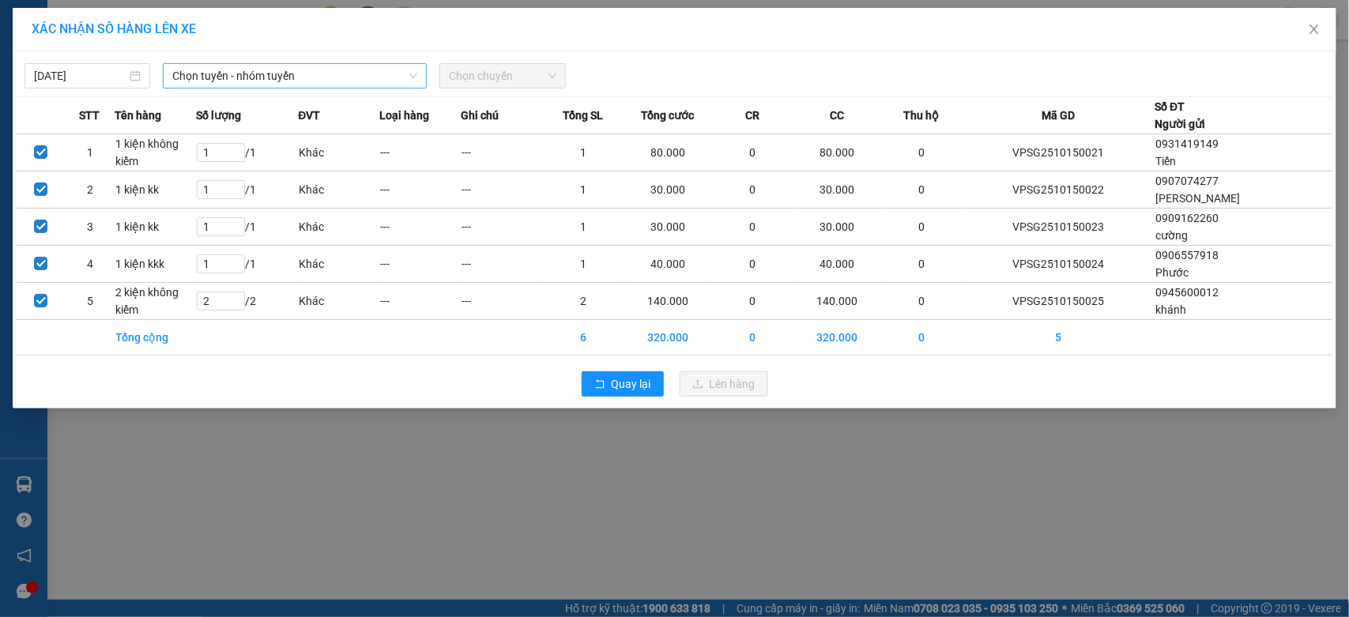
drag, startPoint x: 302, startPoint y: 74, endPoint x: 297, endPoint y: 81, distance: 8.6
click at [302, 74] on span "Chọn tuyến - nhóm tuyến" at bounding box center [294, 76] width 245 height 24
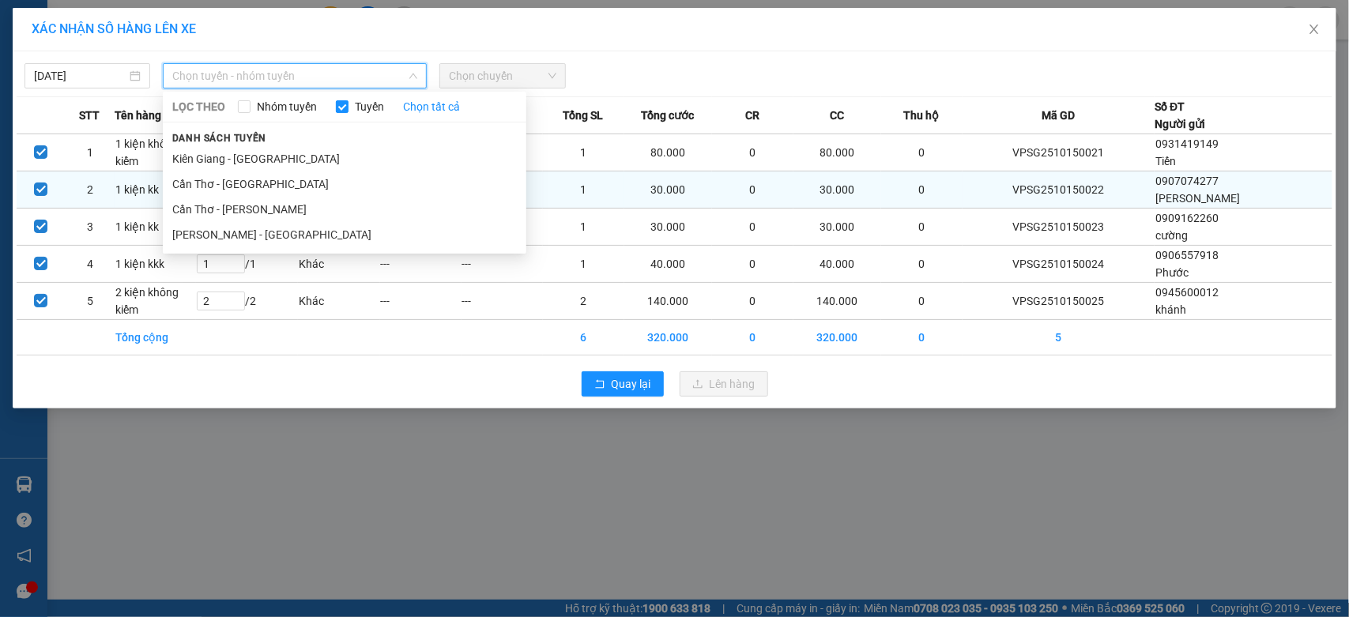
drag, startPoint x: 207, startPoint y: 243, endPoint x: 239, endPoint y: 203, distance: 50.6
click at [207, 243] on li "[PERSON_NAME] - [GEOGRAPHIC_DATA]" at bounding box center [345, 234] width 364 height 25
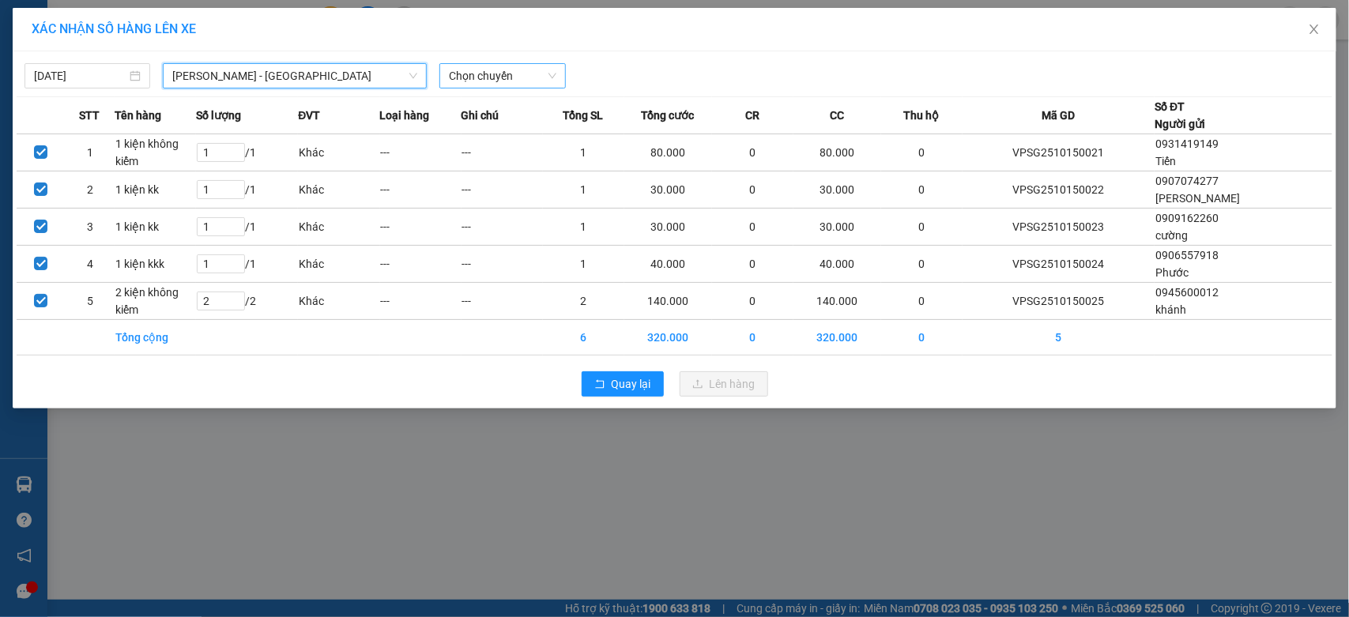
click at [536, 77] on span "Chọn chuyến" at bounding box center [502, 76] width 107 height 24
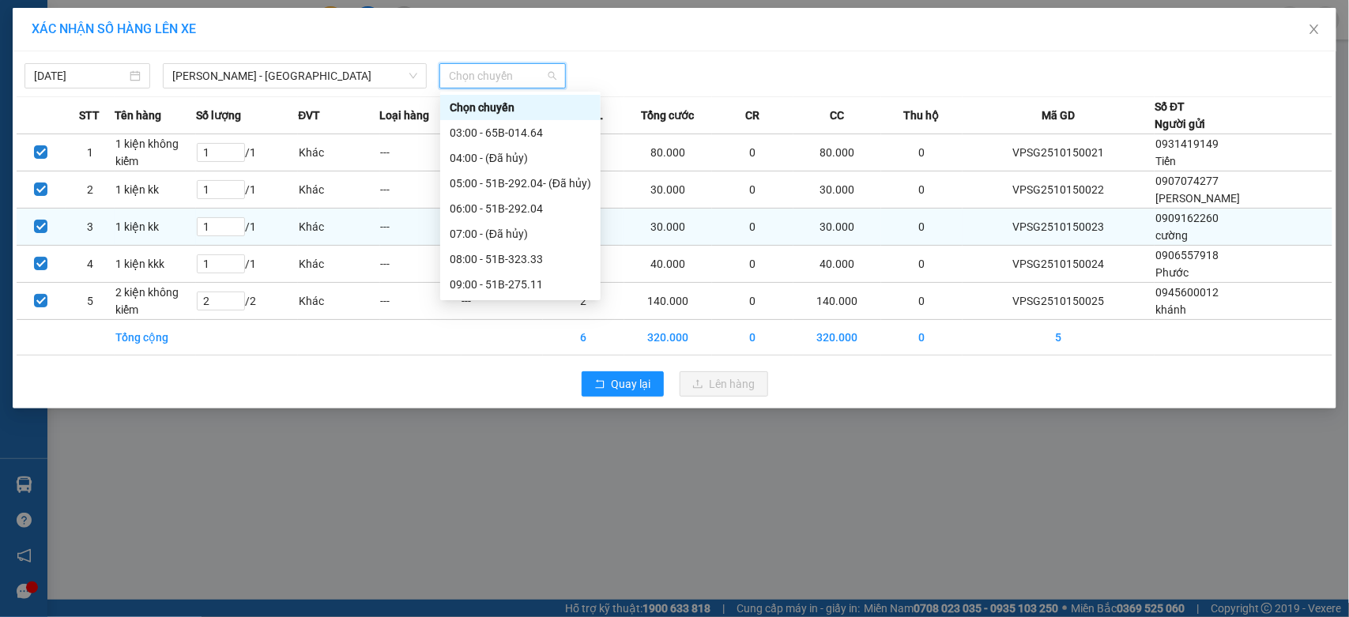
drag, startPoint x: 492, startPoint y: 202, endPoint x: 520, endPoint y: 230, distance: 39.7
click at [490, 453] on div "16:00 - 65B-014.64" at bounding box center [521, 461] width 142 height 17
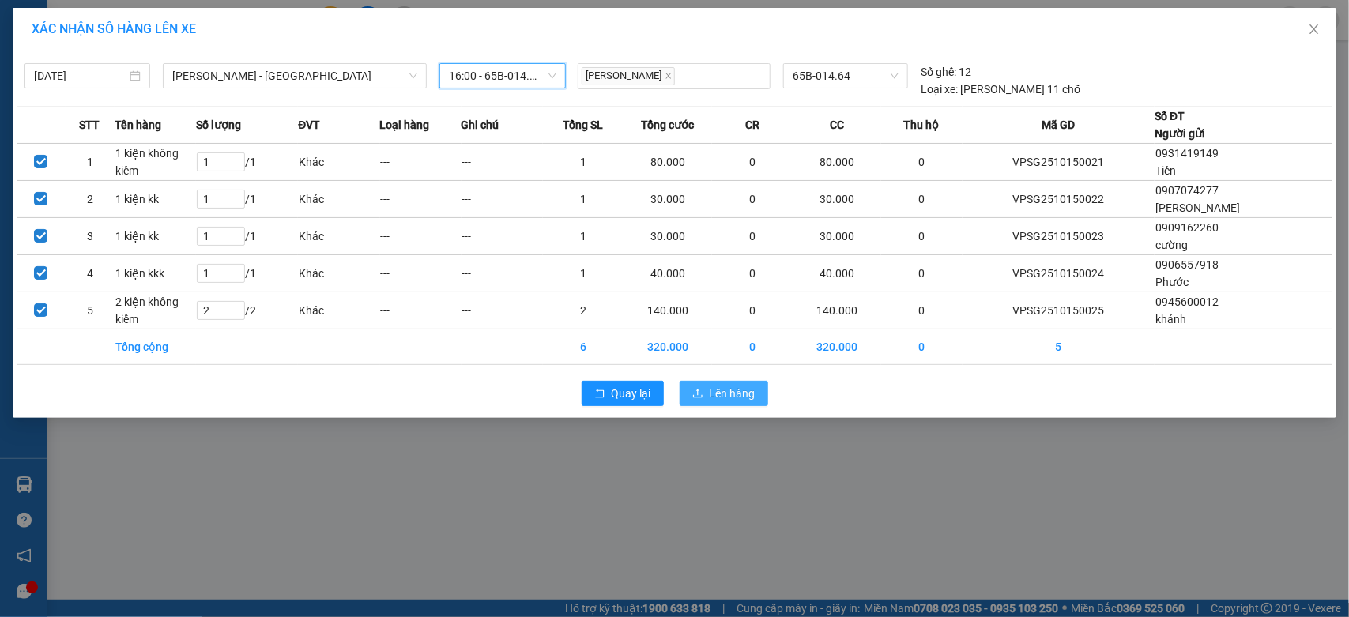
click at [704, 391] on icon "upload" at bounding box center [697, 393] width 11 height 11
